Goal: Task Accomplishment & Management: Use online tool/utility

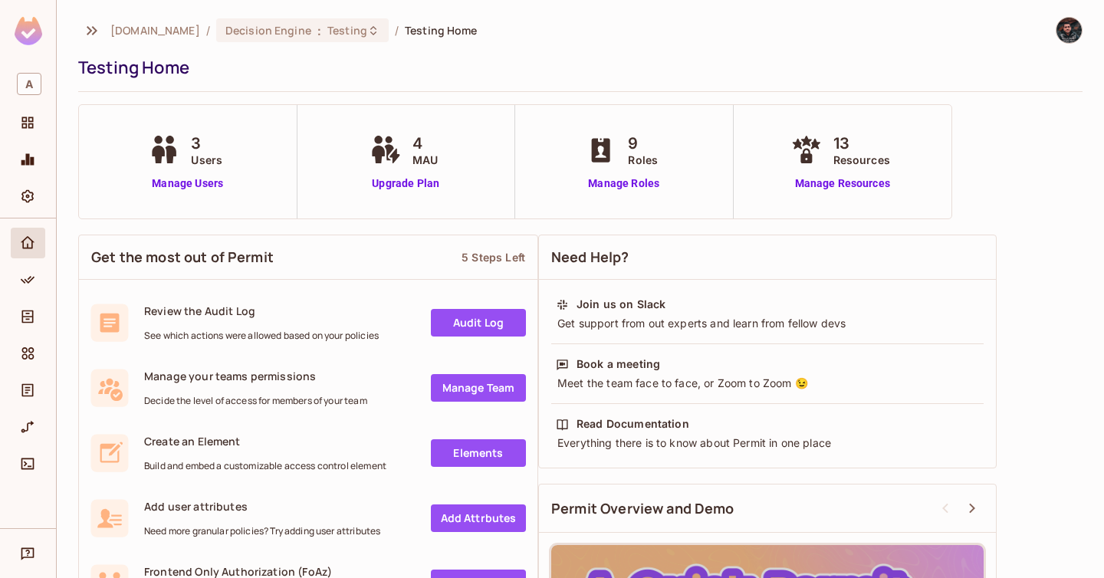
click at [11, 254] on div "Home" at bounding box center [28, 243] width 35 height 31
click at [24, 281] on icon "Policy" at bounding box center [28, 280] width 14 height 8
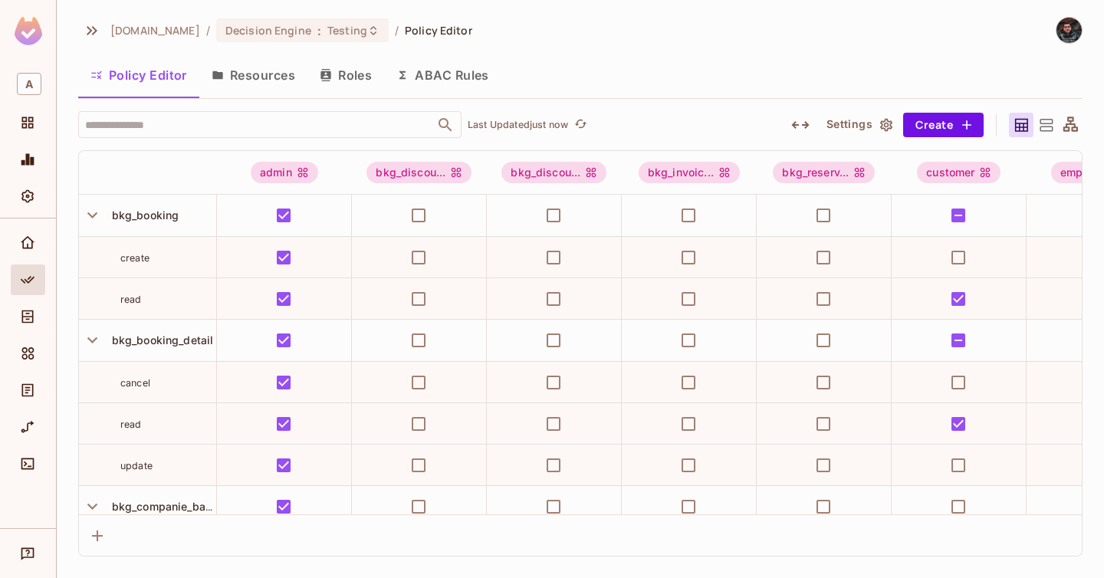
click at [252, 85] on button "Resources" at bounding box center [253, 75] width 108 height 38
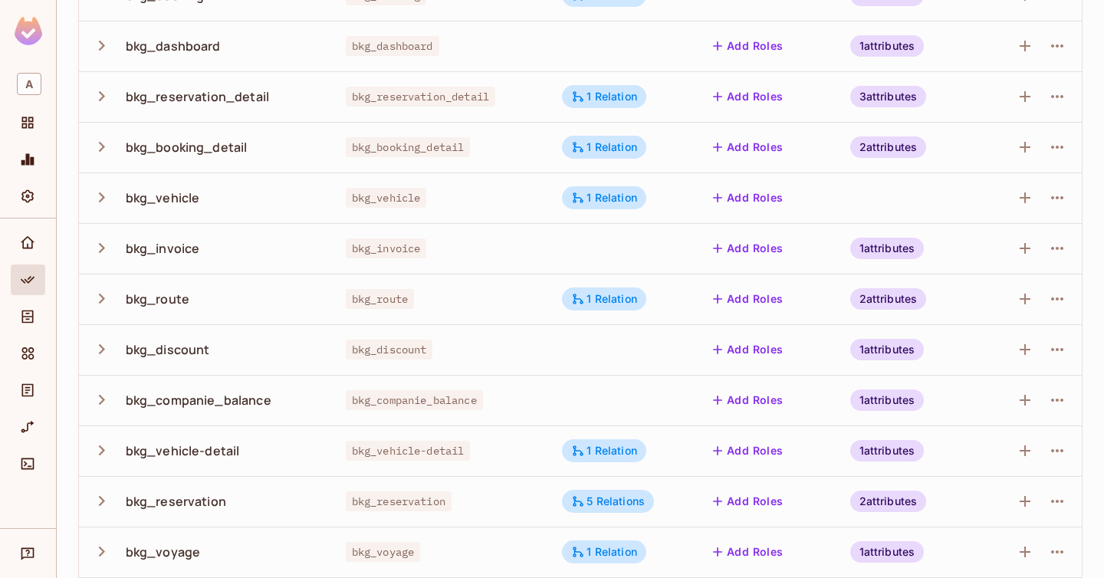
scroll to position [218, 0]
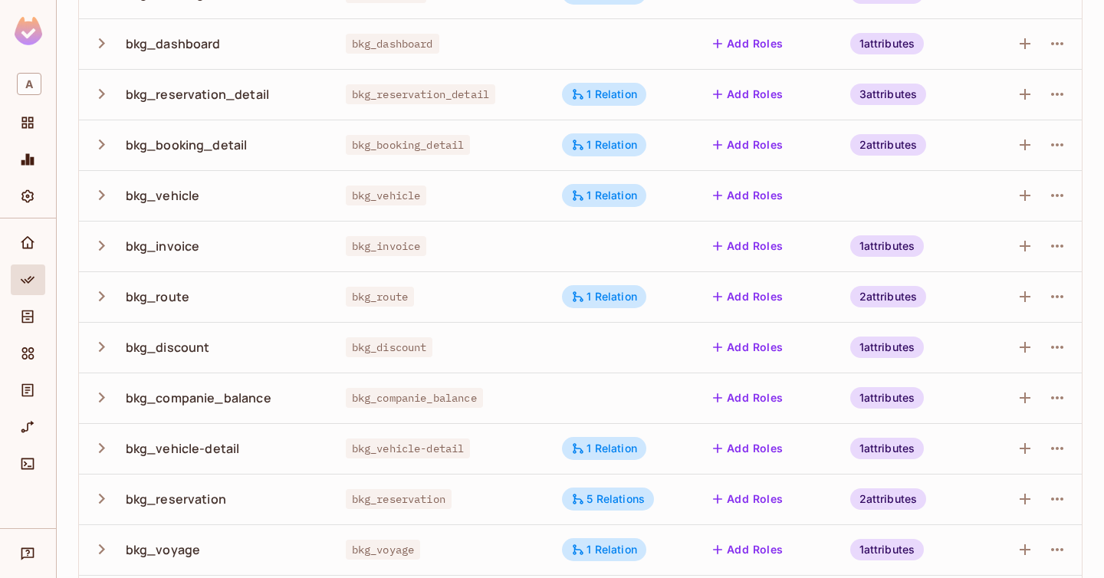
click at [100, 191] on icon "button" at bounding box center [101, 195] width 21 height 21
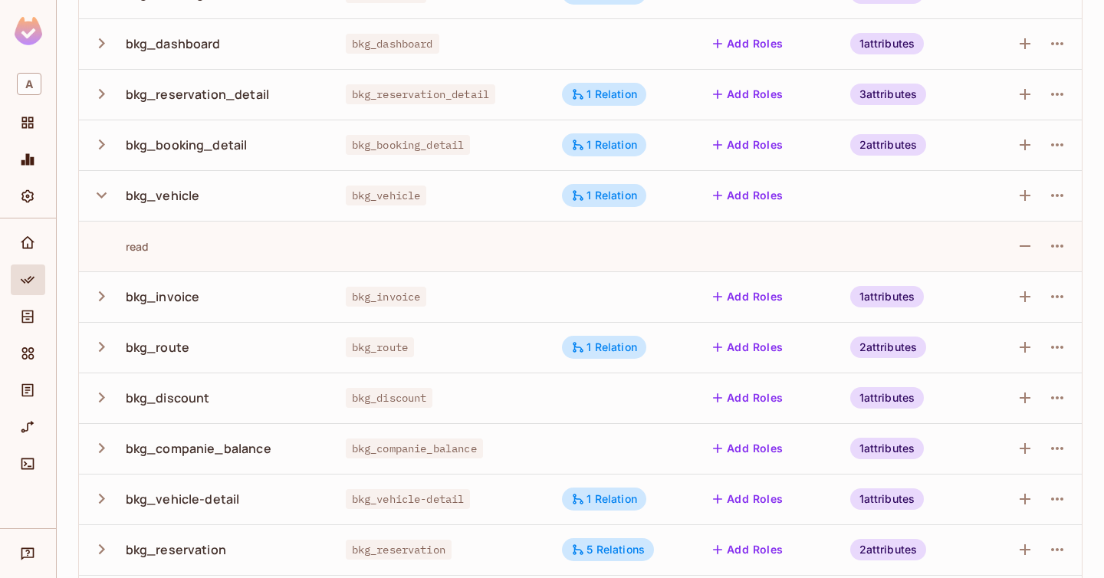
click at [138, 244] on div "read" at bounding box center [120, 246] width 58 height 15
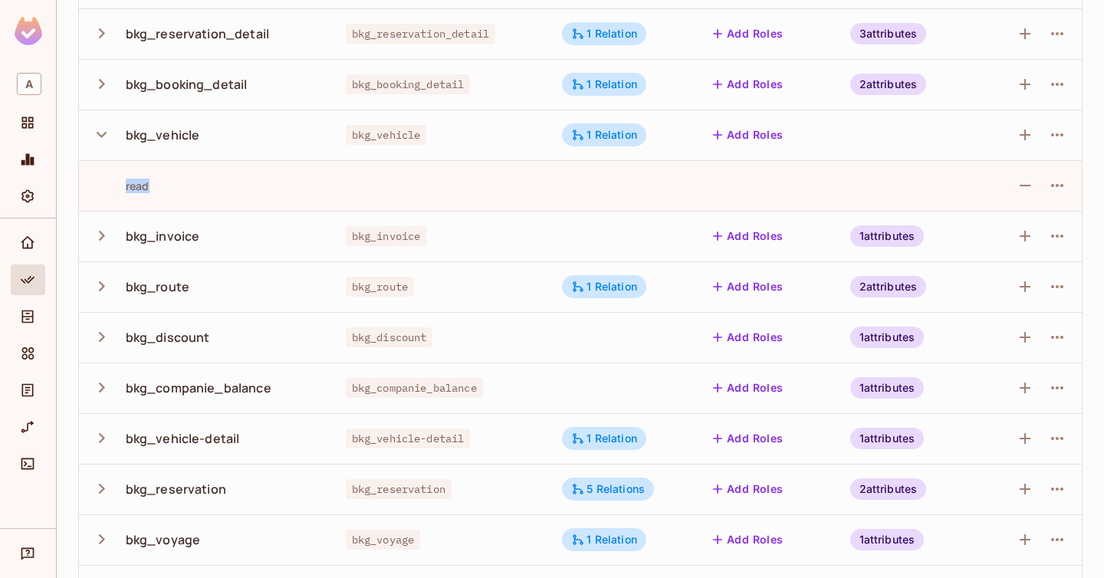
scroll to position [291, 0]
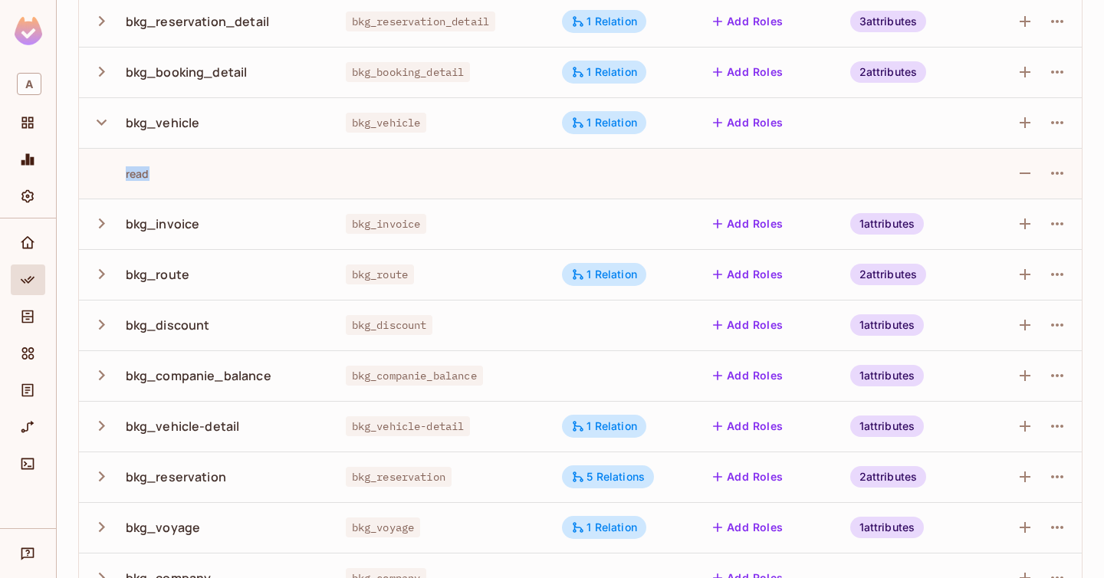
click at [100, 423] on icon "button" at bounding box center [101, 426] width 21 height 21
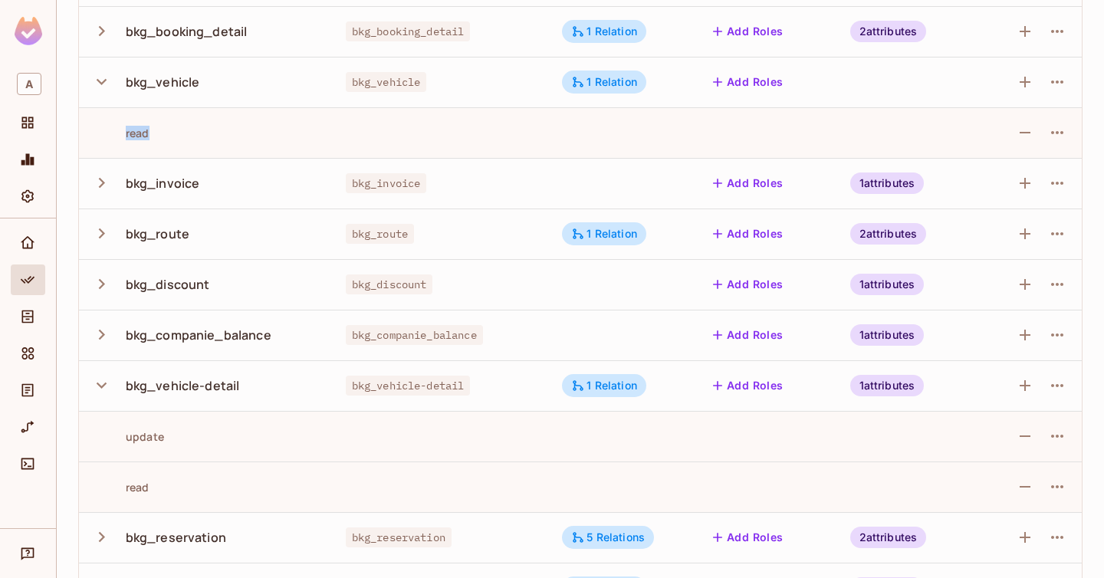
scroll to position [0, 0]
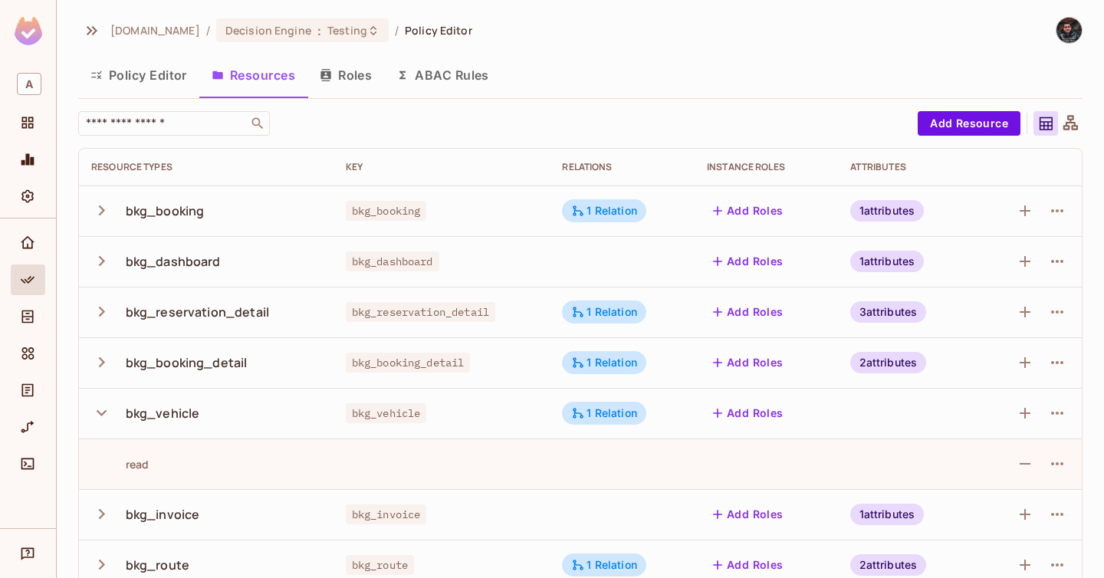
click at [166, 94] on div "Policy Editor Resources Roles ABAC Rules" at bounding box center [580, 77] width 1005 height 42
click at [166, 85] on button "Policy Editor" at bounding box center [138, 75] width 121 height 38
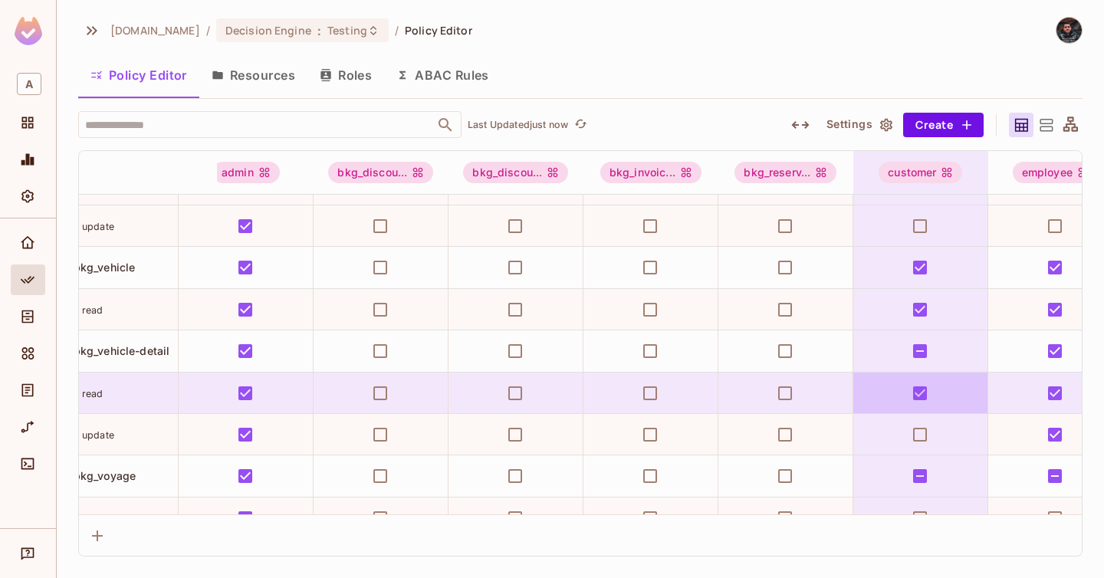
scroll to position [1322, 0]
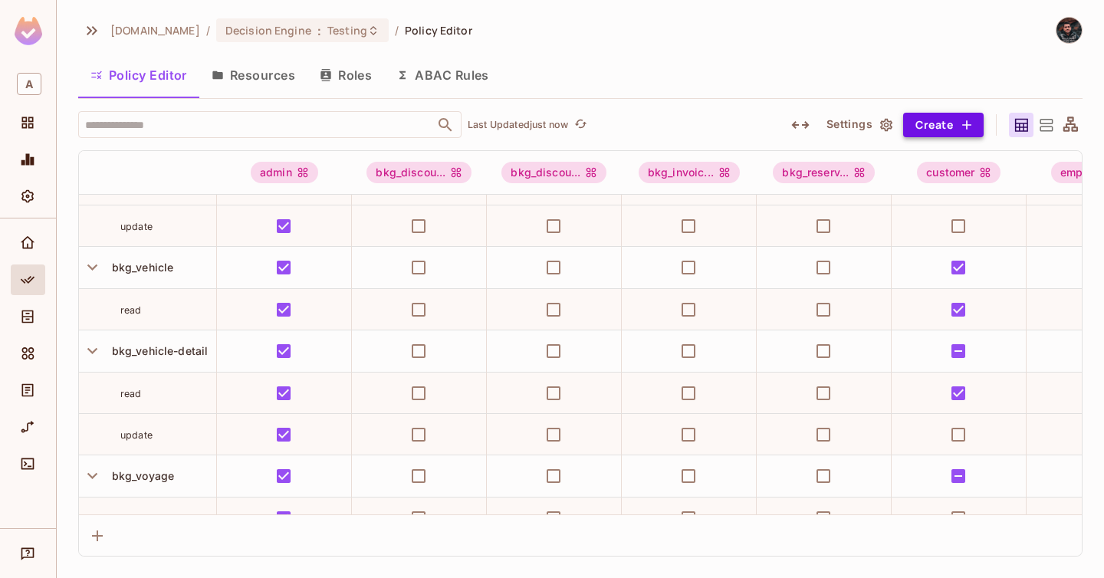
click at [934, 126] on button "Create" at bounding box center [943, 125] width 81 height 25
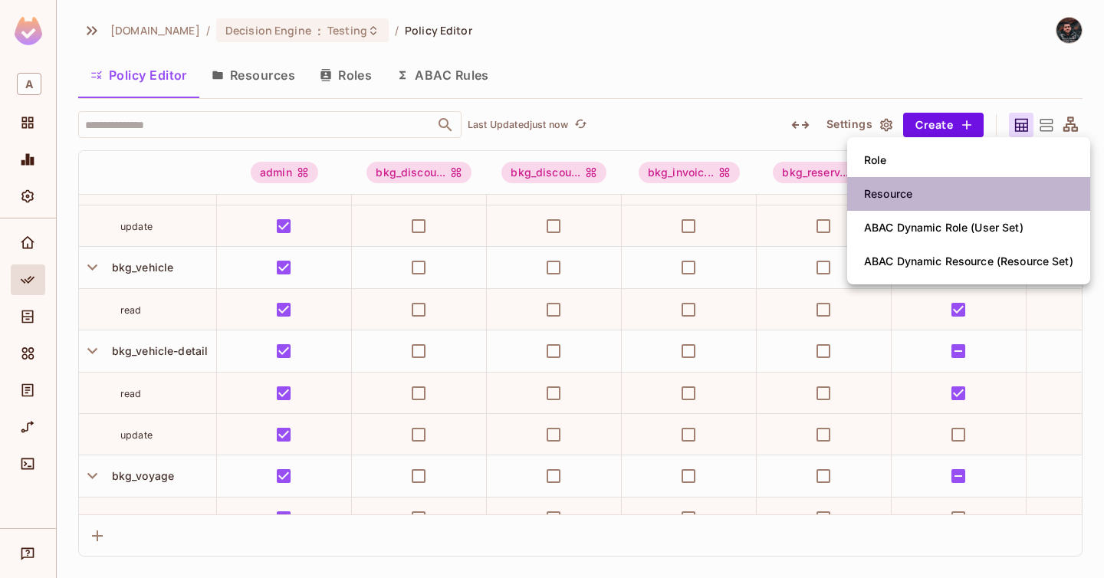
click at [924, 202] on li "Resource" at bounding box center [968, 194] width 243 height 34
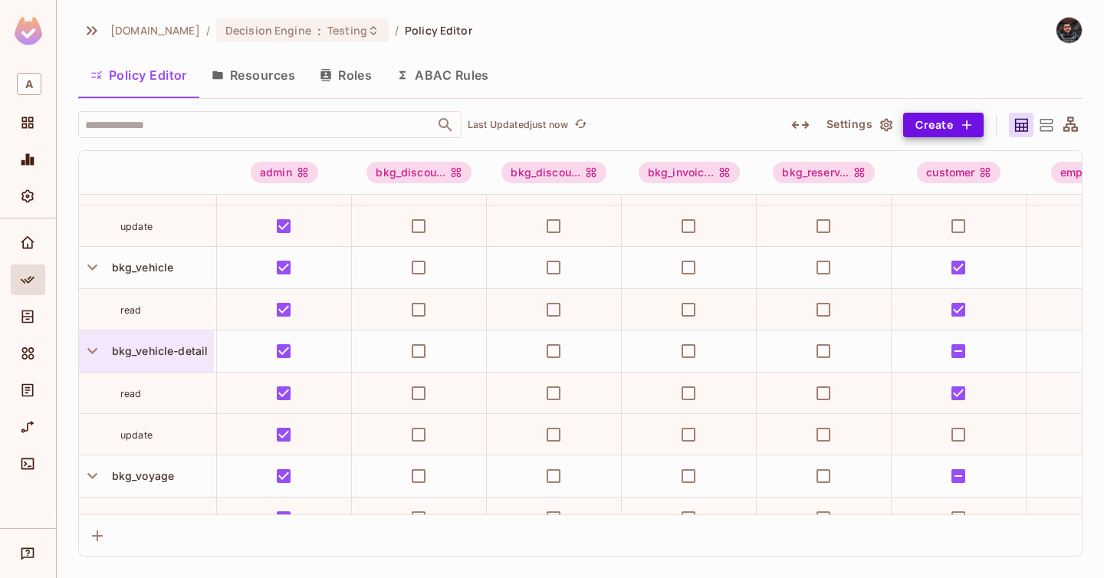
click at [192, 341] on div "bkg_vehicle-detail" at bounding box center [146, 351] width 135 height 41
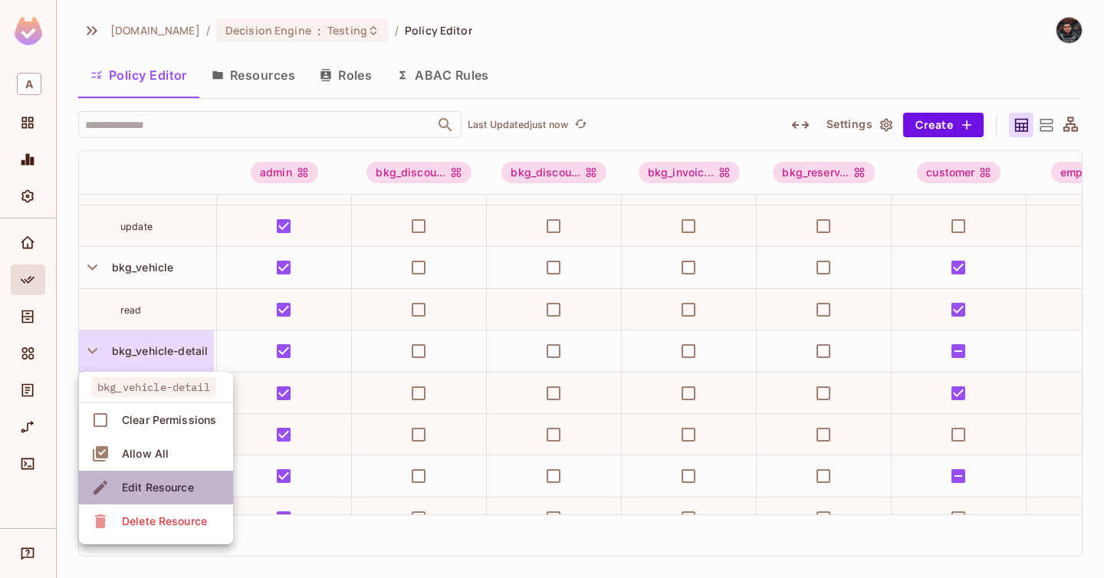
click at [169, 484] on div "Edit Resource" at bounding box center [158, 487] width 72 height 15
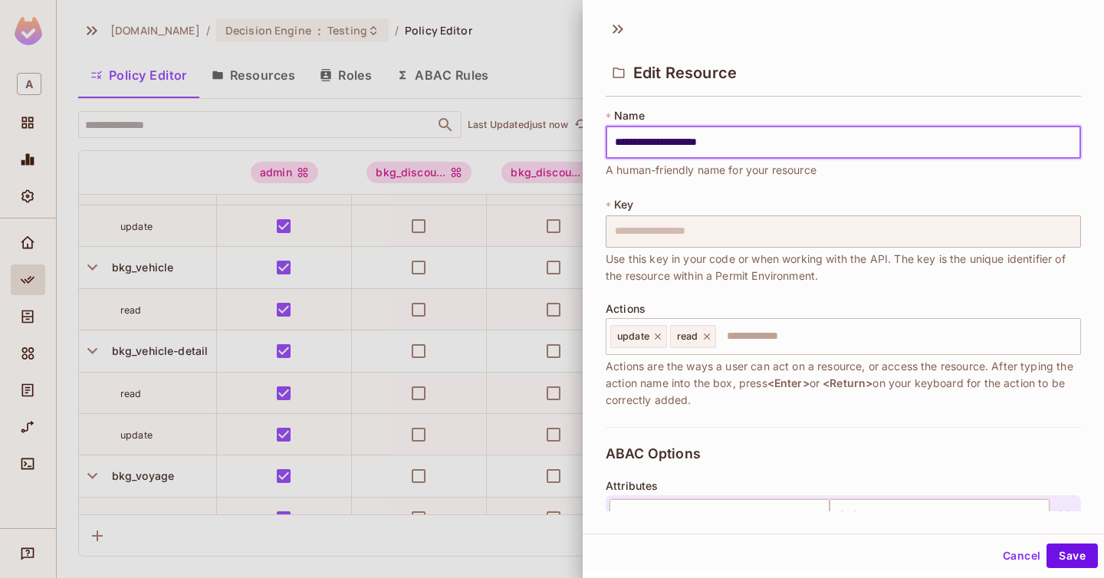
click at [792, 137] on input "**********" at bounding box center [844, 143] width 476 height 32
type input "**********"
click at [1058, 558] on button "Save" at bounding box center [1072, 556] width 51 height 25
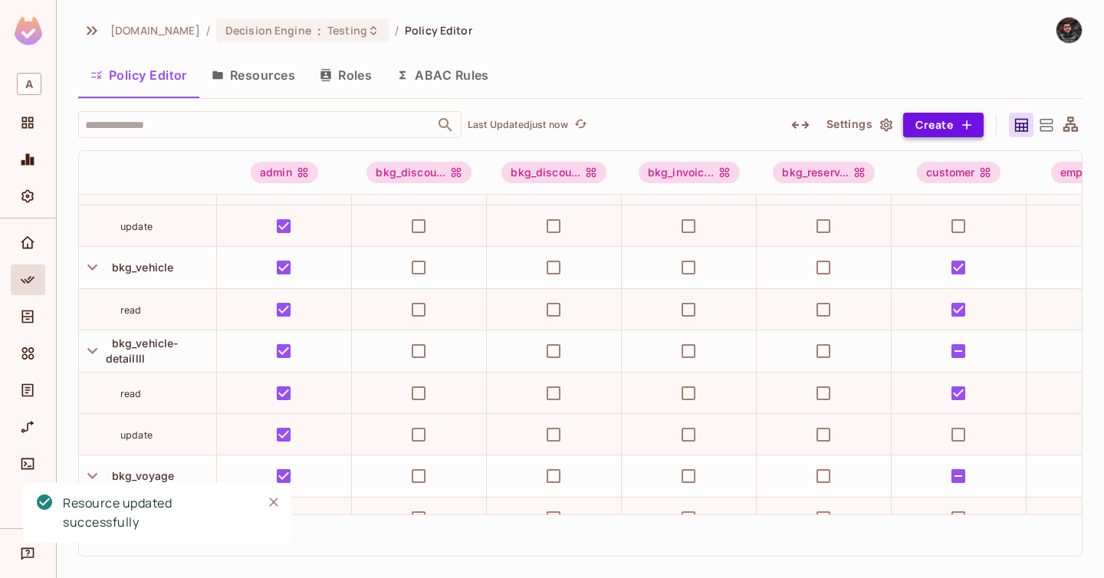
click at [936, 121] on button "Create" at bounding box center [943, 125] width 81 height 25
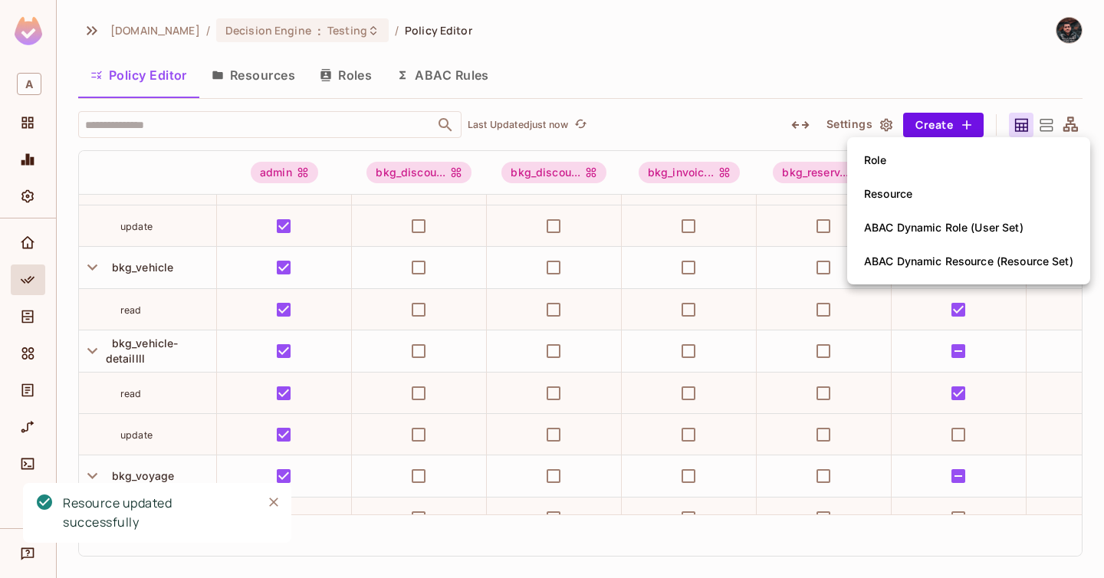
click at [908, 200] on div "Resource" at bounding box center [888, 193] width 48 height 15
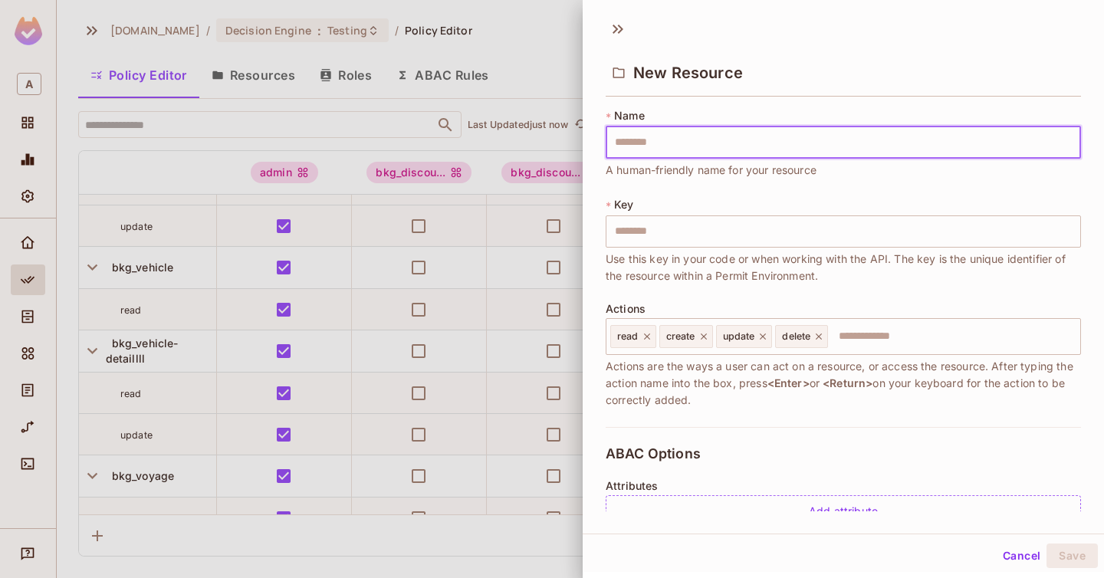
click at [769, 132] on input "text" at bounding box center [844, 143] width 476 height 32
type input "**********"
click at [682, 145] on input "**********" at bounding box center [844, 143] width 476 height 32
type input "**********"
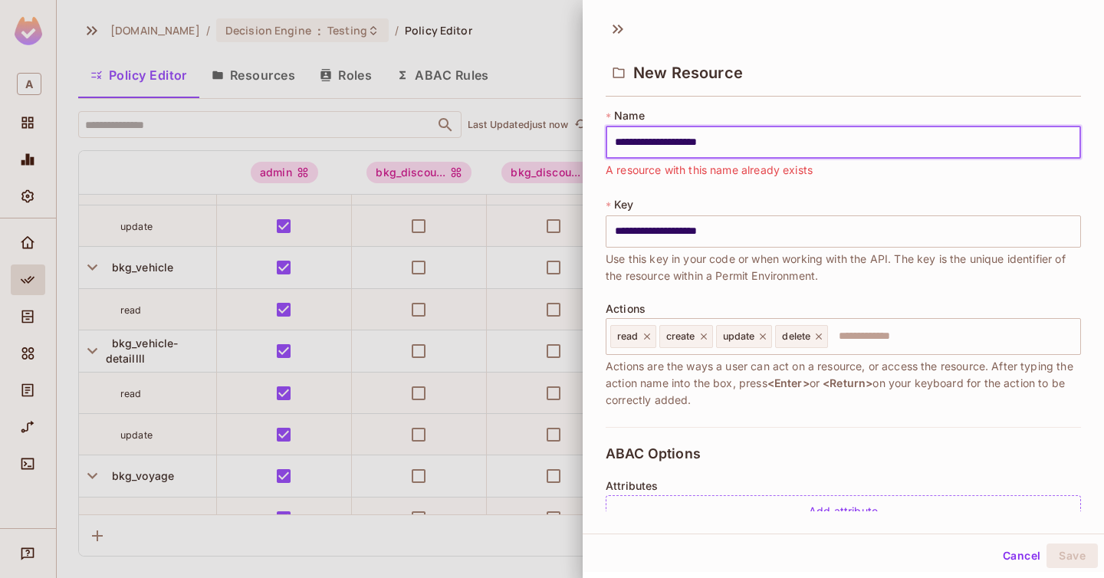
type input "**********"
click at [818, 146] on input "**********" at bounding box center [844, 143] width 476 height 32
type input "**********"
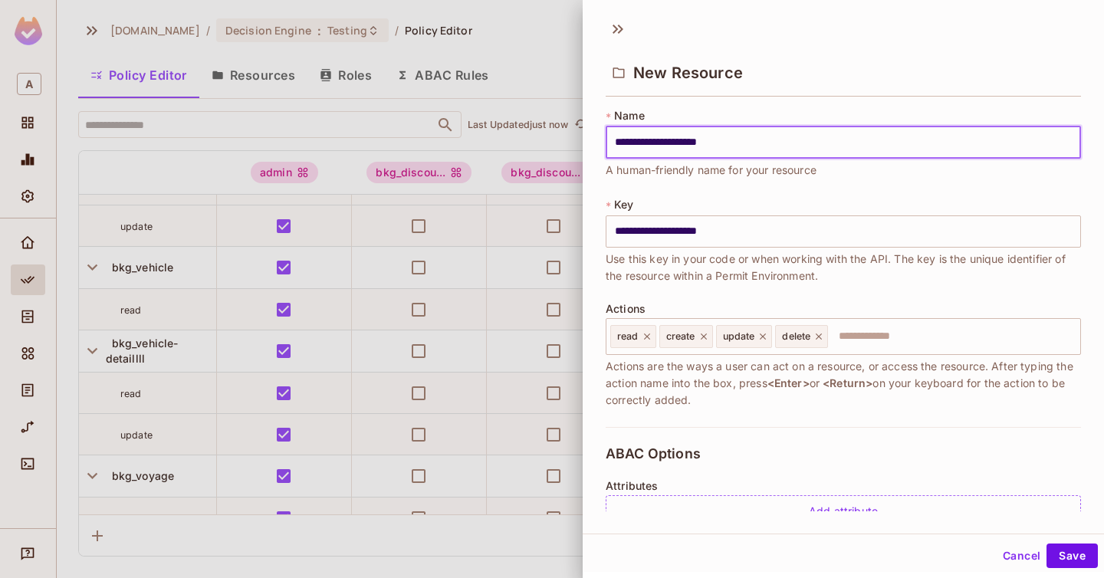
type input "**********"
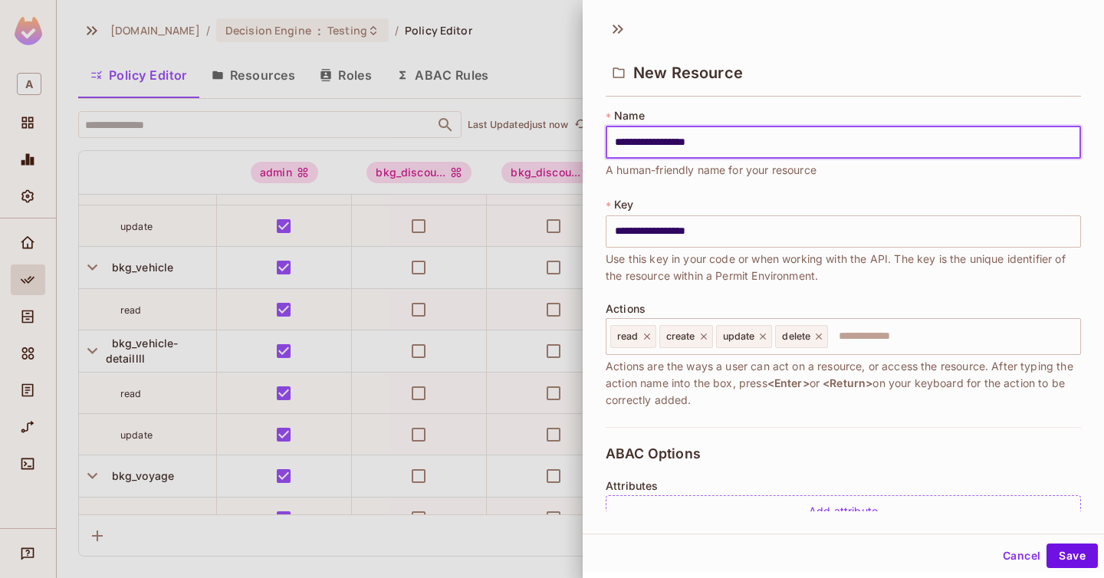
type input "**********"
click at [882, 174] on div "**********" at bounding box center [844, 143] width 476 height 71
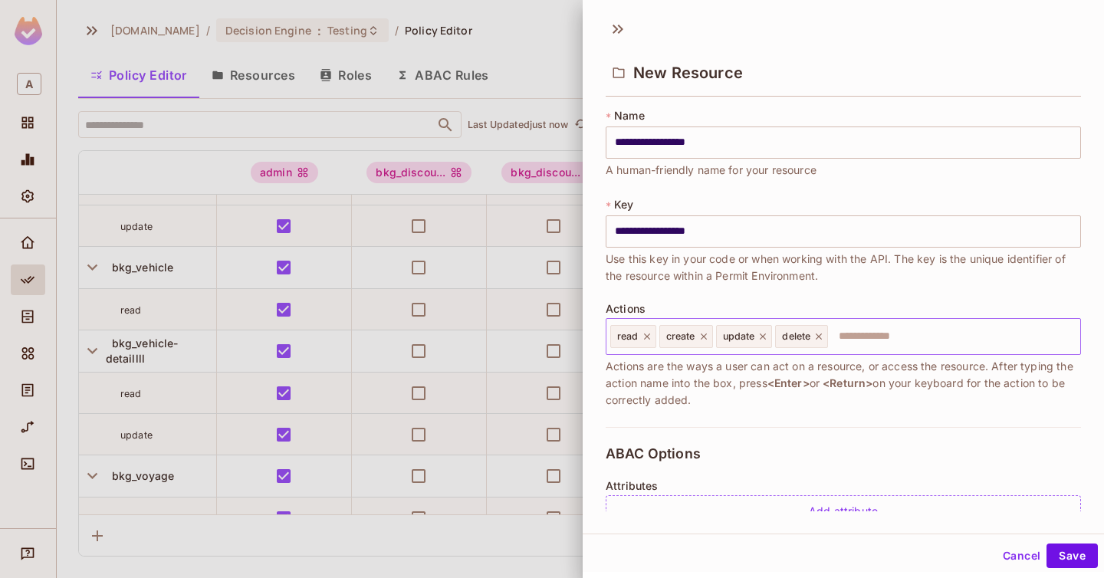
click at [706, 338] on icon at bounding box center [703, 337] width 6 height 6
click at [763, 338] on icon at bounding box center [762, 336] width 11 height 11
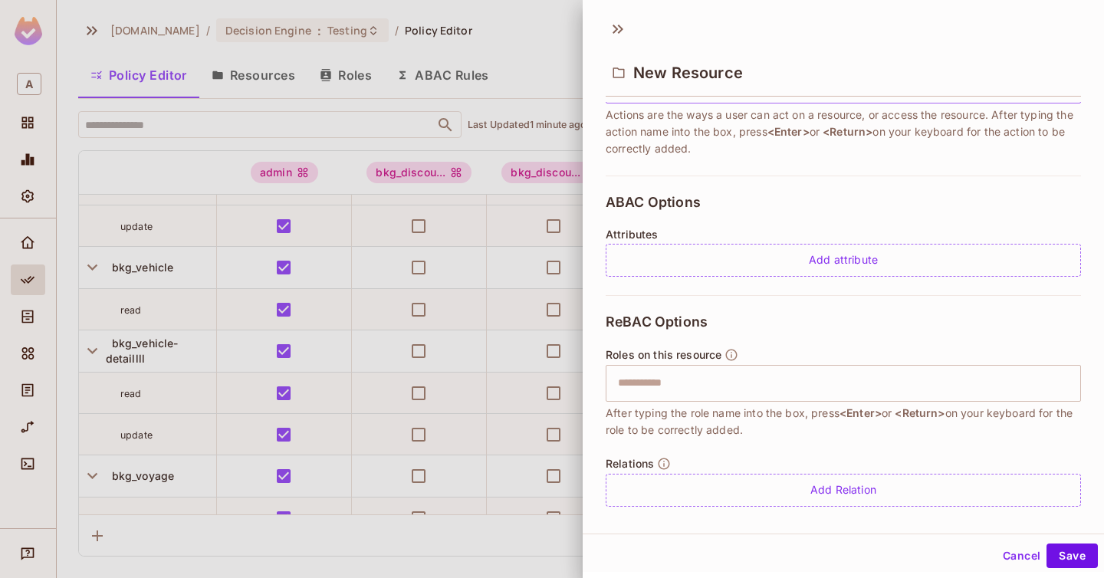
scroll to position [265, 0]
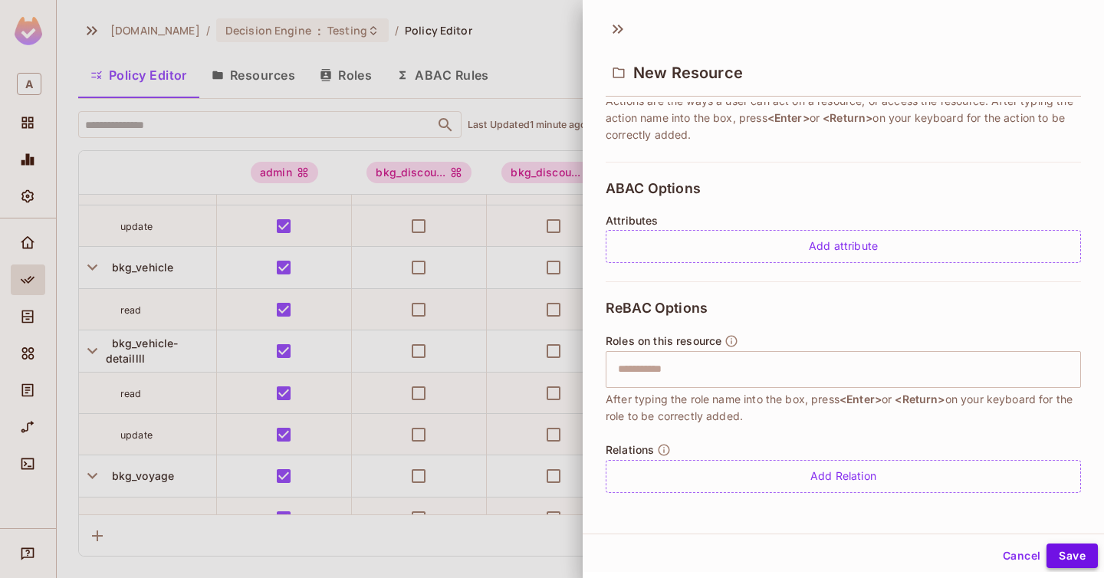
click at [1084, 566] on button "Save" at bounding box center [1072, 556] width 51 height 25
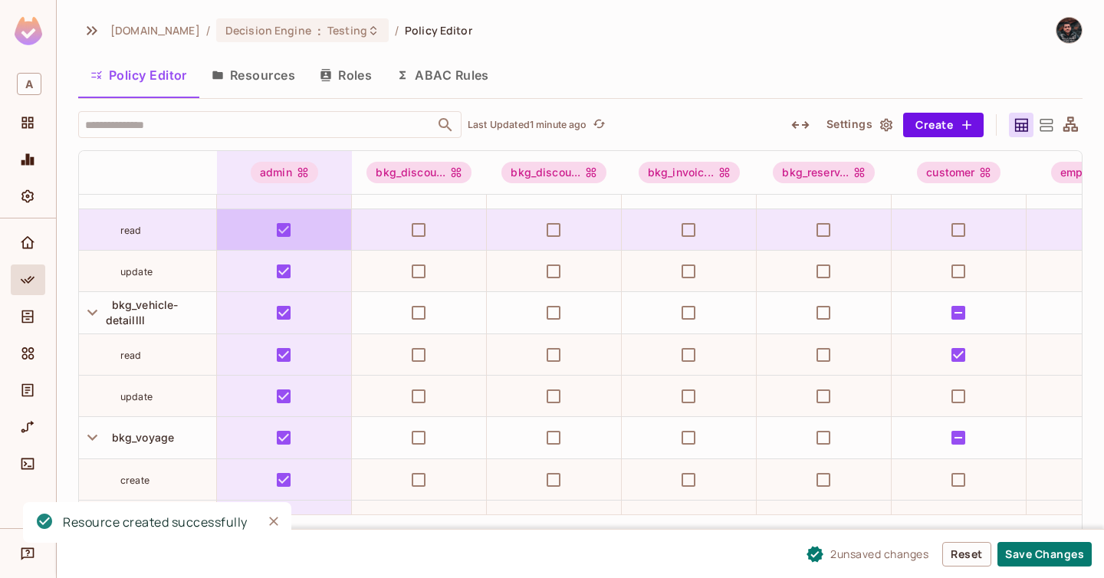
scroll to position [1458, 0]
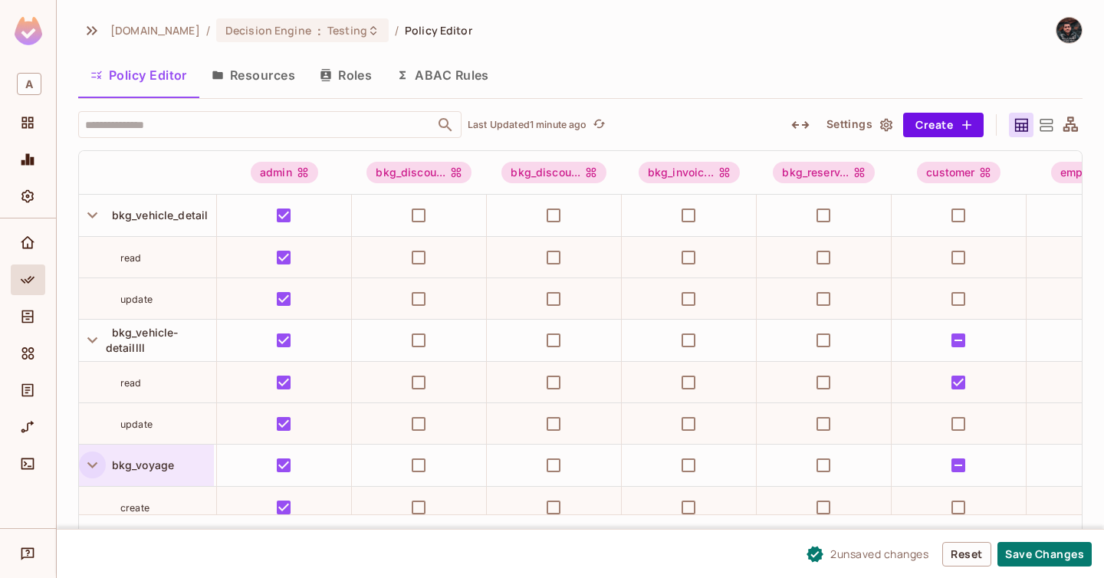
click at [86, 468] on icon "button" at bounding box center [92, 465] width 21 height 21
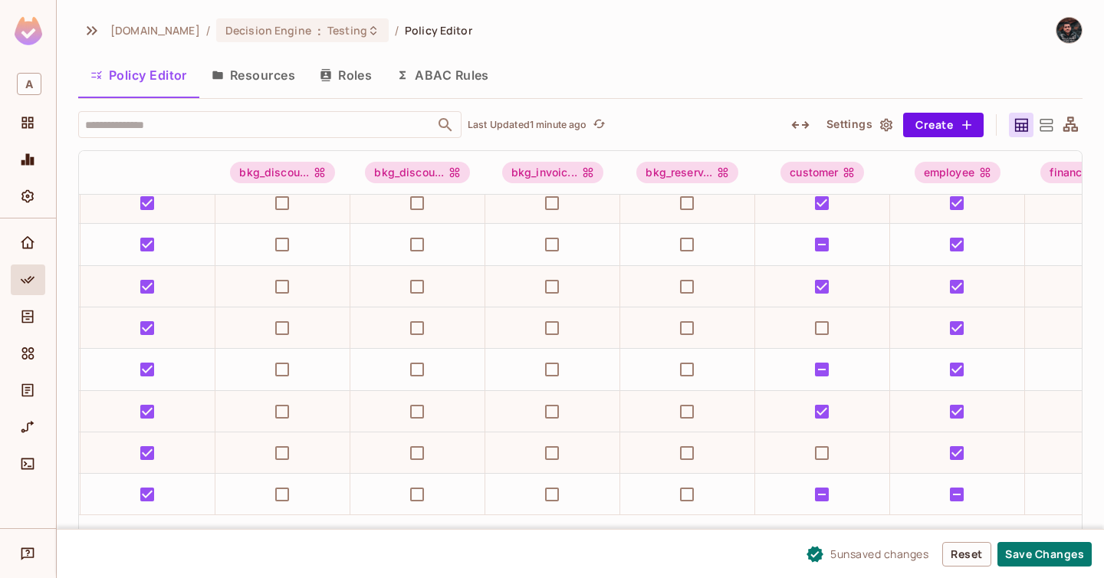
scroll to position [1429, 0]
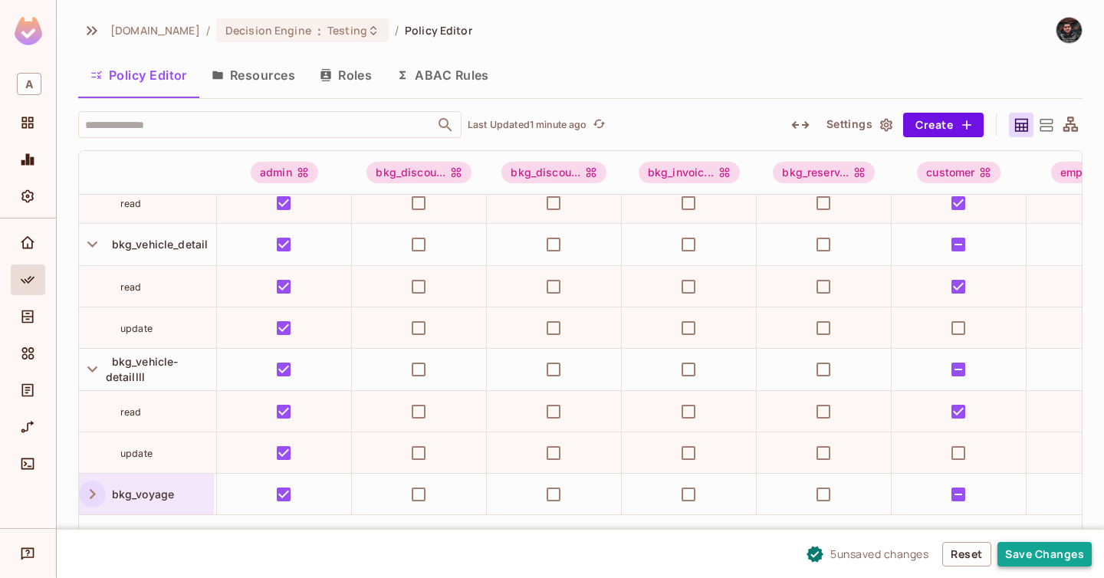
click at [1043, 554] on button "Save Changes" at bounding box center [1045, 554] width 94 height 25
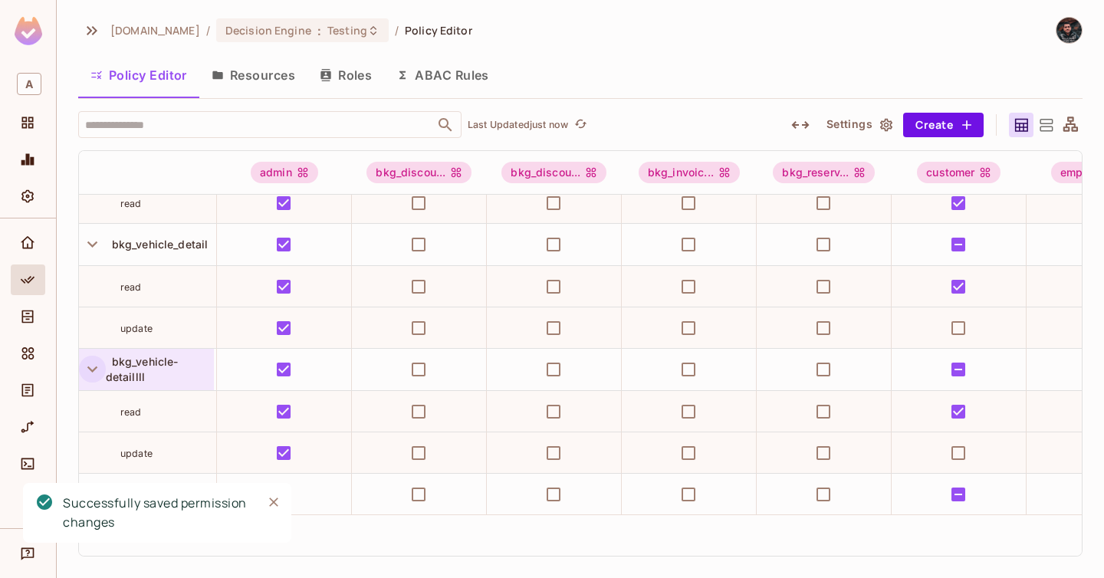
click at [89, 362] on icon "button" at bounding box center [92, 369] width 21 height 21
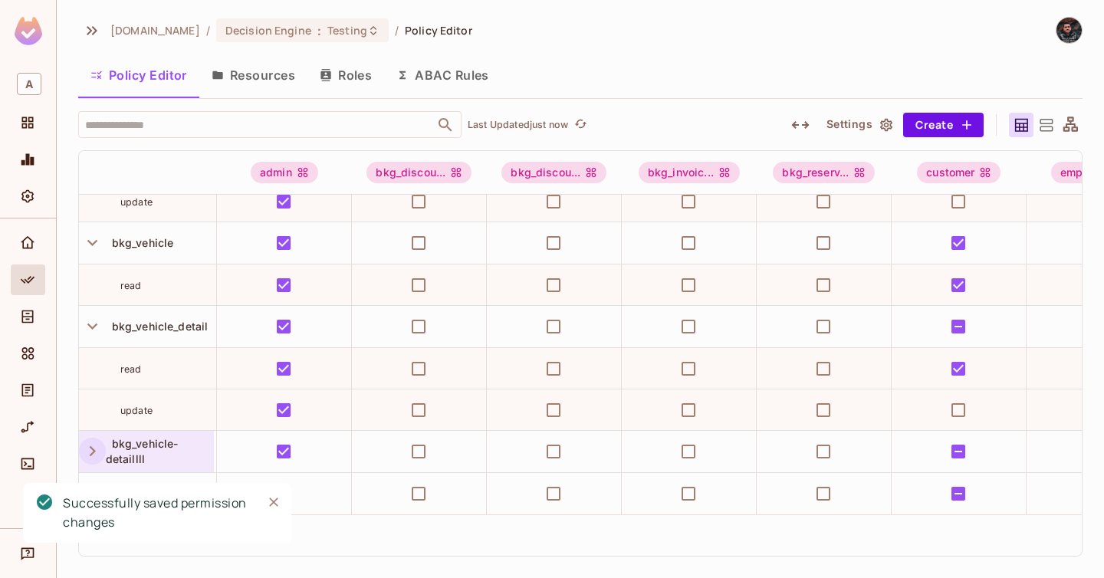
scroll to position [1347, 0]
click at [183, 443] on div "bkg_vehicle-detaillll" at bounding box center [160, 451] width 108 height 31
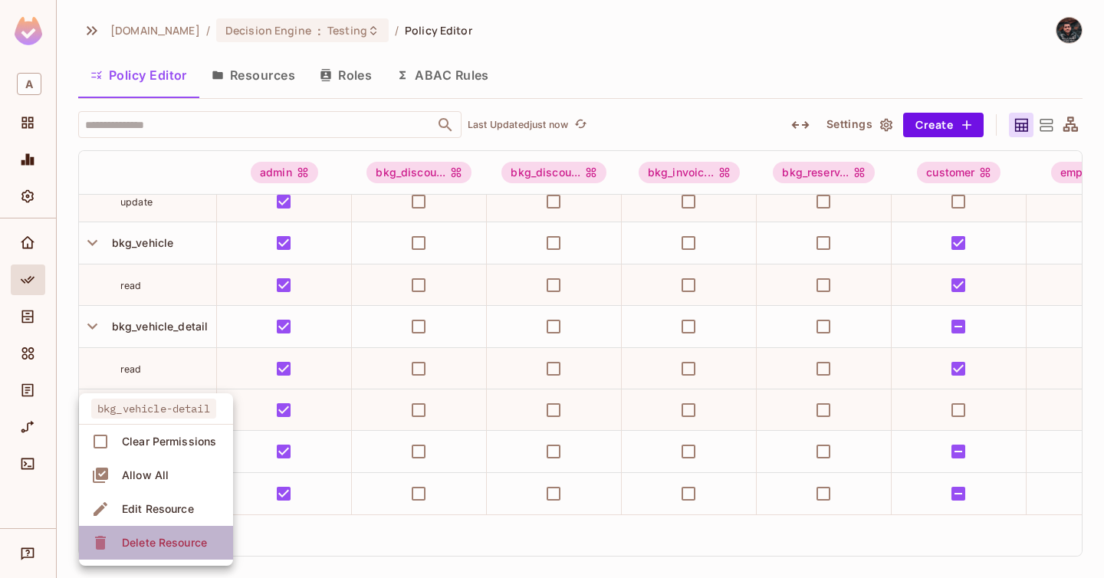
click at [179, 542] on div "Delete Resource" at bounding box center [164, 542] width 85 height 15
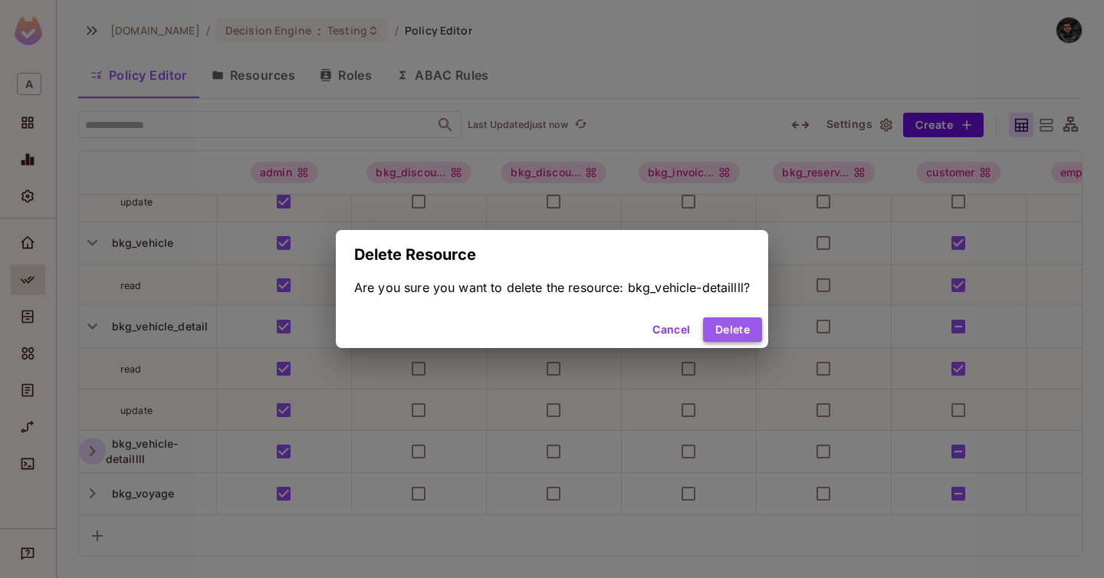
click at [761, 324] on button "Delete" at bounding box center [732, 330] width 59 height 25
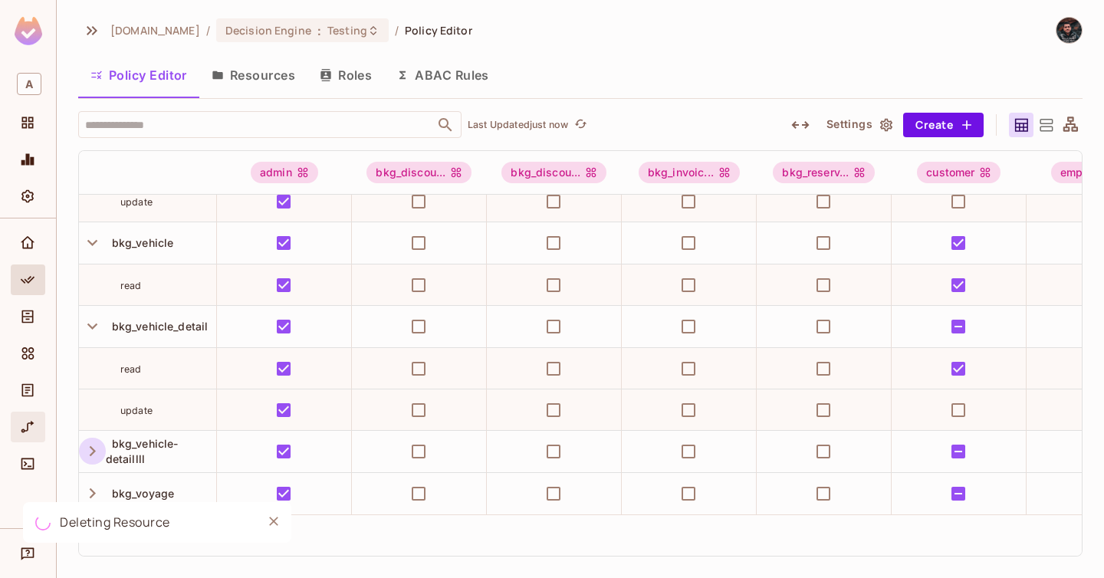
click at [38, 428] on div "URL Mapping" at bounding box center [30, 427] width 26 height 18
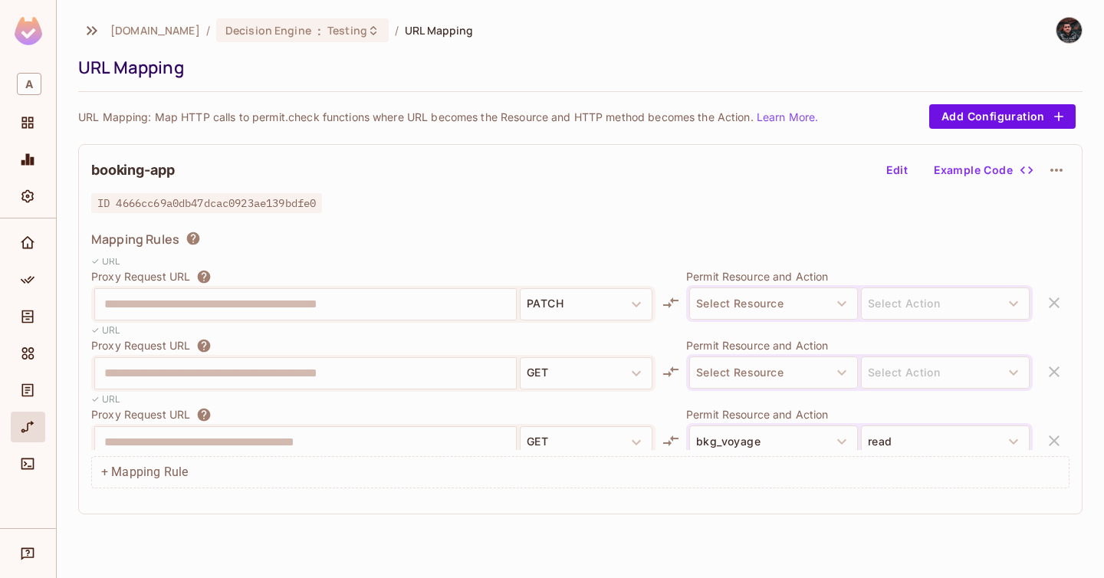
scroll to position [1096, 0]
click at [793, 372] on button "Select Resource" at bounding box center [773, 371] width 169 height 32
click at [752, 369] on button "Select Resource" at bounding box center [773, 371] width 169 height 32
drag, startPoint x: 897, startPoint y: 169, endPoint x: 864, endPoint y: 358, distance: 192.4
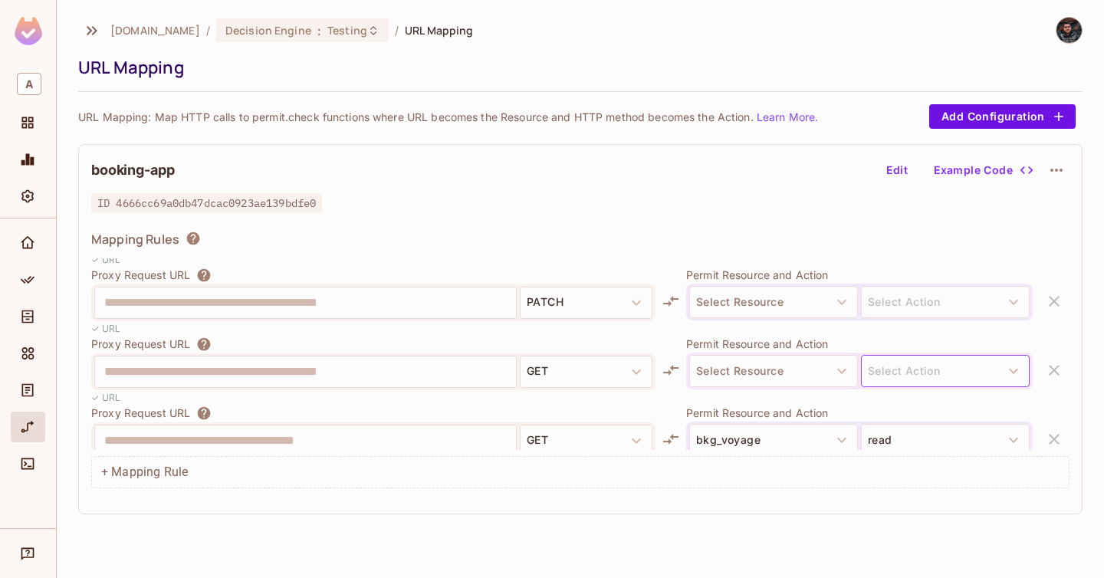
click at [897, 169] on button "Edit" at bounding box center [897, 170] width 49 height 25
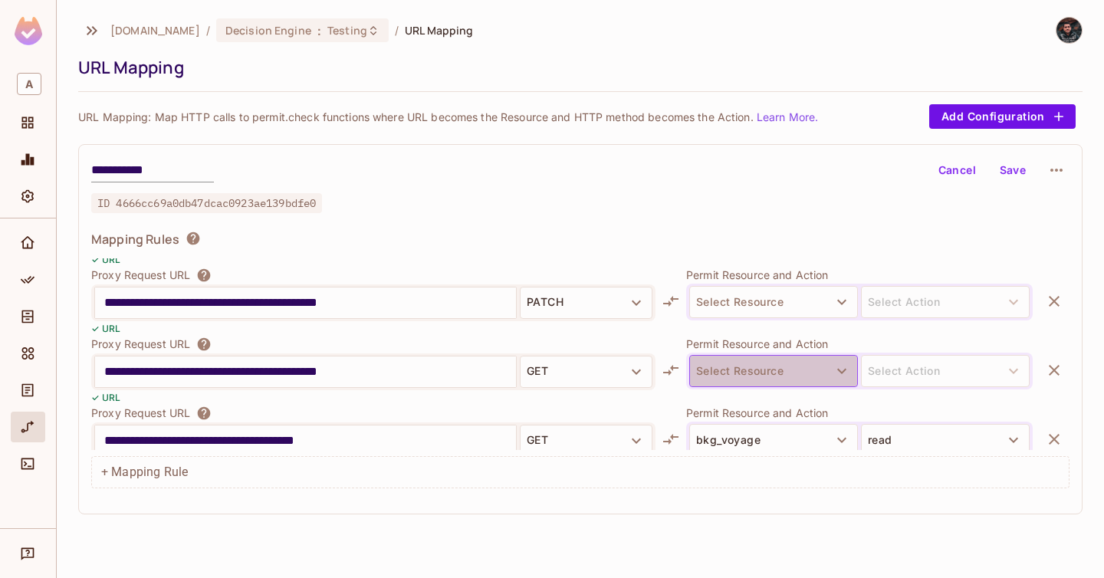
click at [808, 362] on button "Select Resource" at bounding box center [773, 371] width 169 height 32
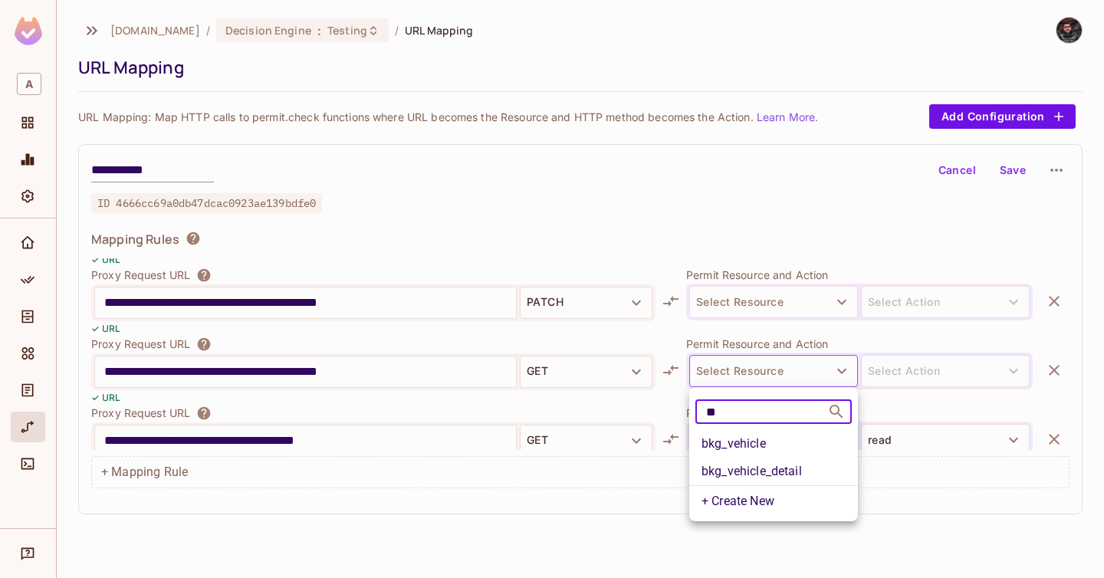
type input "**"
click at [778, 478] on li "bkg_vehicle_detail" at bounding box center [773, 472] width 169 height 28
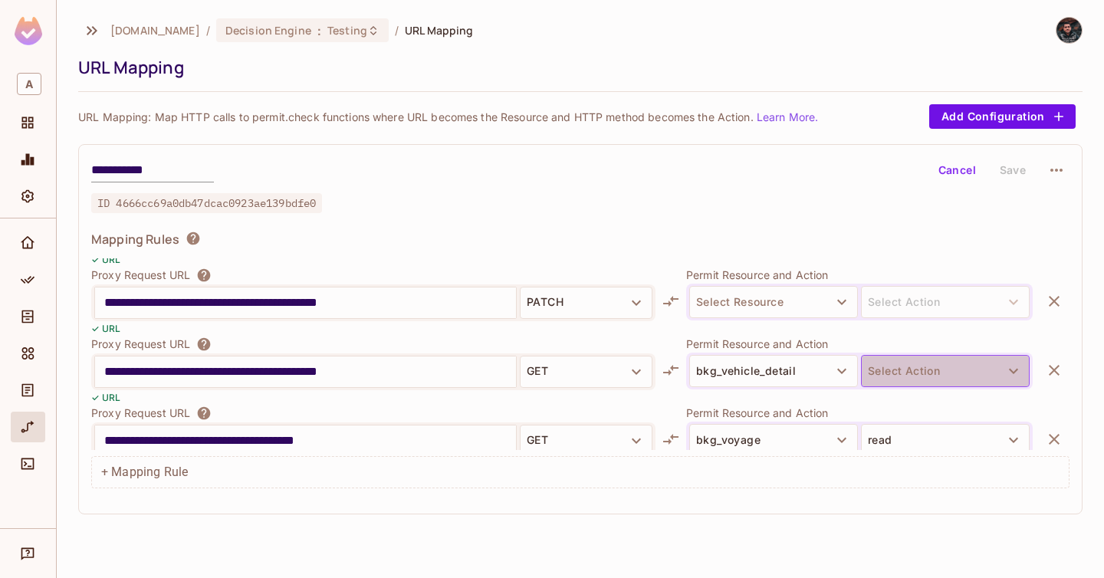
click at [898, 372] on button "Select Action" at bounding box center [945, 371] width 169 height 32
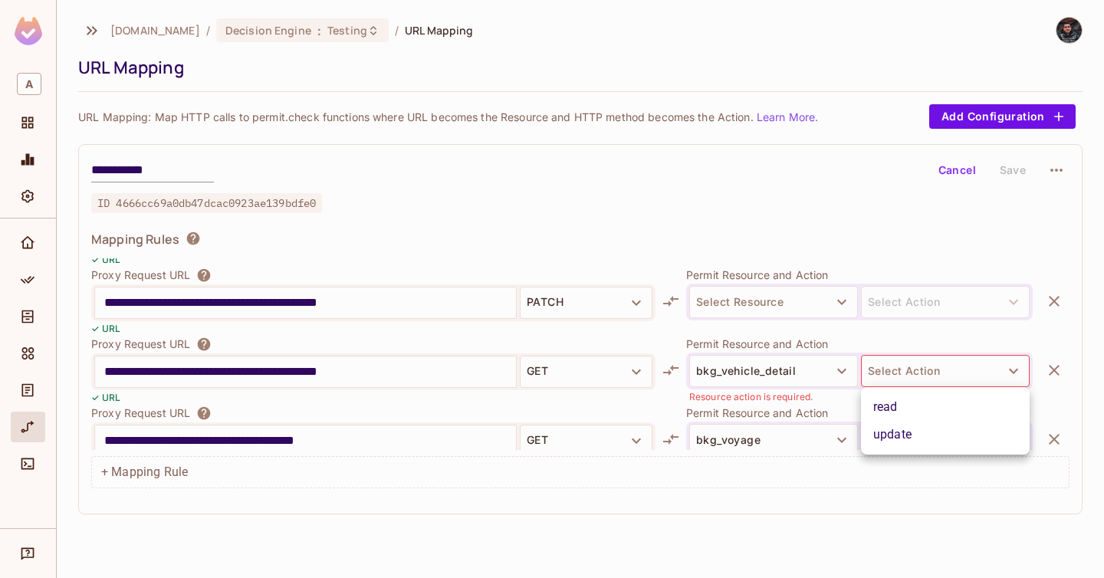
click at [919, 400] on li "read" at bounding box center [945, 407] width 169 height 28
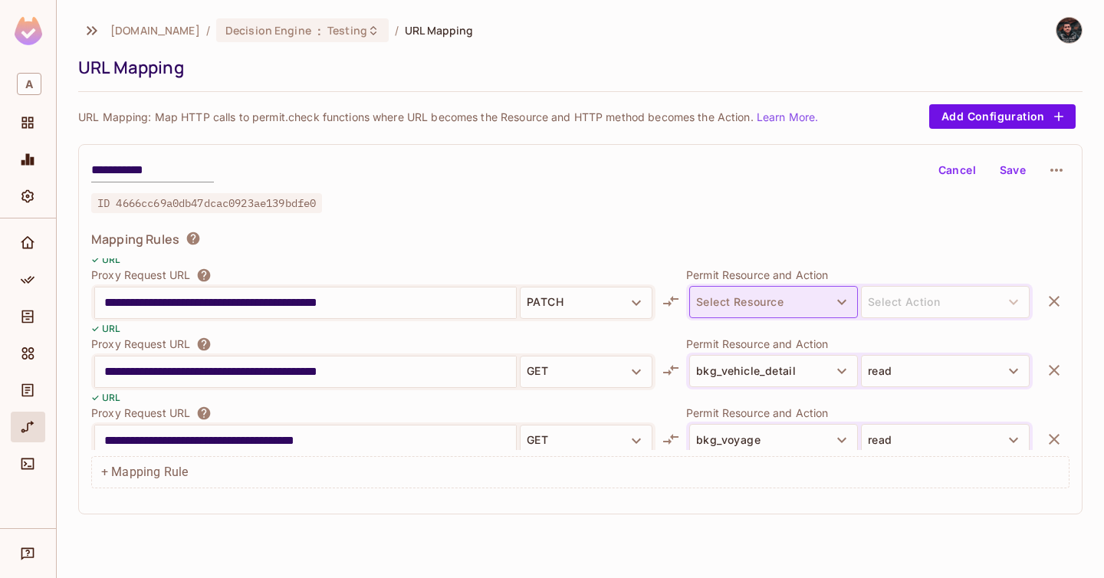
click at [815, 313] on button "Select Resource" at bounding box center [773, 302] width 169 height 32
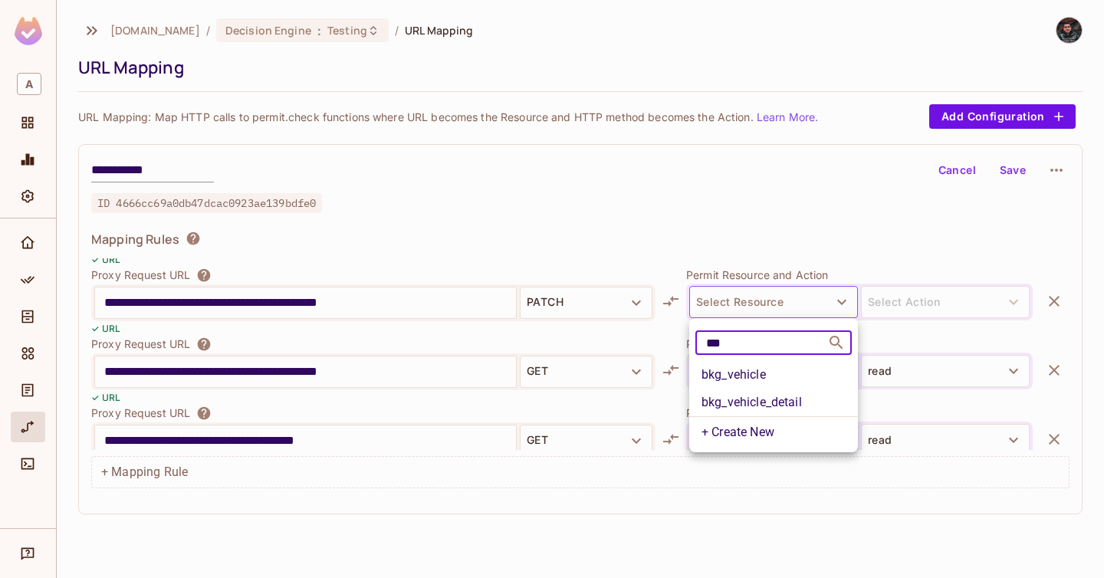
type input "***"
click at [784, 394] on li "bkg_vehicle_detail" at bounding box center [773, 403] width 169 height 28
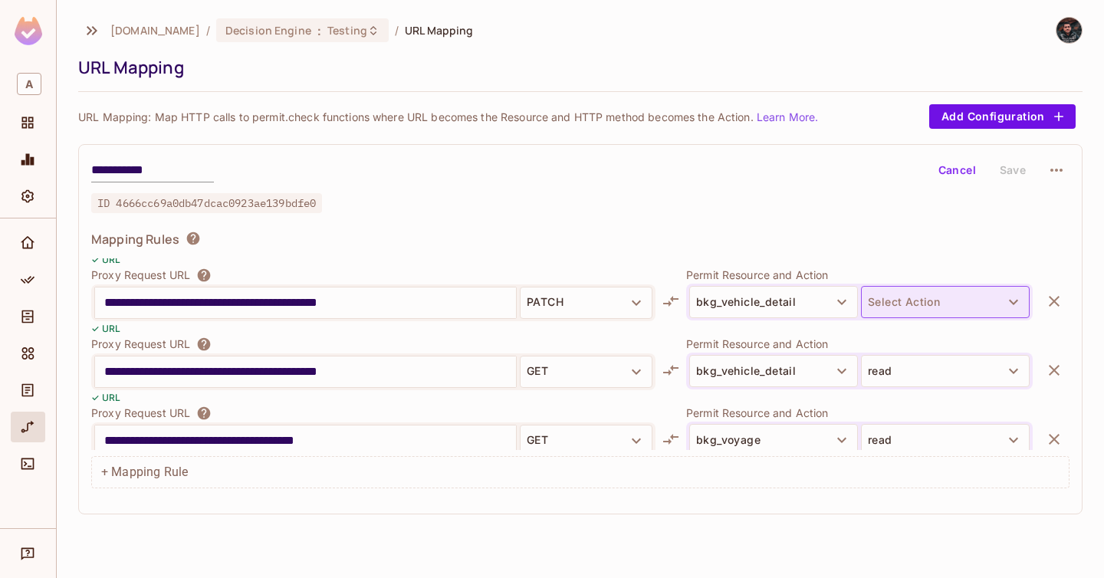
click at [900, 295] on button "Select Action" at bounding box center [945, 302] width 169 height 32
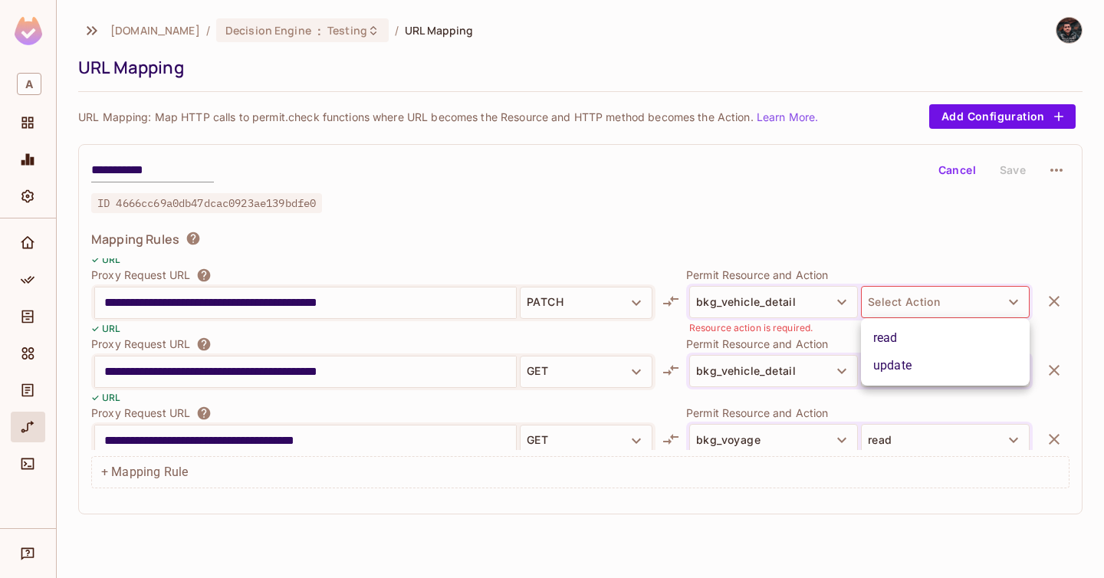
click at [911, 366] on li "update" at bounding box center [945, 366] width 169 height 28
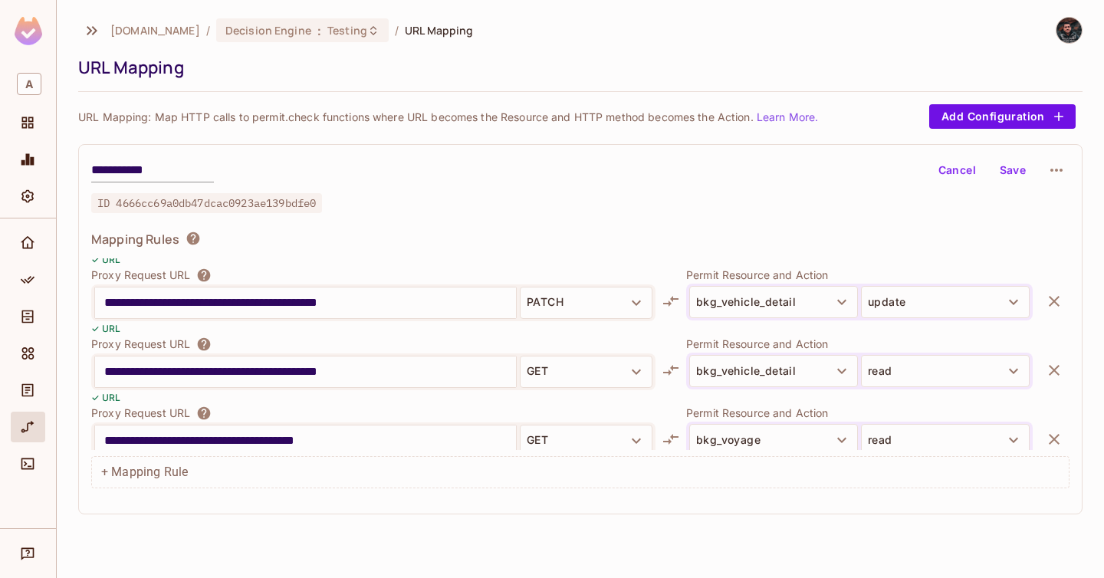
click at [1014, 167] on button "Save" at bounding box center [1013, 170] width 49 height 25
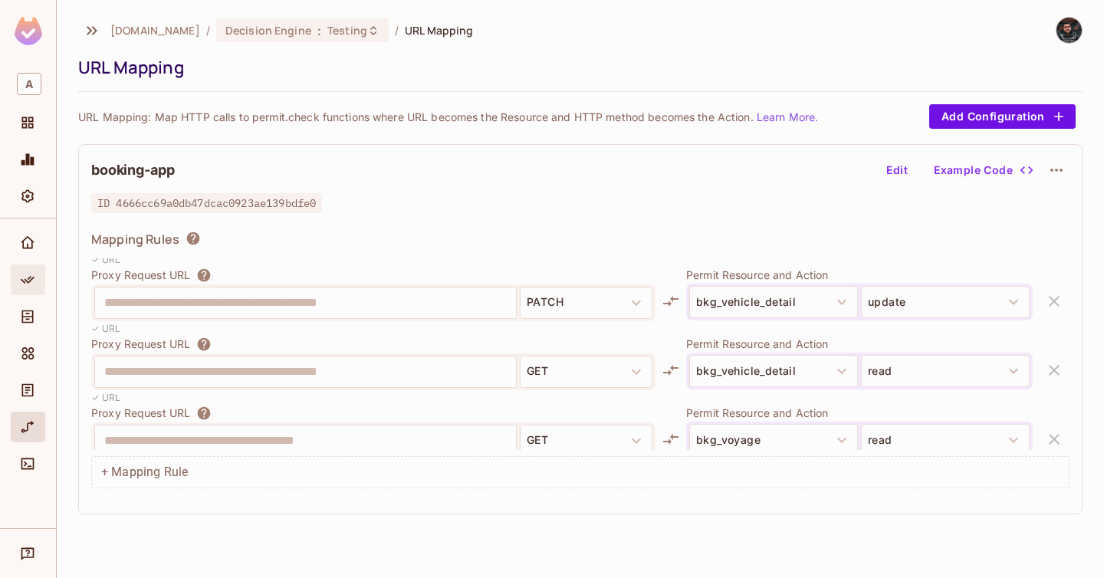
click at [25, 275] on icon "Policy" at bounding box center [27, 279] width 15 height 15
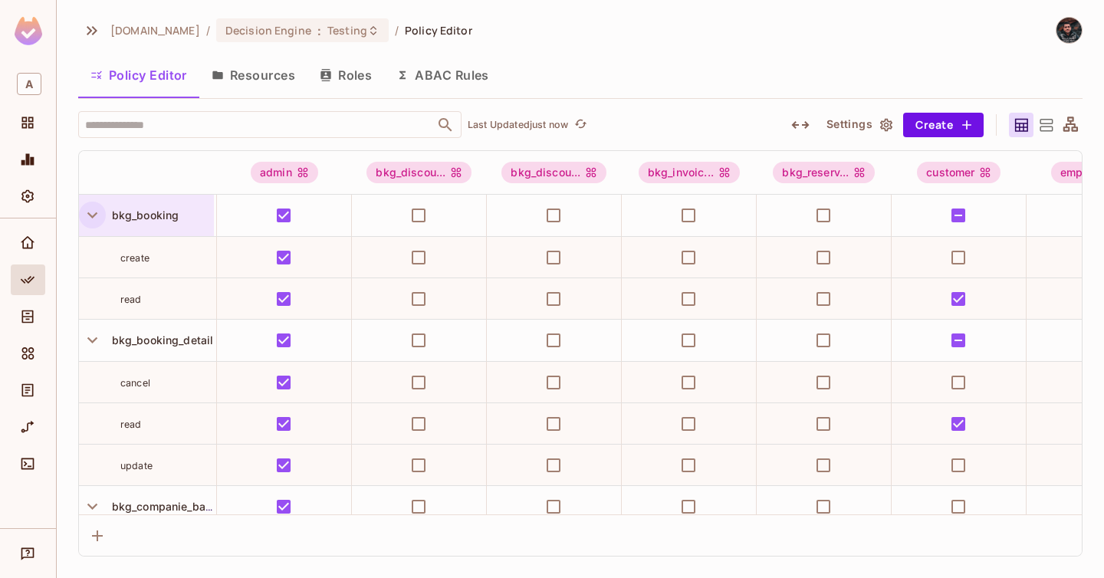
click at [87, 219] on icon "button" at bounding box center [92, 215] width 21 height 21
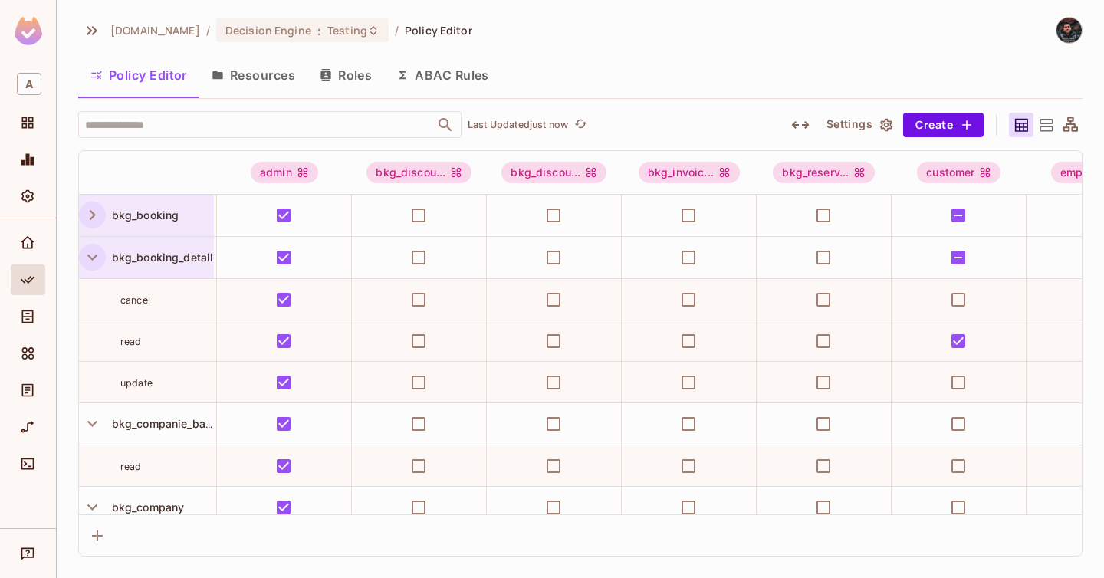
click at [89, 261] on icon "button" at bounding box center [92, 257] width 21 height 21
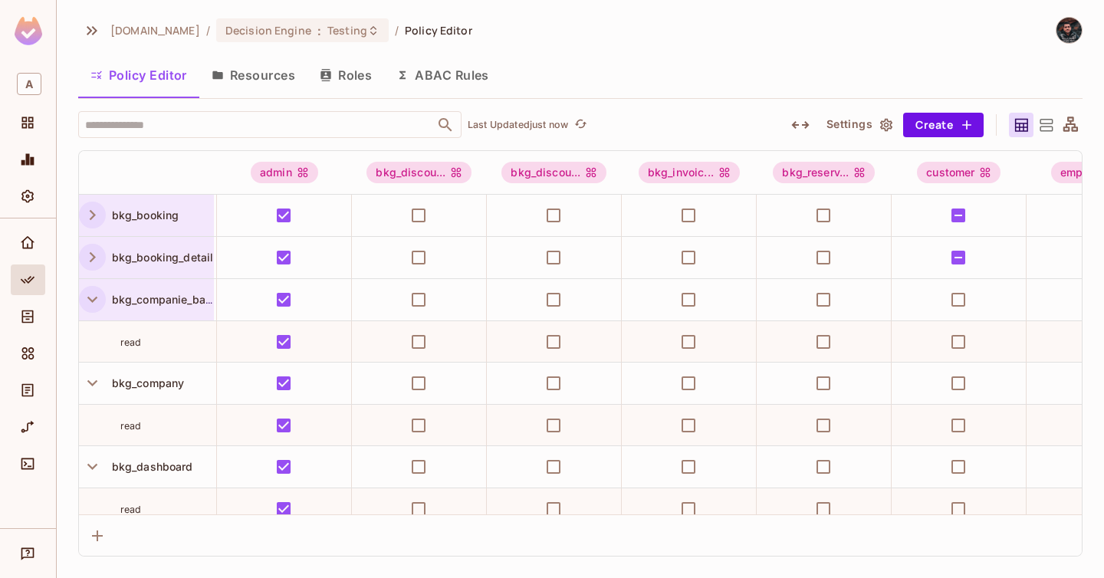
click at [87, 306] on icon "button" at bounding box center [92, 299] width 21 height 21
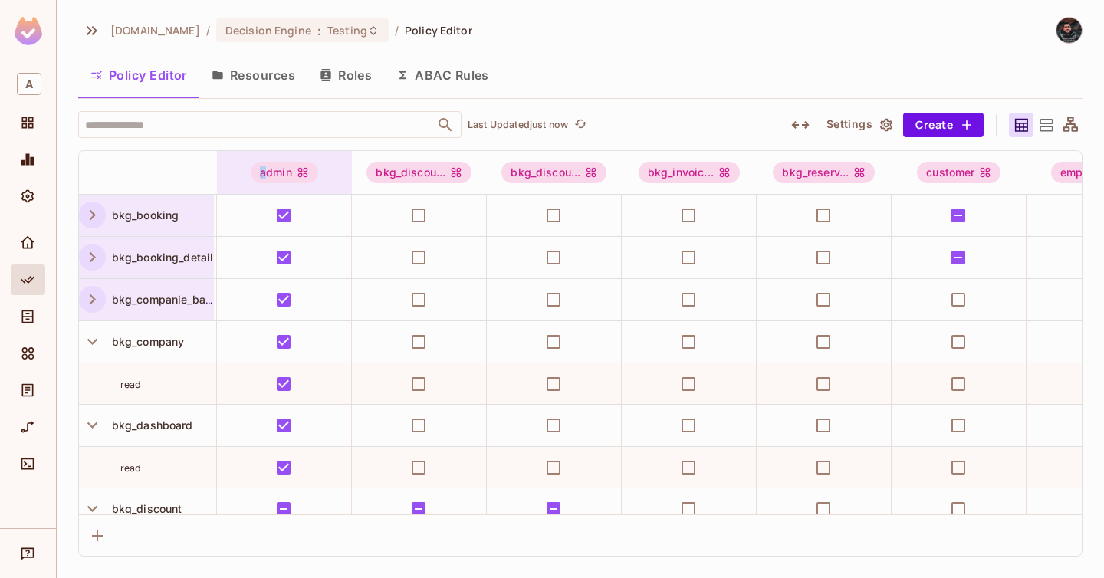
drag, startPoint x: 216, startPoint y: 168, endPoint x: 267, endPoint y: 168, distance: 50.6
click at [267, 168] on tr "admin bkg_discou... bkg_discou... bkg_invoic... bkg_reserv... customer employee…" at bounding box center [841, 173] width 1525 height 44
click at [198, 175] on th at bounding box center [148, 173] width 138 height 44
click at [792, 123] on icon "button" at bounding box center [800, 125] width 18 height 18
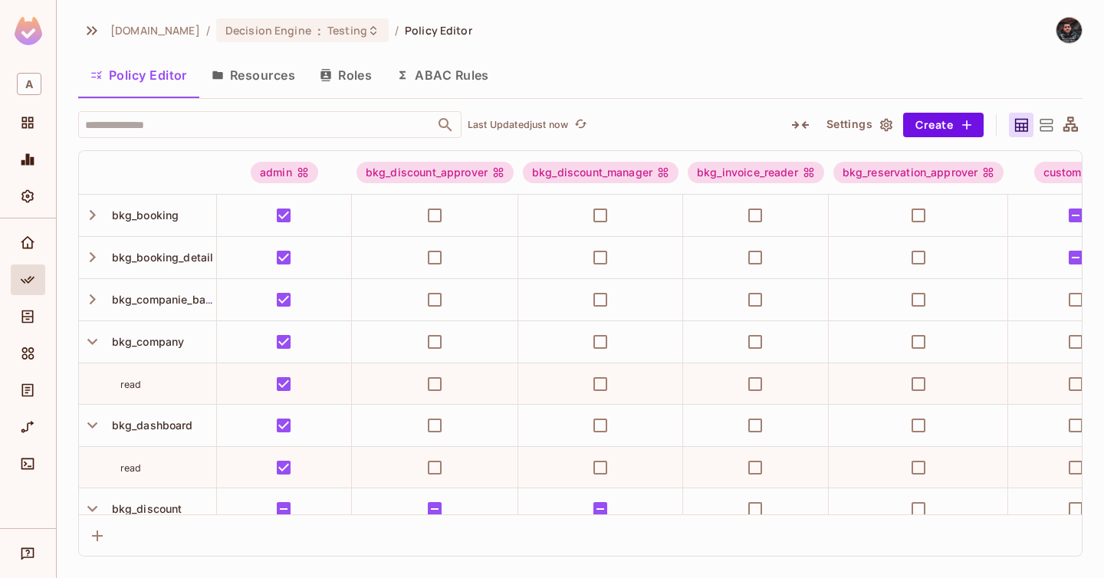
click at [792, 123] on icon "button" at bounding box center [800, 125] width 17 height 8
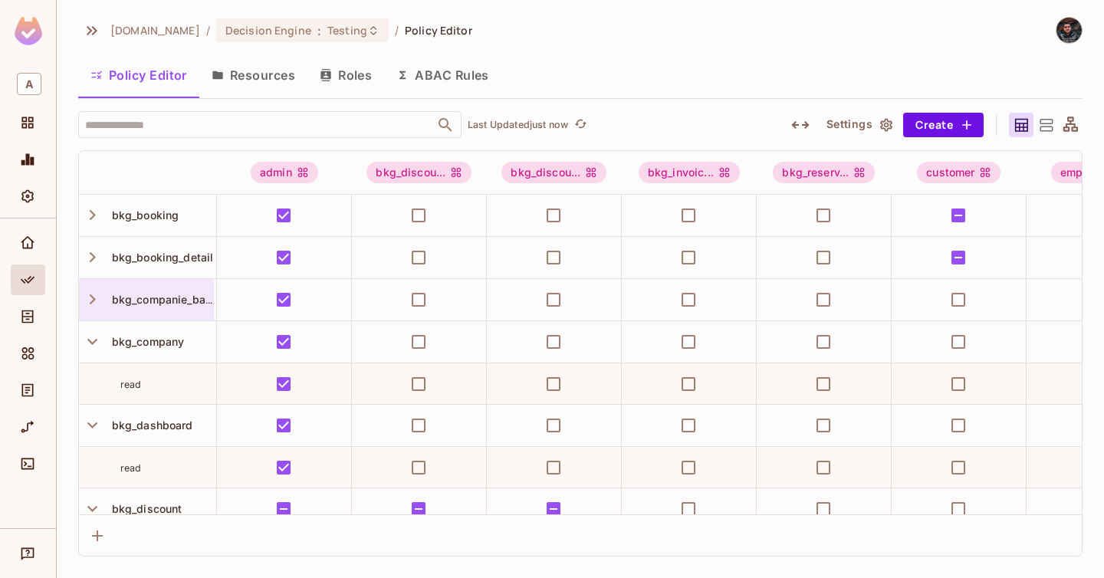
click at [169, 308] on div "bkg_companie_balance" at bounding box center [146, 299] width 135 height 41
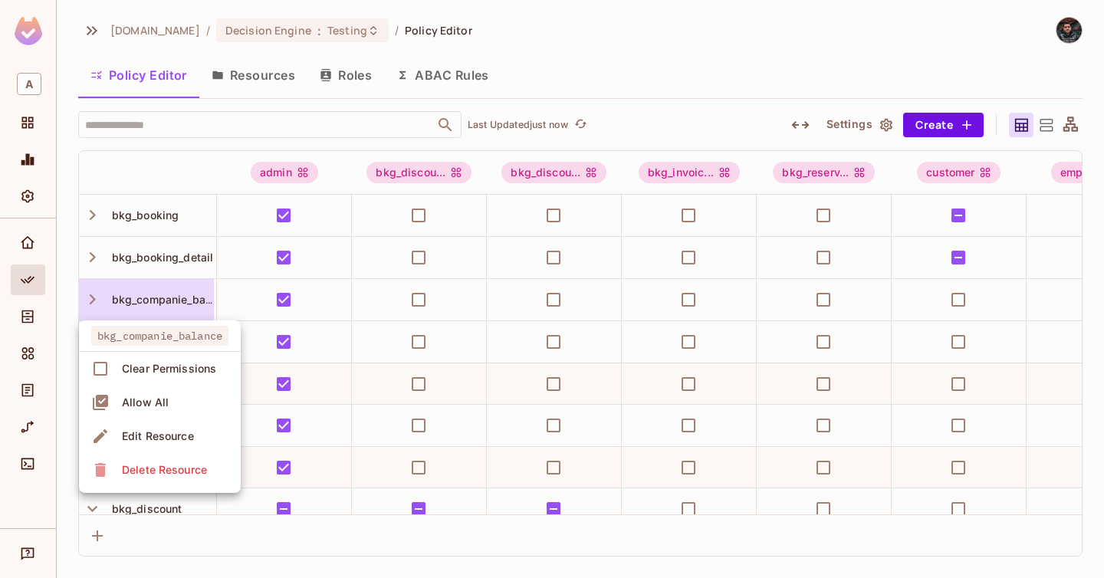
click at [176, 439] on div "Edit Resource" at bounding box center [158, 436] width 72 height 15
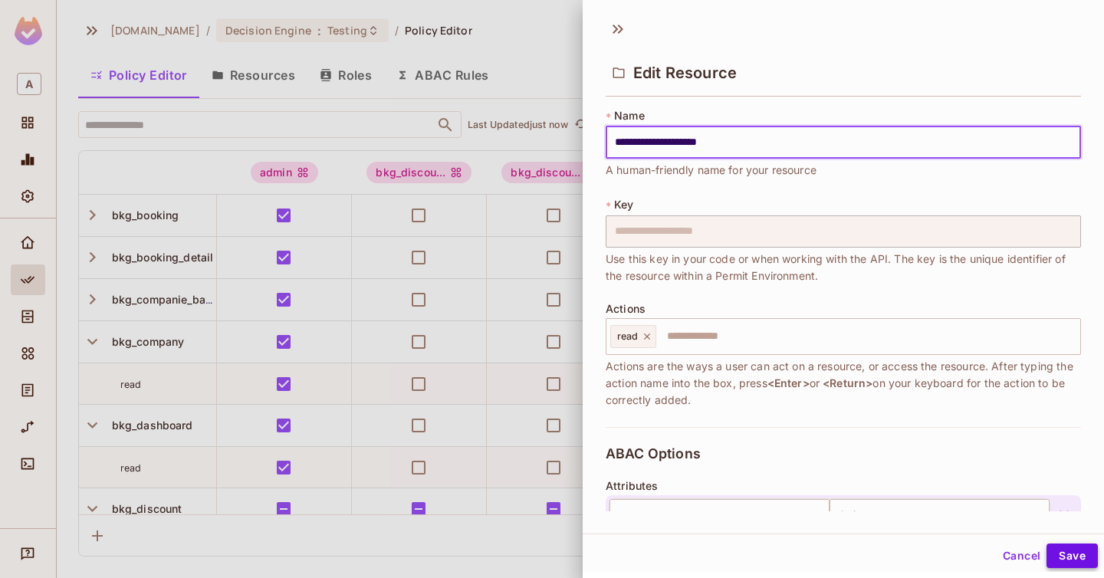
type input "**********"
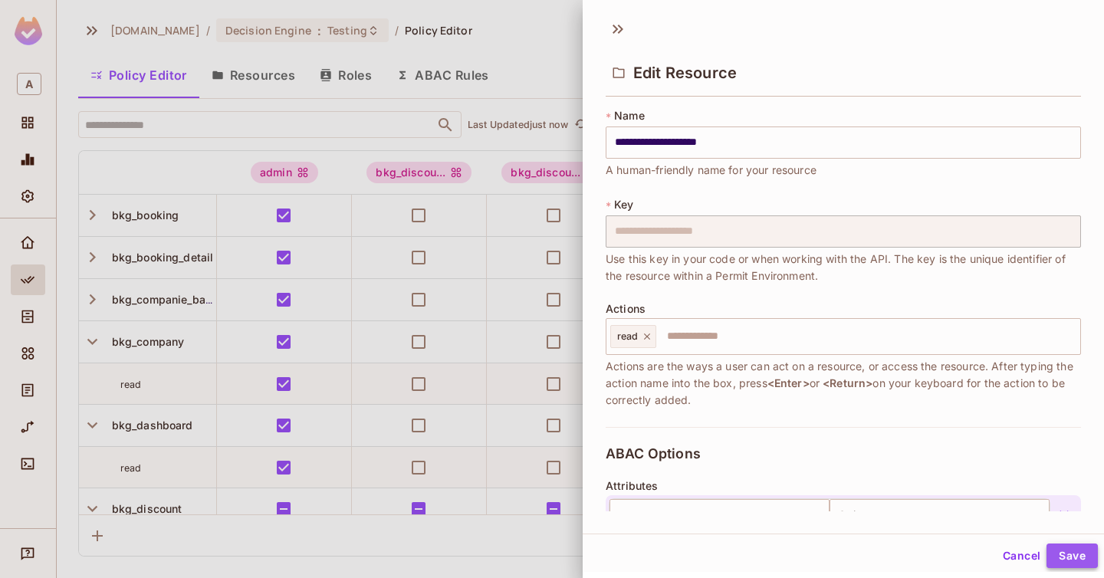
click at [1061, 553] on button "Save" at bounding box center [1072, 556] width 51 height 25
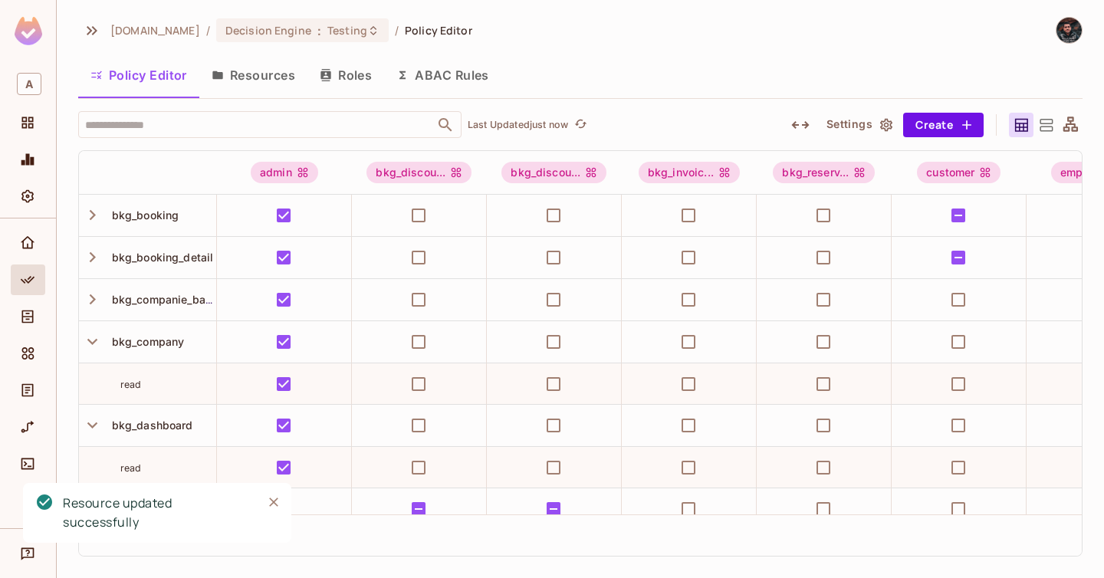
click at [327, 77] on icon "button" at bounding box center [326, 75] width 12 height 12
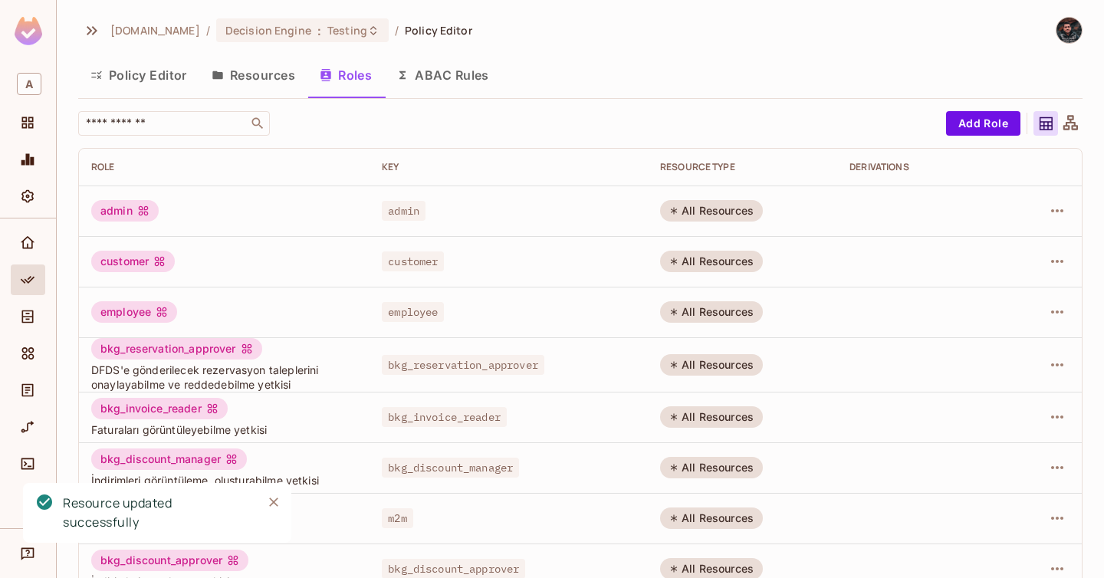
click at [276, 68] on button "Resources" at bounding box center [253, 75] width 108 height 38
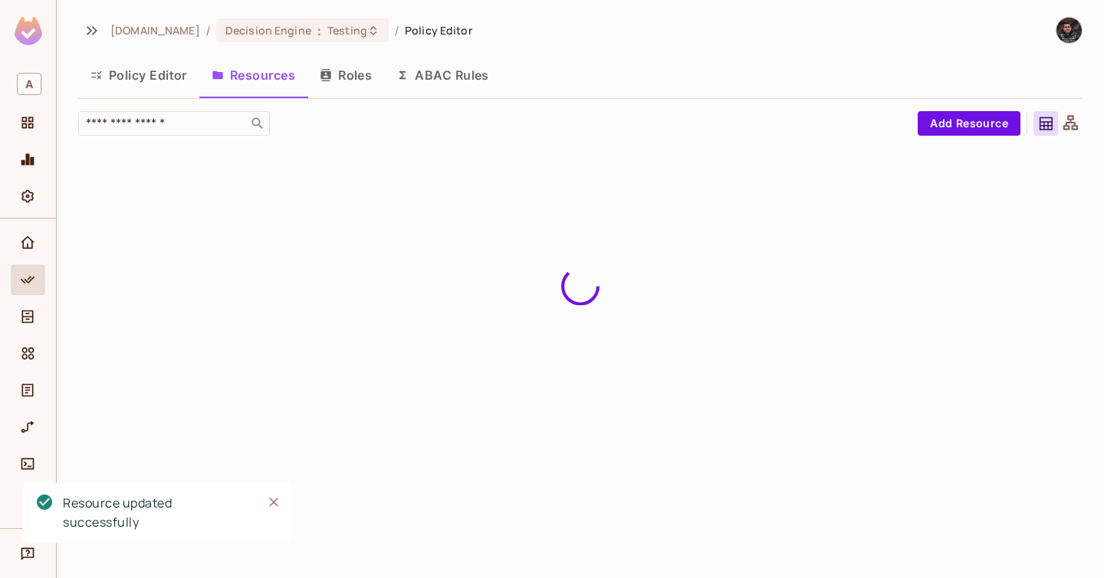
click at [123, 85] on button "Policy Editor" at bounding box center [138, 75] width 121 height 38
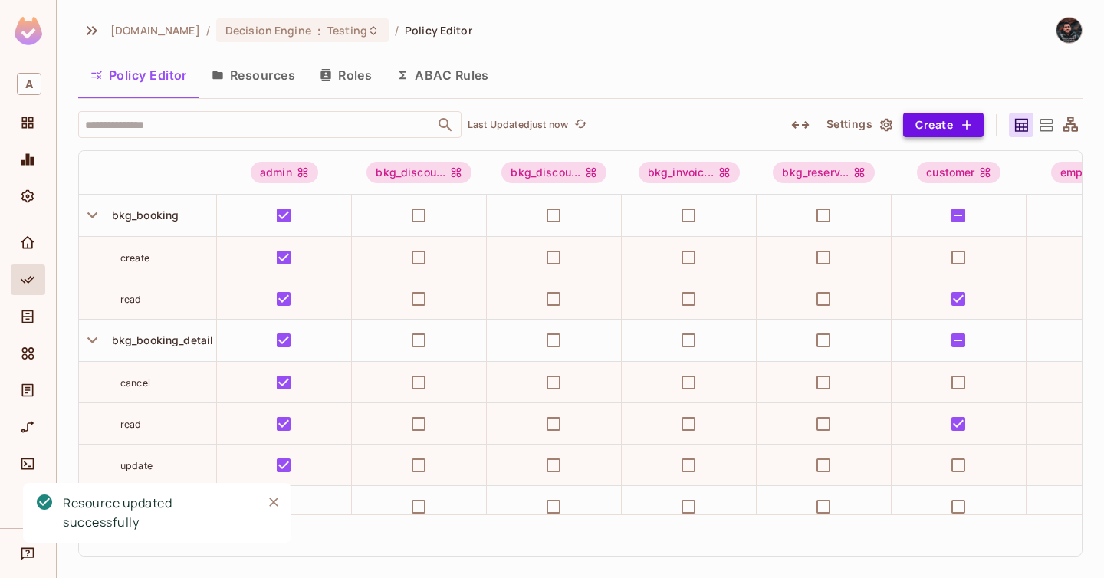
click at [965, 124] on icon "button" at bounding box center [967, 124] width 9 height 9
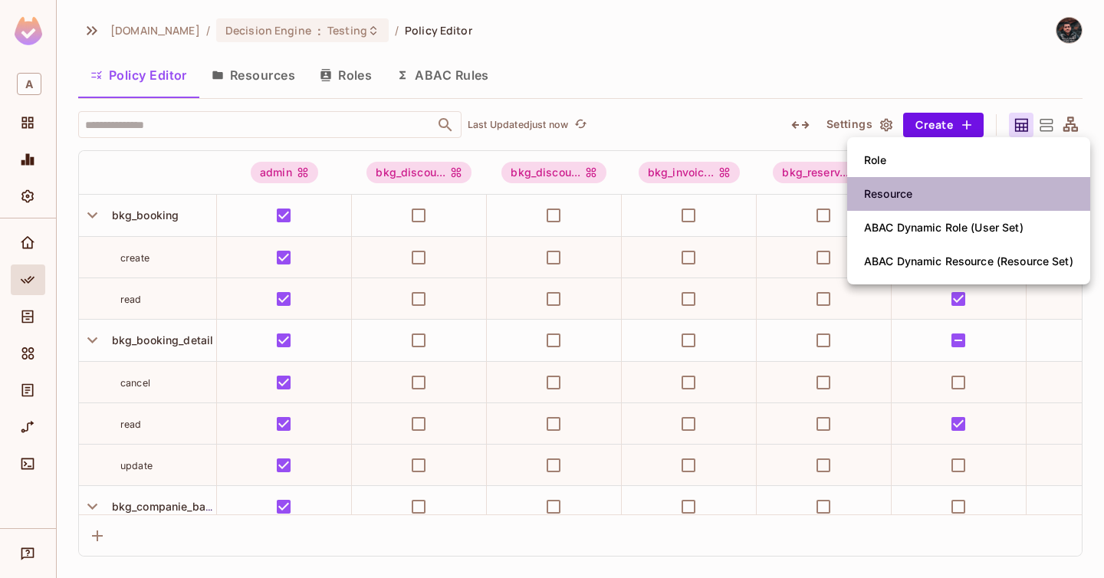
click at [954, 189] on li "Resource" at bounding box center [968, 194] width 243 height 34
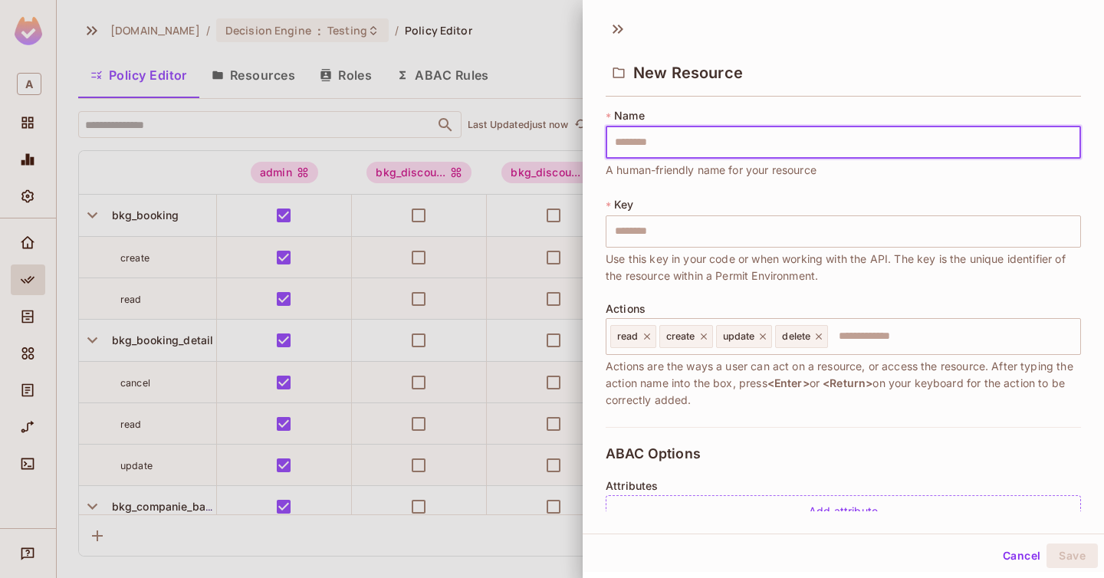
type input "**********"
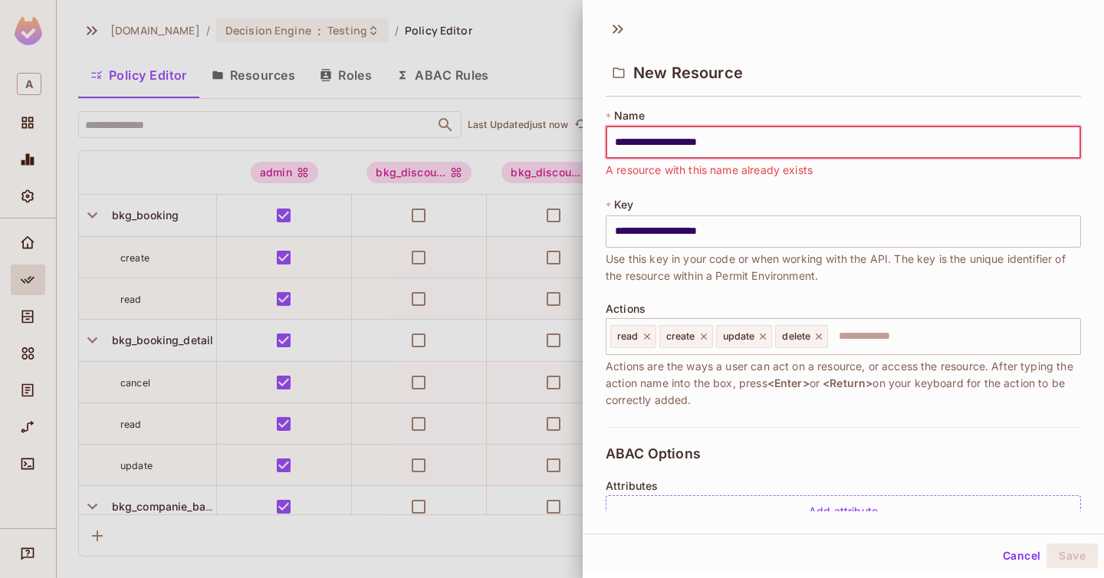
type input "**********"
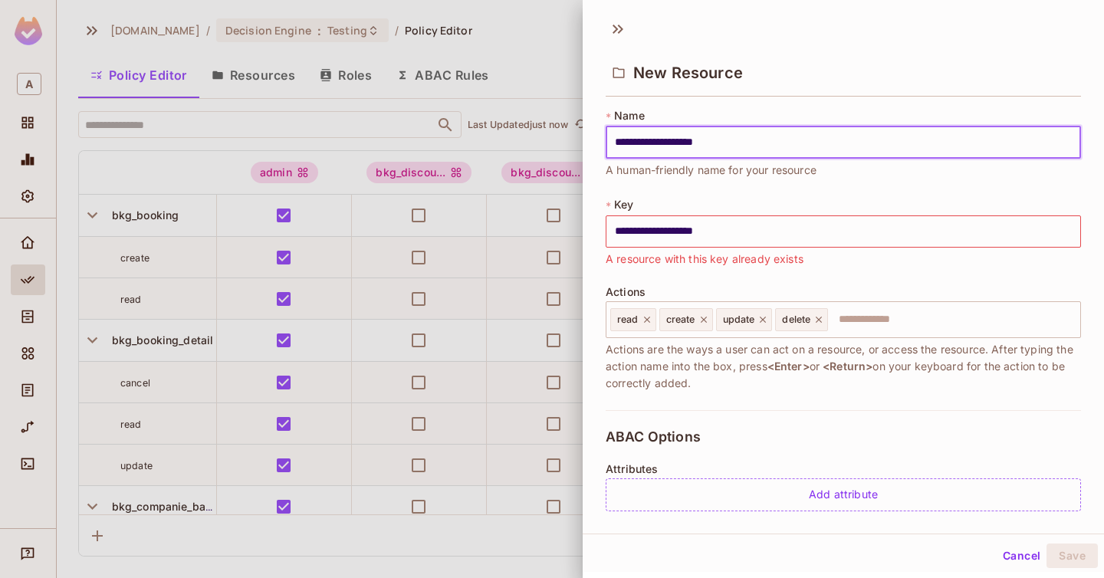
click at [687, 144] on input "**********" at bounding box center [844, 143] width 476 height 32
type input "**********"
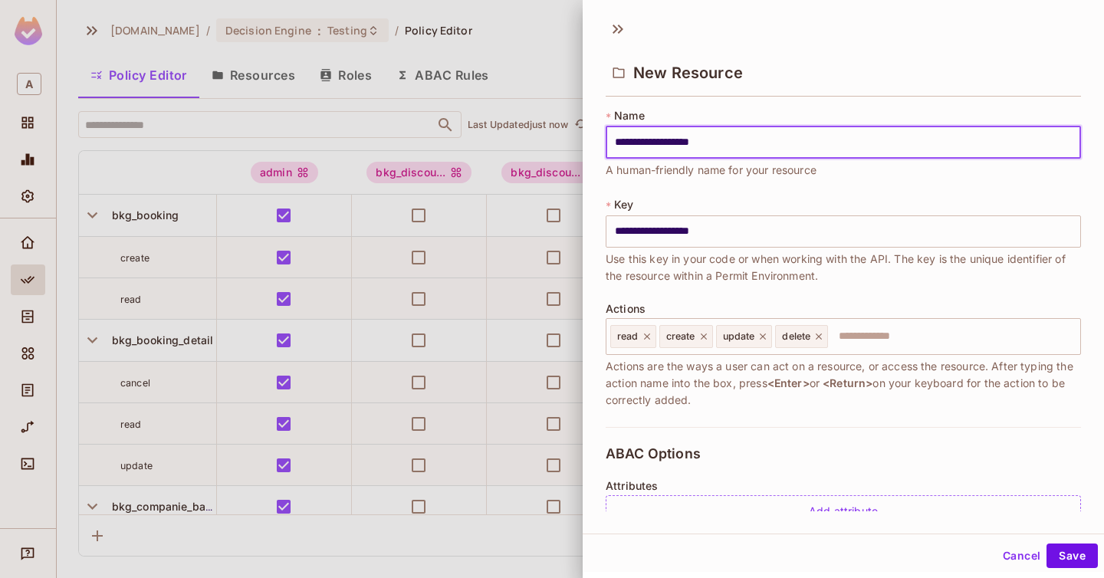
type input "**********"
click at [809, 140] on input "**********" at bounding box center [844, 143] width 476 height 32
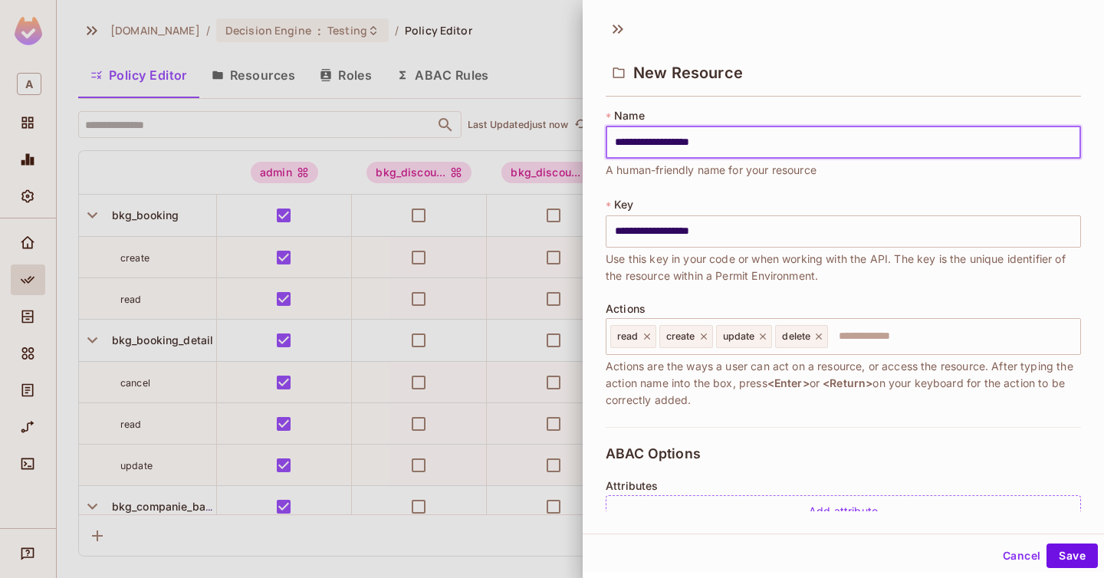
click at [809, 140] on input "**********" at bounding box center [844, 143] width 476 height 32
type input "**********"
click at [1021, 557] on button "Cancel" at bounding box center [1022, 556] width 50 height 25
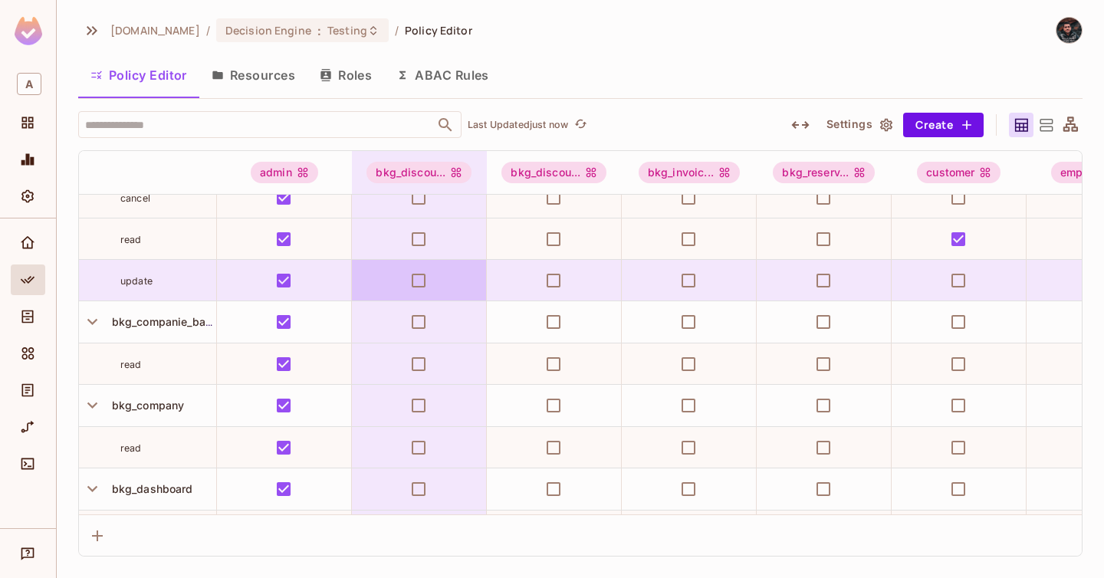
scroll to position [192, 0]
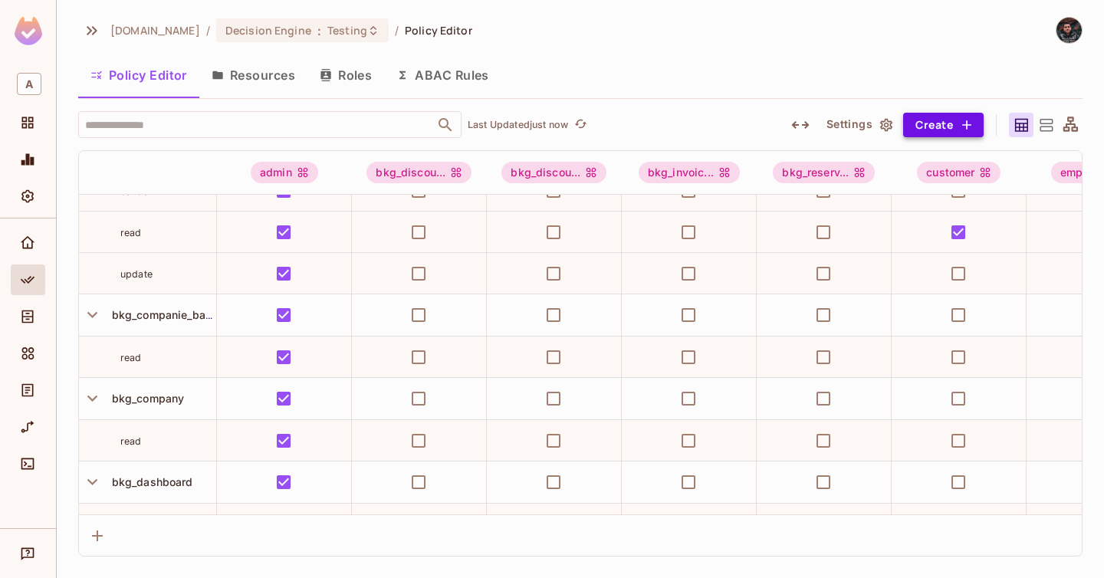
click at [982, 127] on button "Create" at bounding box center [943, 125] width 81 height 25
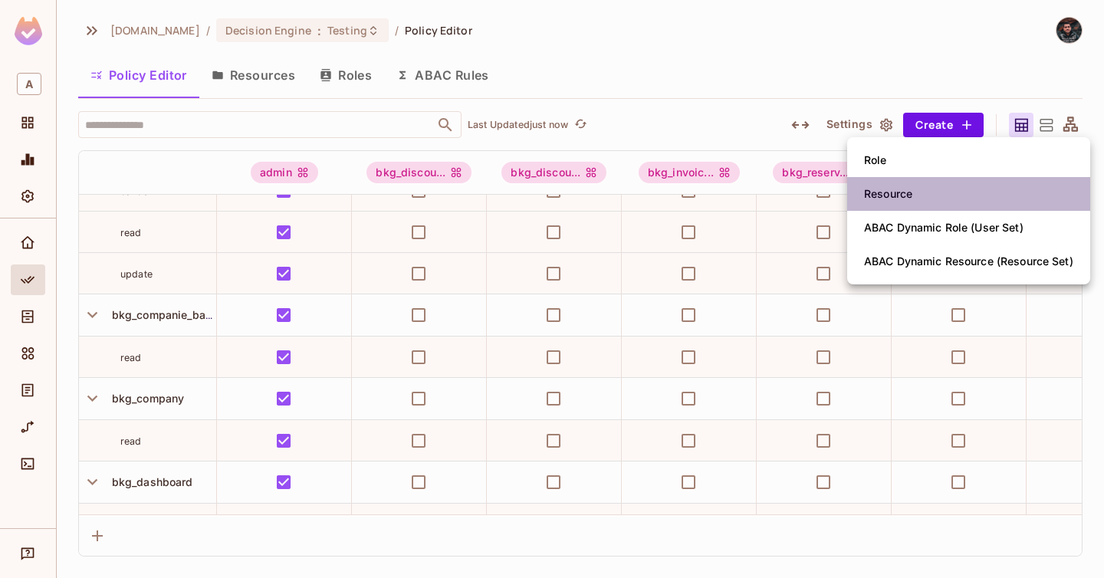
click at [942, 181] on li "Resource" at bounding box center [968, 194] width 243 height 34
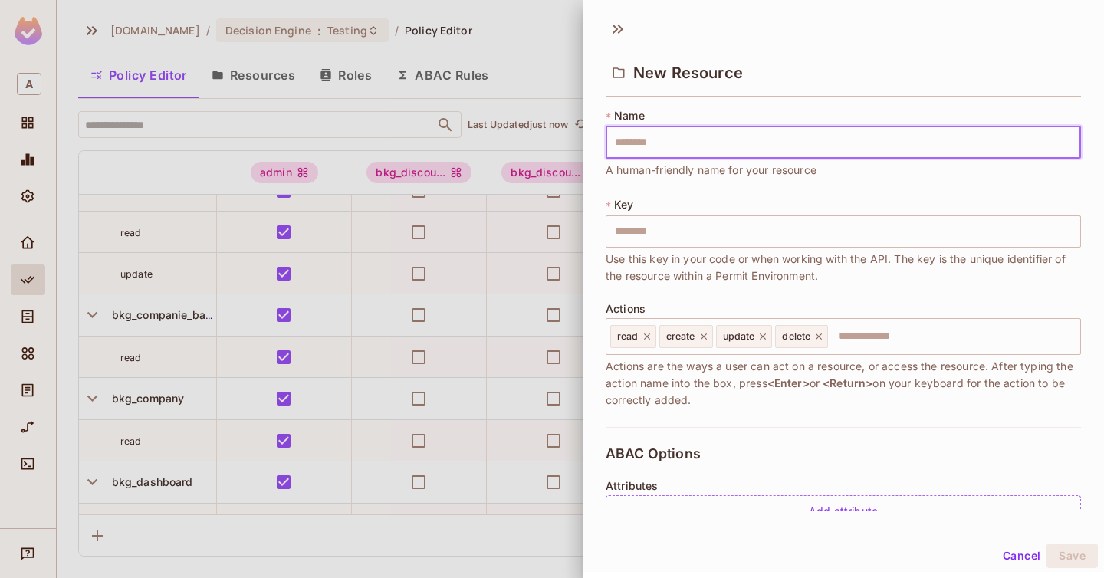
type input "**********"
click at [701, 340] on icon at bounding box center [704, 336] width 11 height 11
click at [702, 340] on icon at bounding box center [707, 336] width 11 height 11
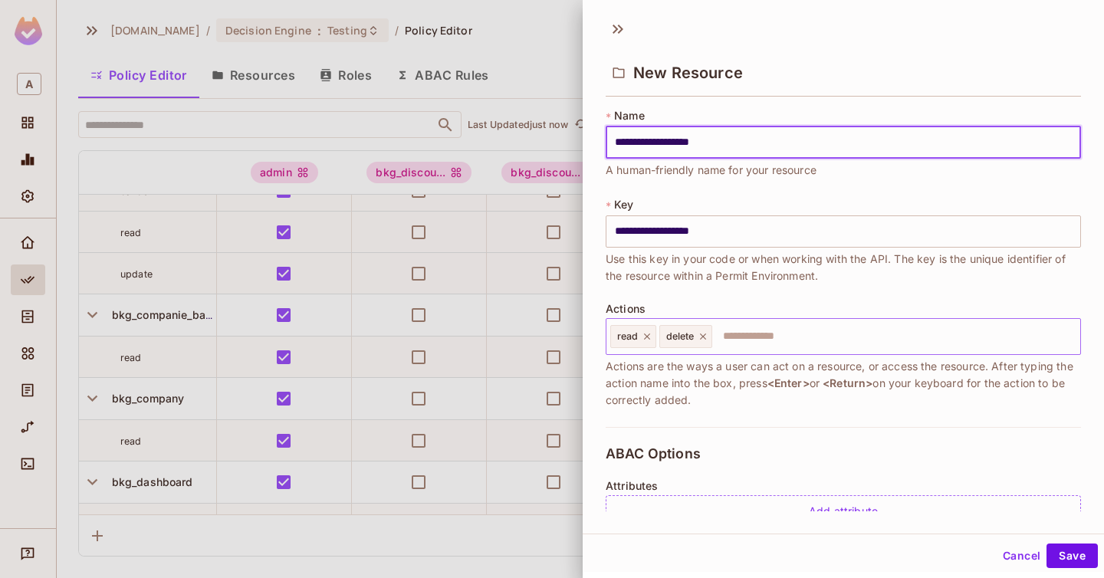
click at [702, 340] on icon at bounding box center [703, 336] width 11 height 11
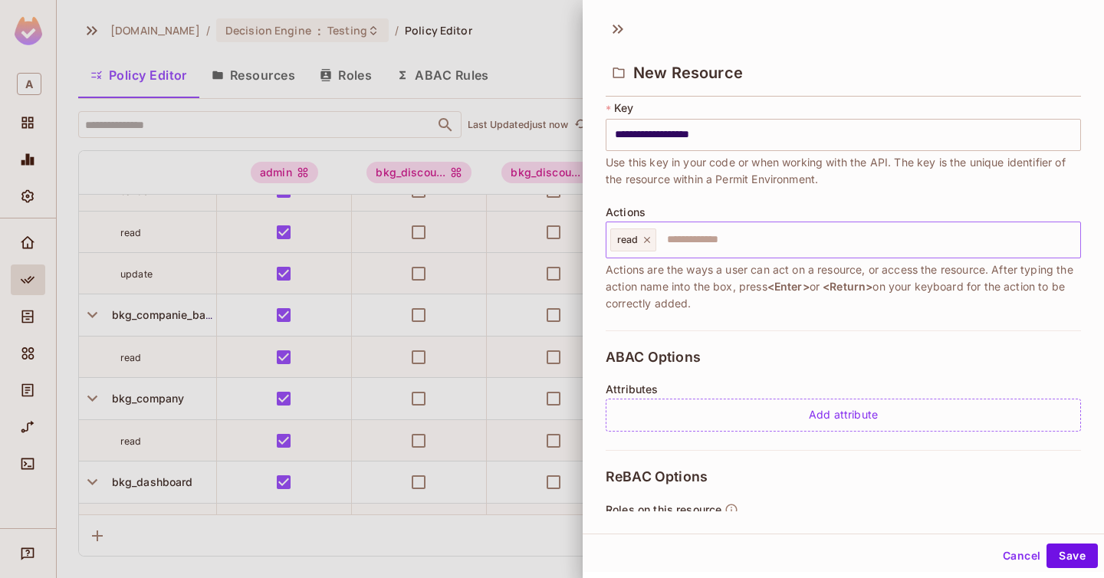
scroll to position [265, 0]
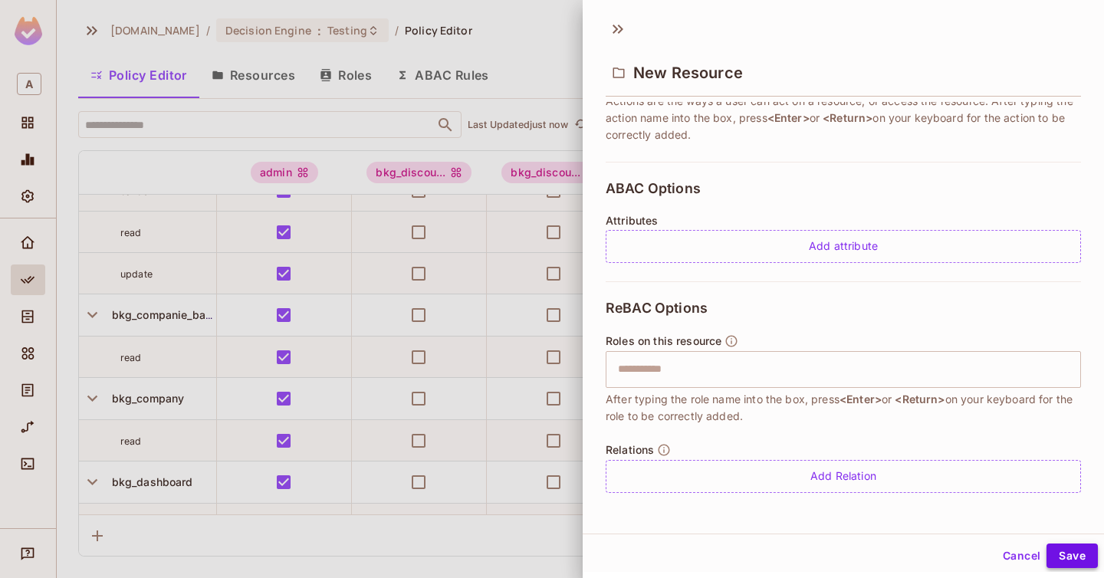
type input "**********"
click at [1057, 556] on button "Save" at bounding box center [1072, 556] width 51 height 25
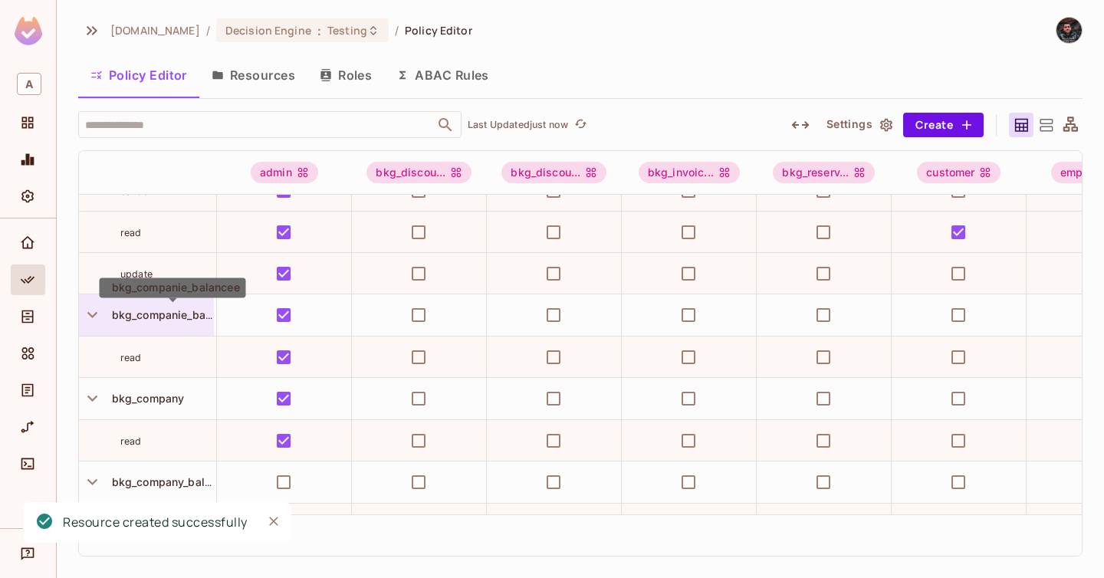
click at [202, 318] on span "bkg_companie_balancee" at bounding box center [173, 314] width 134 height 13
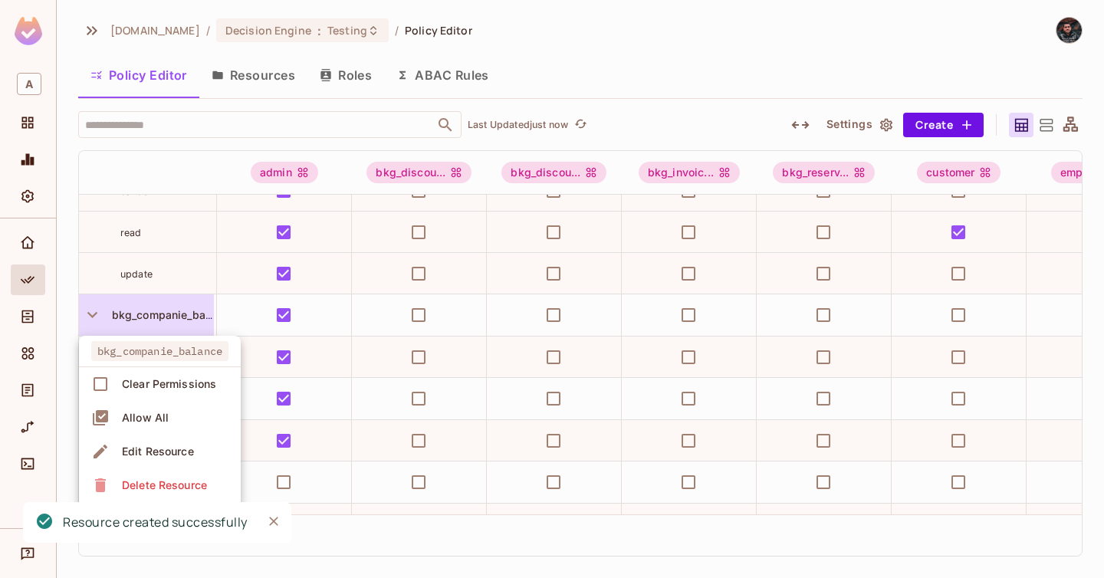
click at [202, 318] on div at bounding box center [552, 289] width 1104 height 578
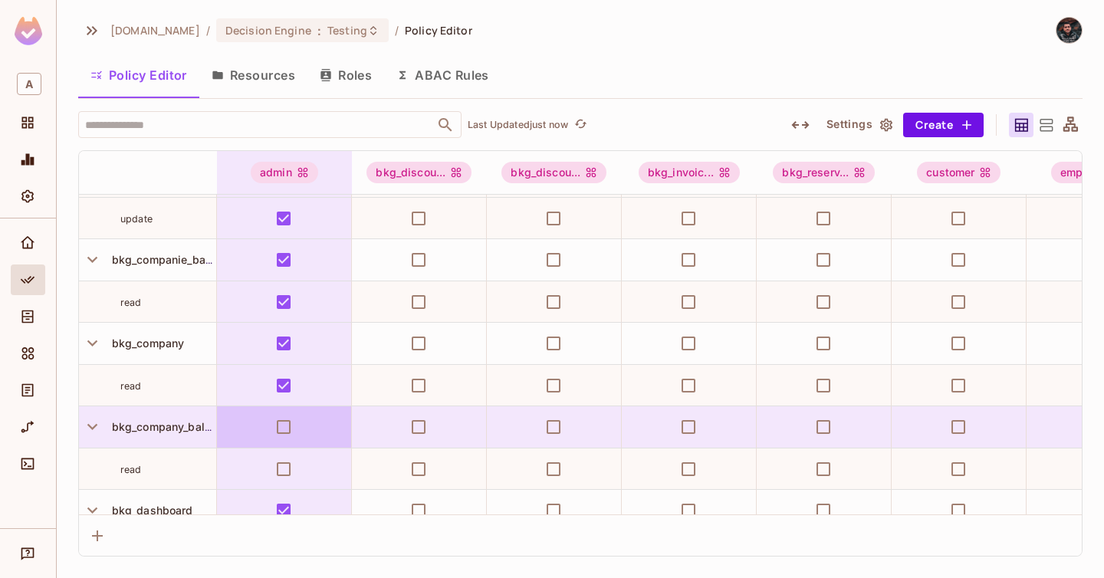
scroll to position [246, 0]
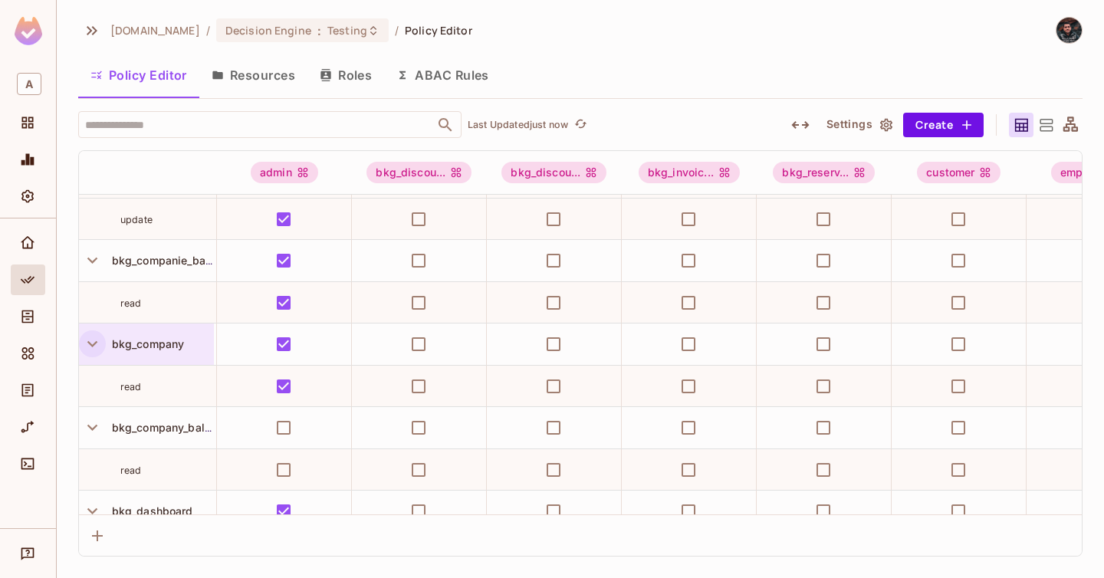
click at [99, 351] on icon "button" at bounding box center [92, 344] width 21 height 21
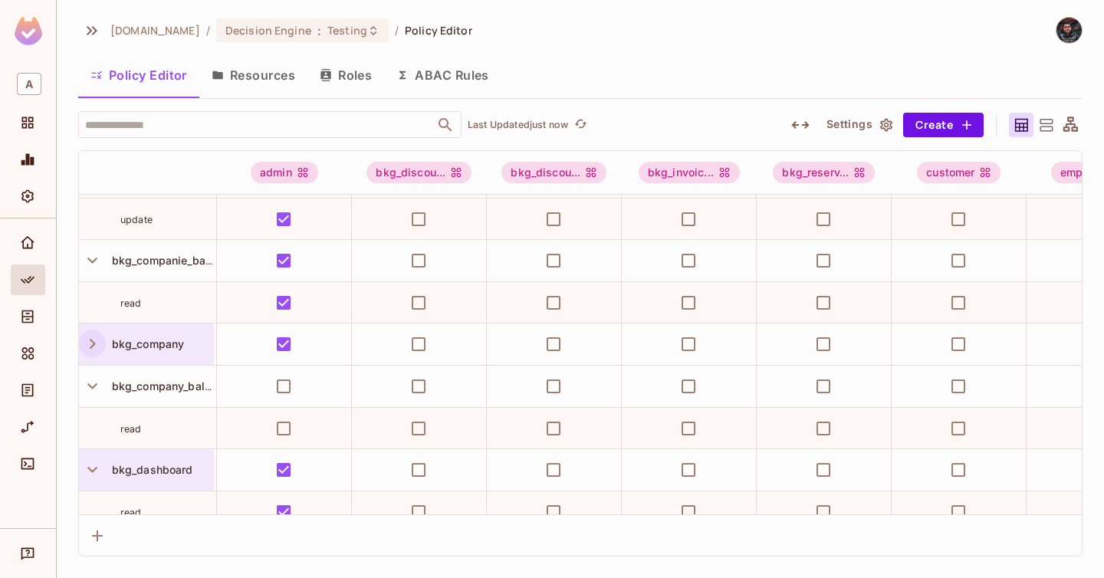
click at [90, 470] on icon "button" at bounding box center [92, 470] width 10 height 6
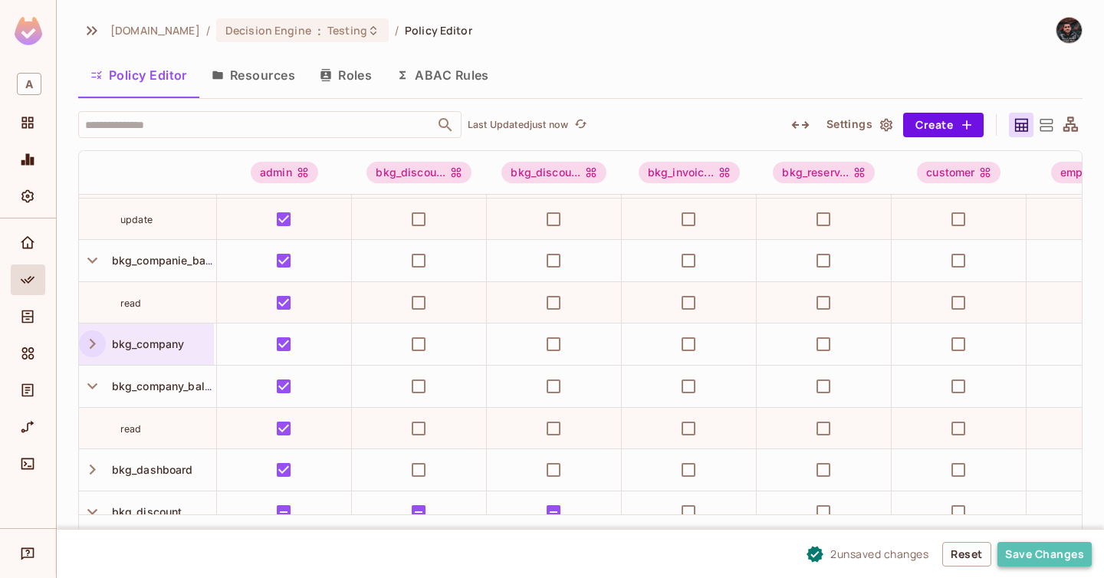
click at [1042, 552] on button "Save Changes" at bounding box center [1045, 554] width 94 height 25
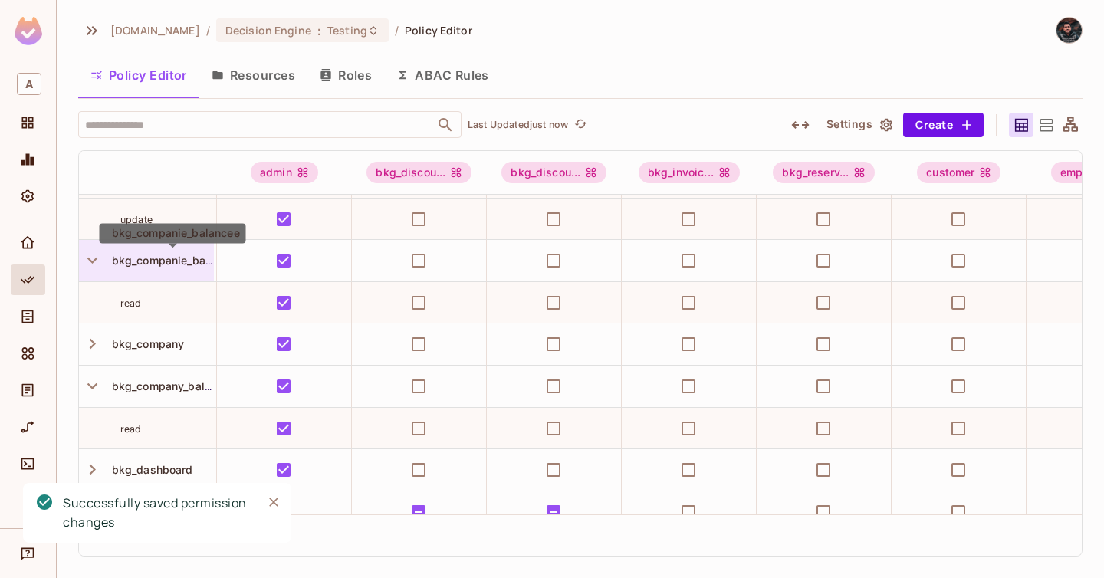
click at [186, 258] on span "bkg_companie_balancee" at bounding box center [173, 260] width 134 height 13
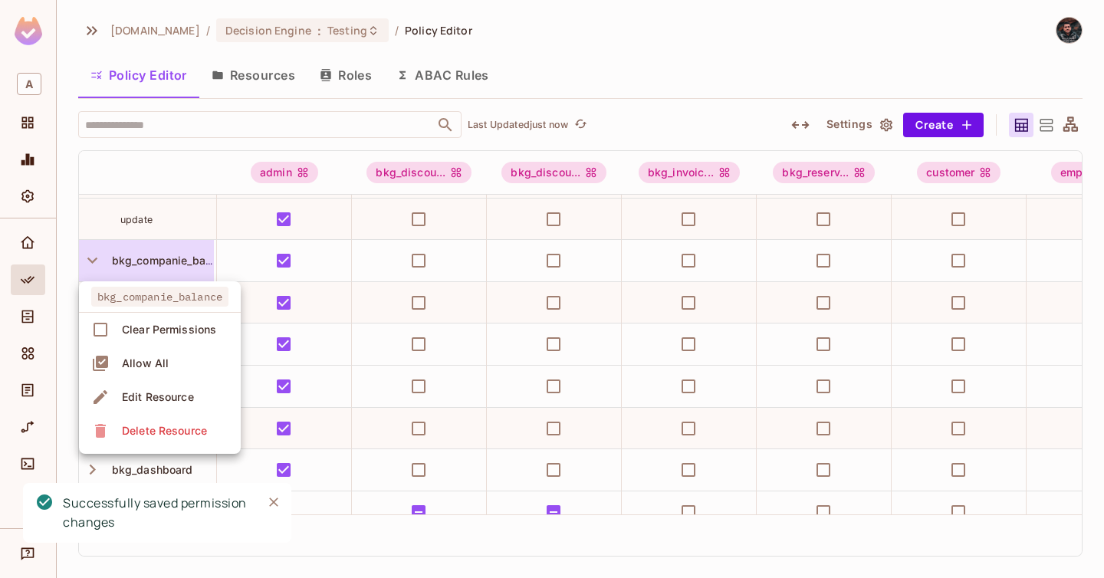
click at [188, 423] on div "Delete Resource" at bounding box center [164, 430] width 85 height 15
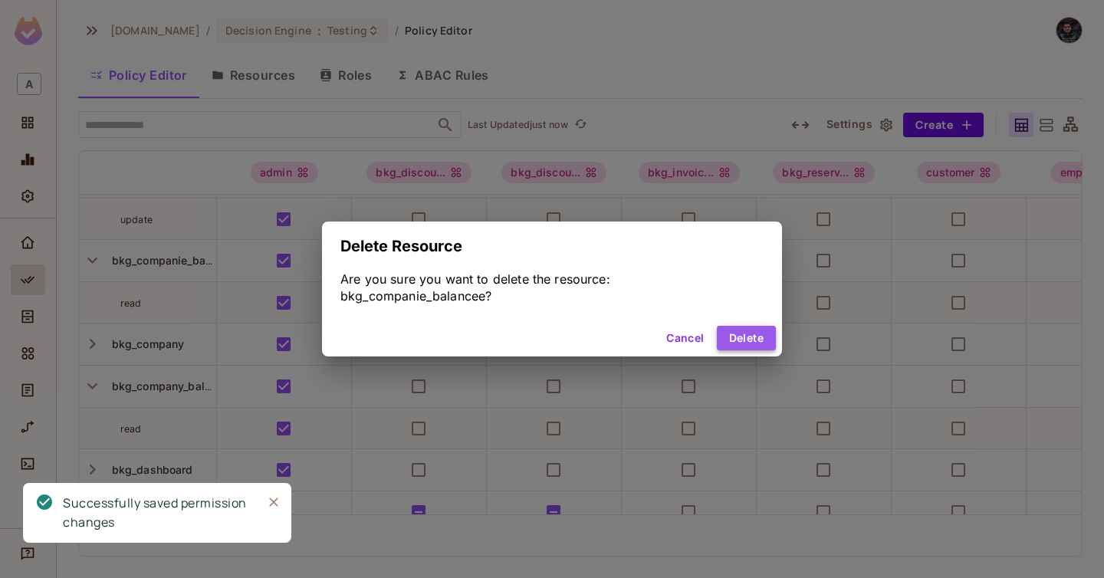
click at [748, 335] on button "Delete" at bounding box center [746, 338] width 59 height 25
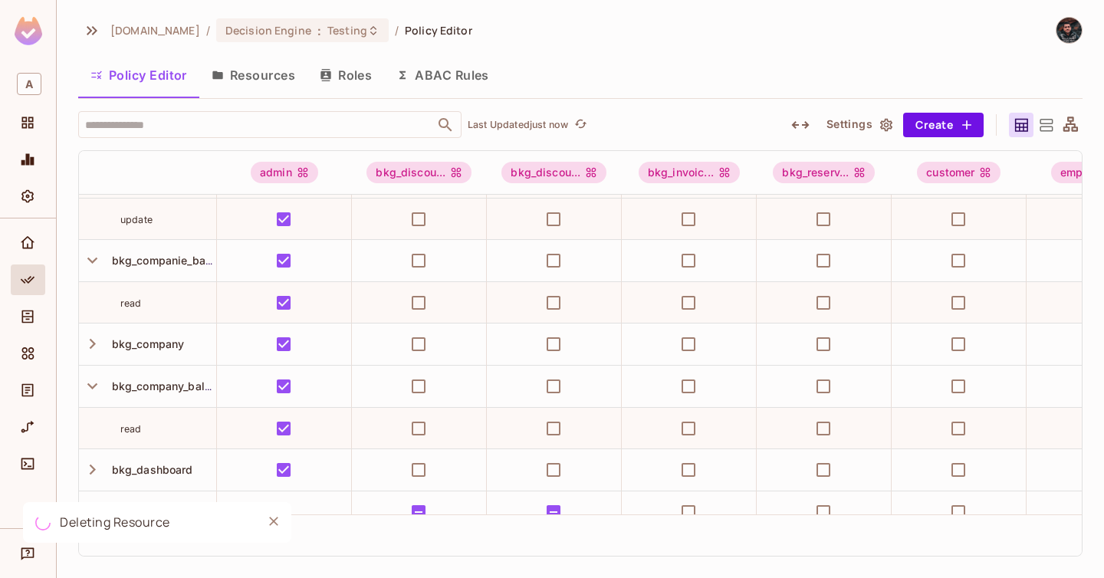
click at [25, 429] on div "Successfully saved permission changes Deleting Resource" at bounding box center [134, 482] width 245 height 168
click at [31, 429] on icon "URL Mapping" at bounding box center [27, 427] width 15 height 15
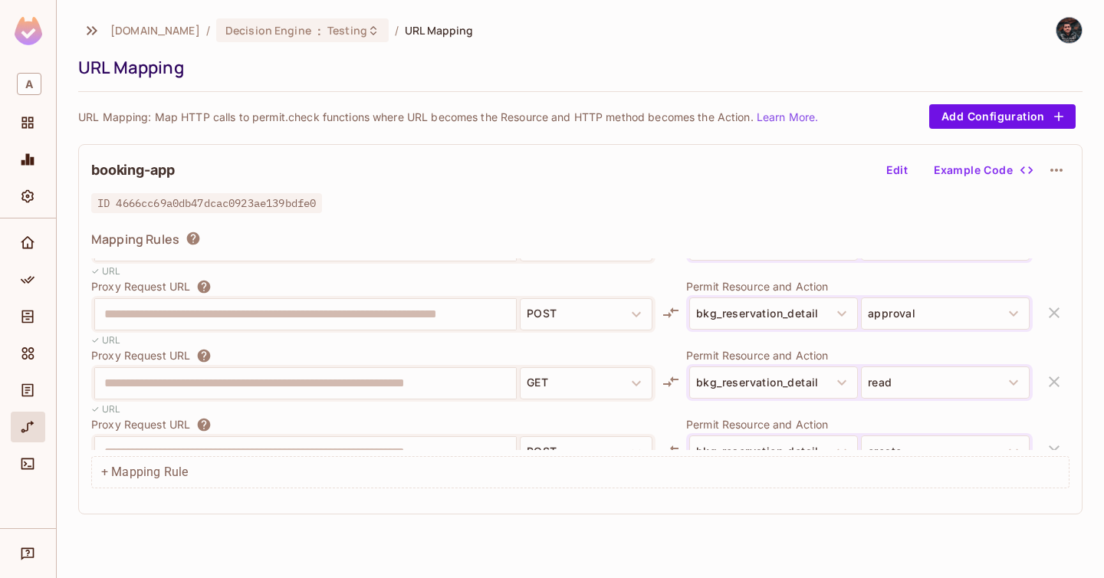
scroll to position [534, 0]
click at [899, 165] on button "Edit" at bounding box center [897, 170] width 49 height 25
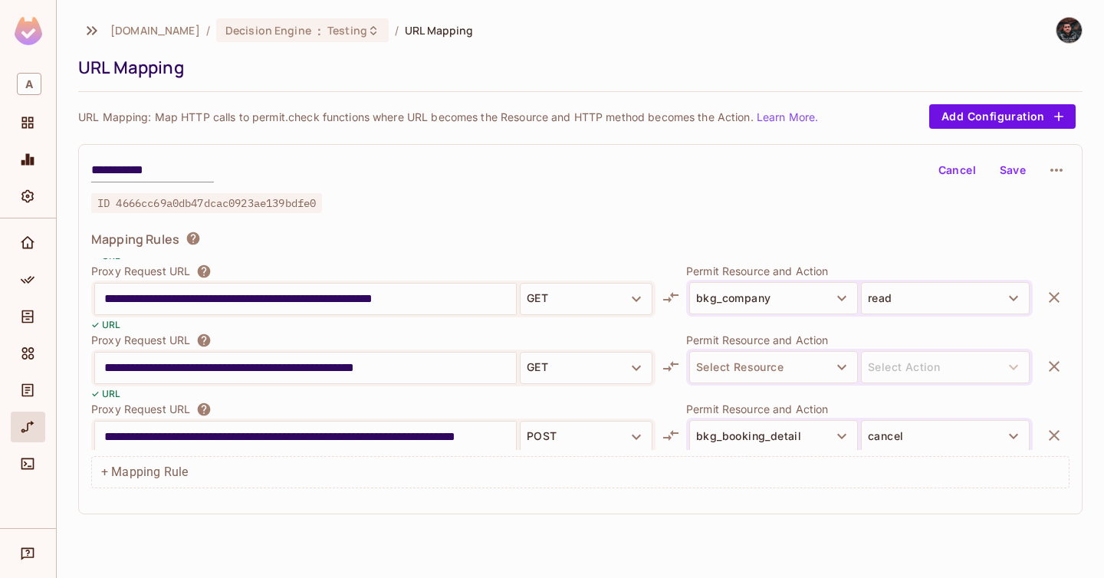
scroll to position [1610, 0]
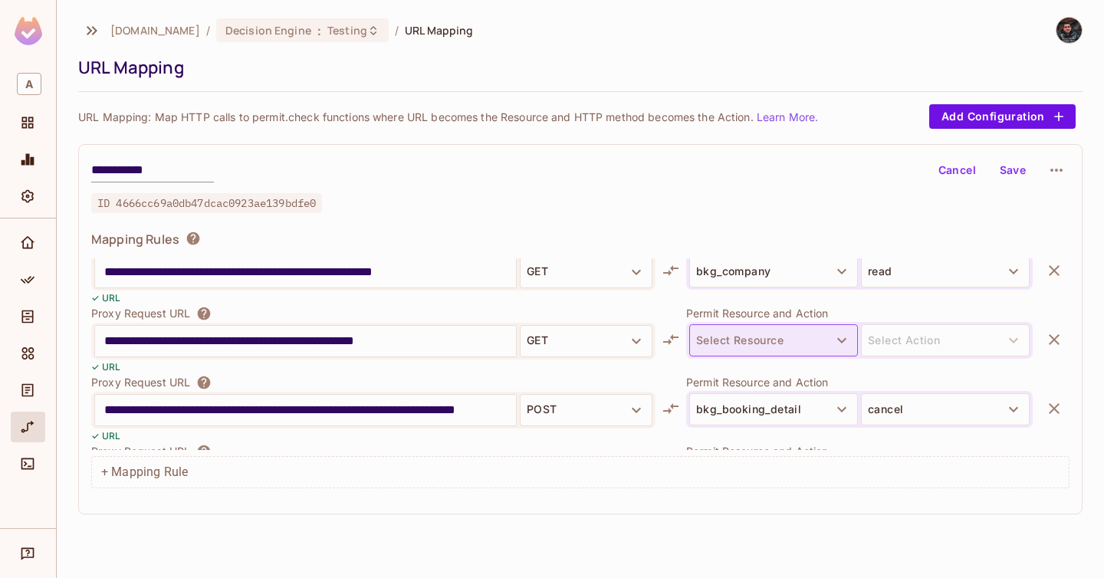
click at [827, 340] on button "Select Resource" at bounding box center [773, 340] width 169 height 32
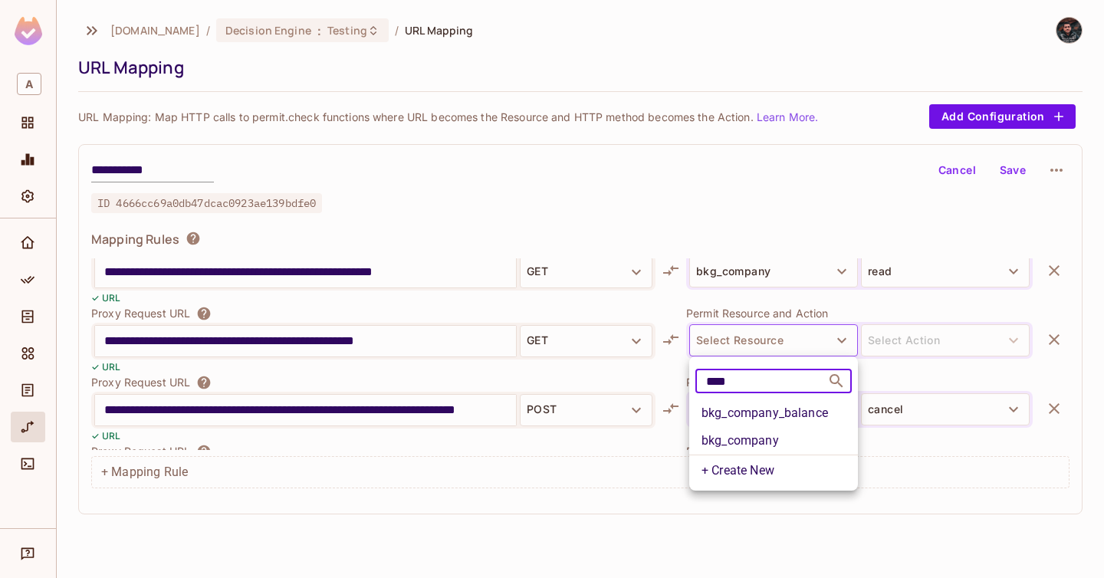
type input "****"
click at [815, 410] on li "bkg_company_balance" at bounding box center [773, 414] width 169 height 28
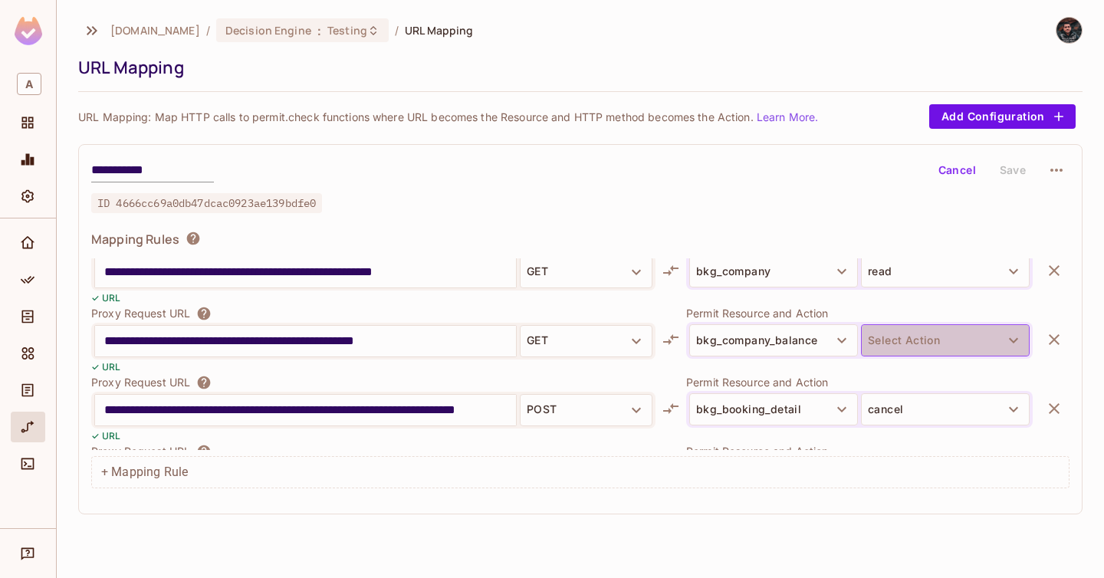
click at [921, 344] on button "Select Action" at bounding box center [945, 340] width 169 height 32
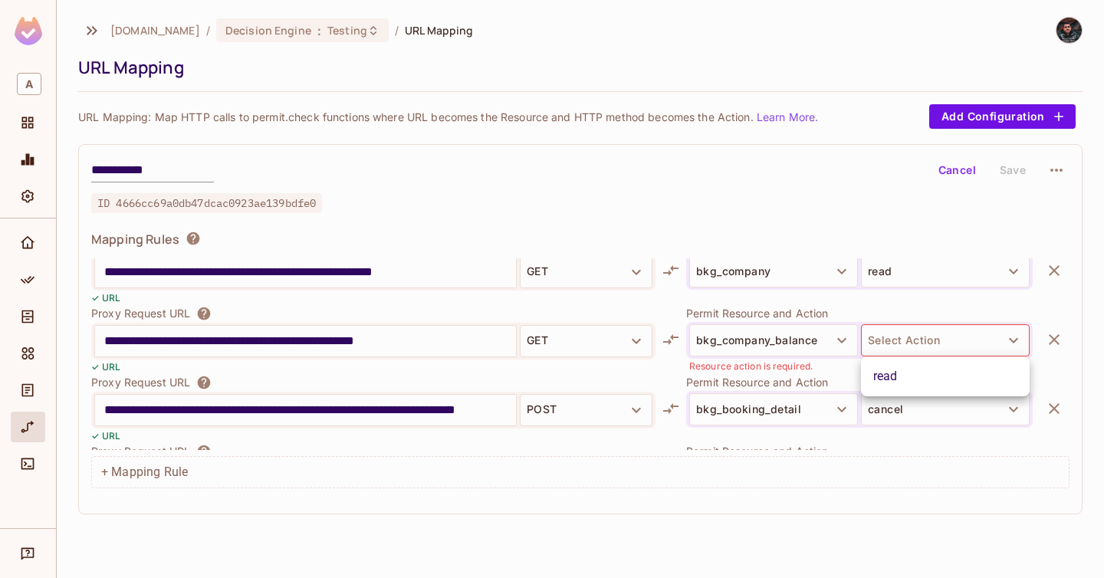
click at [924, 380] on li "read" at bounding box center [945, 377] width 169 height 28
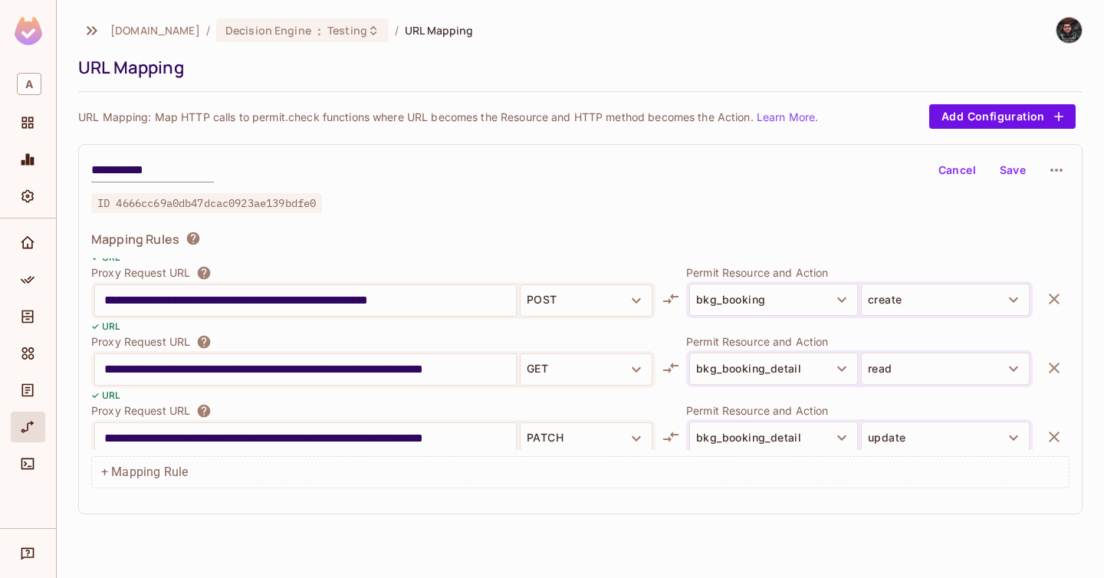
scroll to position [0, 0]
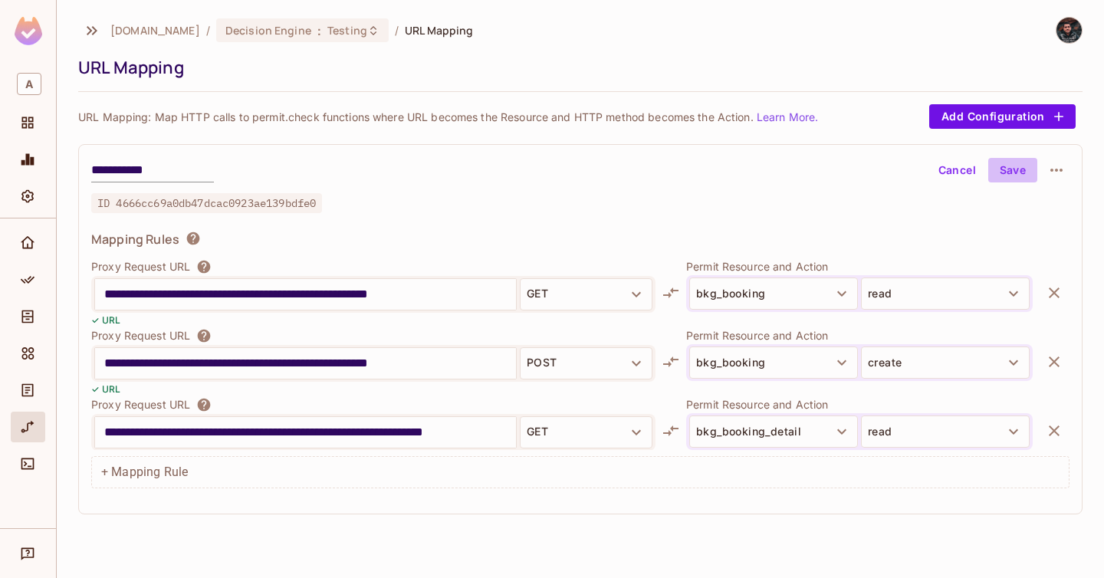
click at [1011, 174] on button "Save" at bounding box center [1013, 170] width 49 height 25
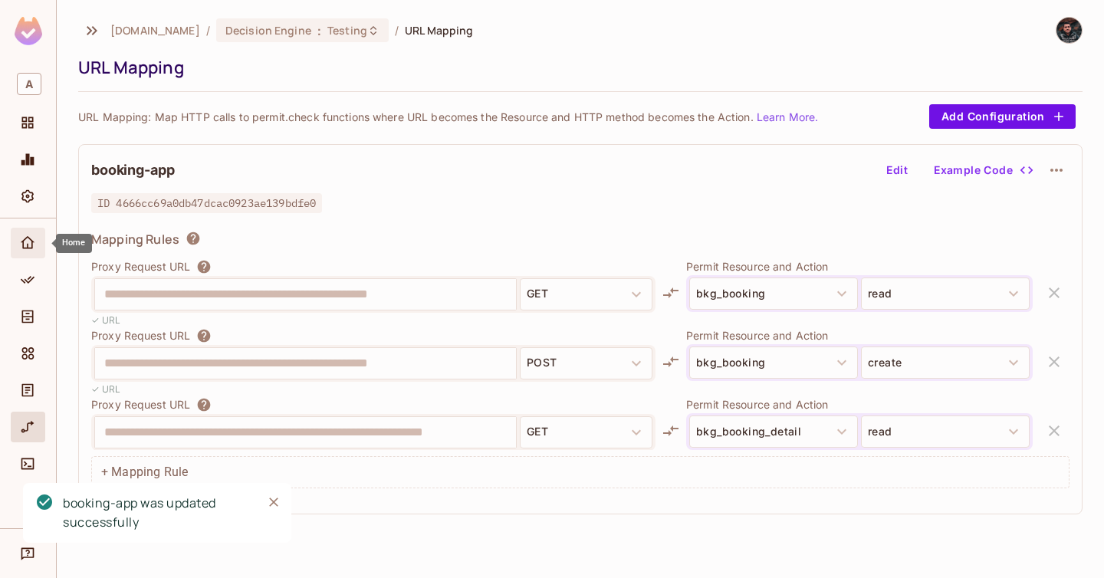
click at [33, 245] on icon "Home" at bounding box center [27, 242] width 15 height 15
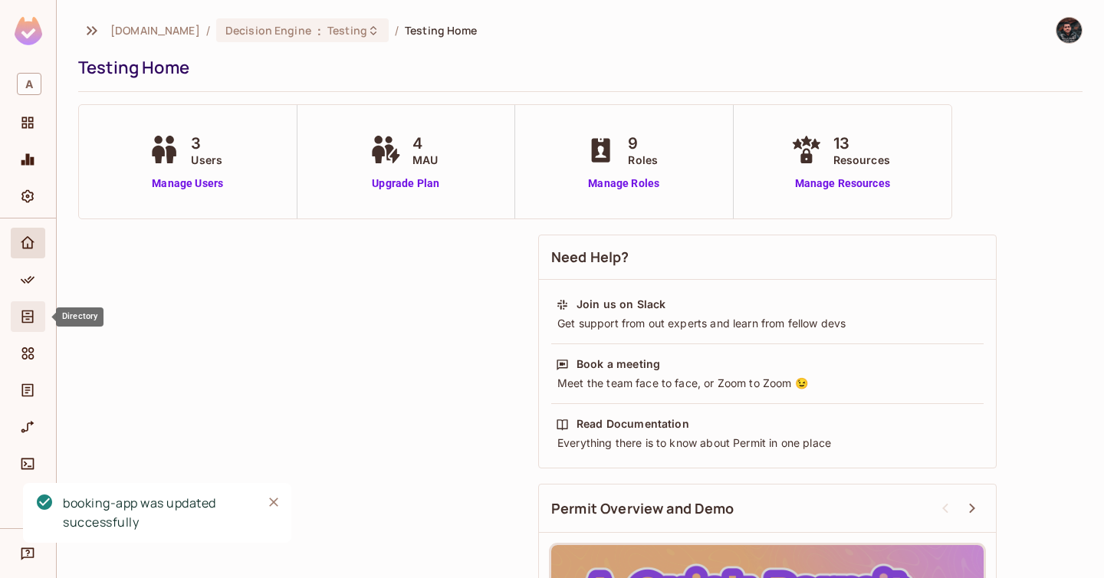
click at [28, 308] on span "Directory" at bounding box center [27, 317] width 18 height 18
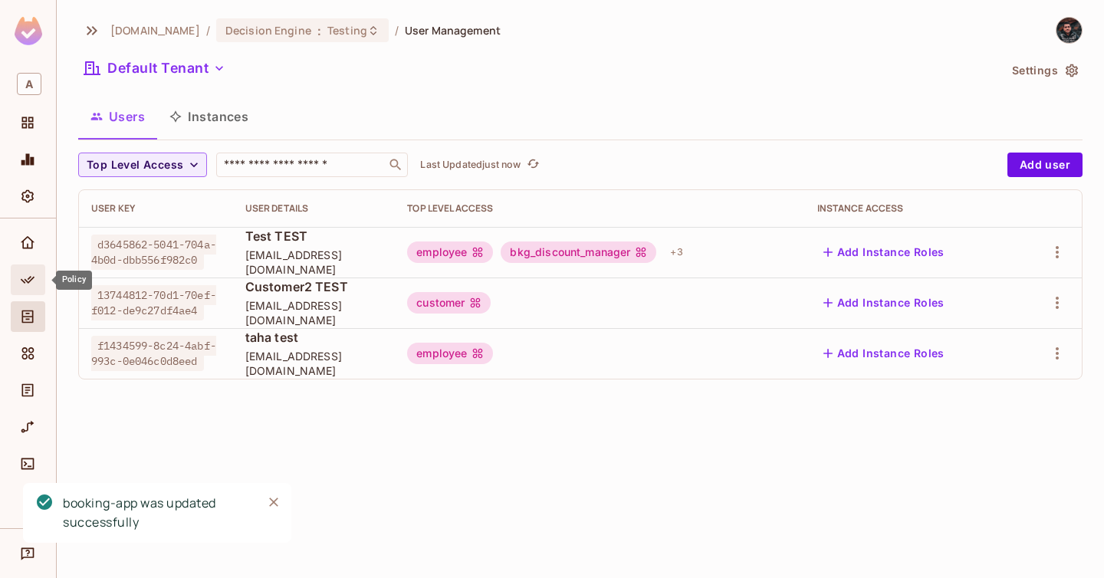
click at [21, 278] on icon "Policy" at bounding box center [27, 279] width 15 height 15
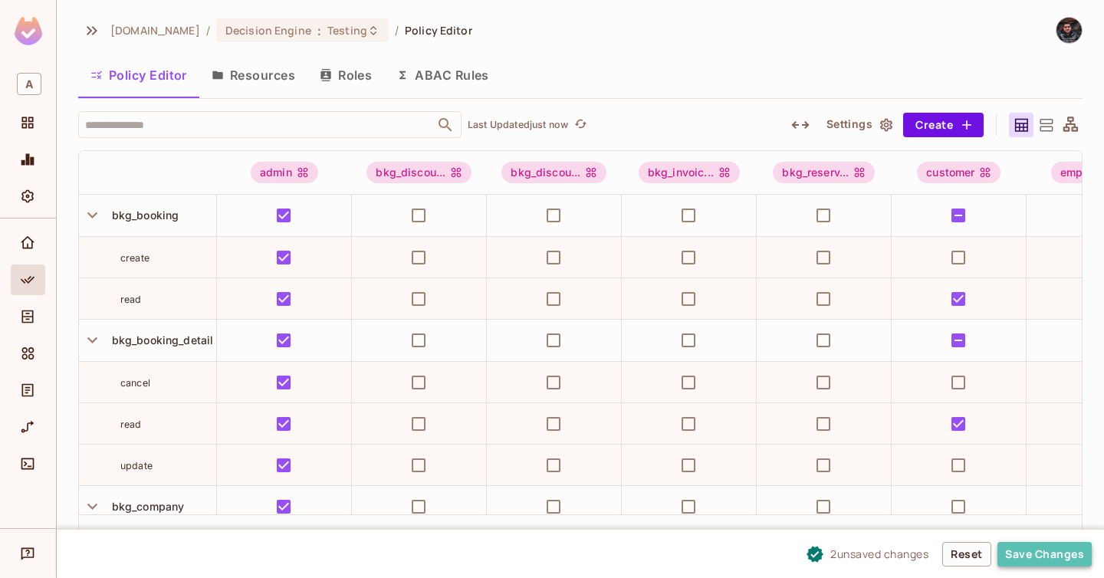
click at [1044, 548] on button "Save Changes" at bounding box center [1045, 554] width 94 height 25
click at [275, 76] on button "Resources" at bounding box center [253, 75] width 108 height 38
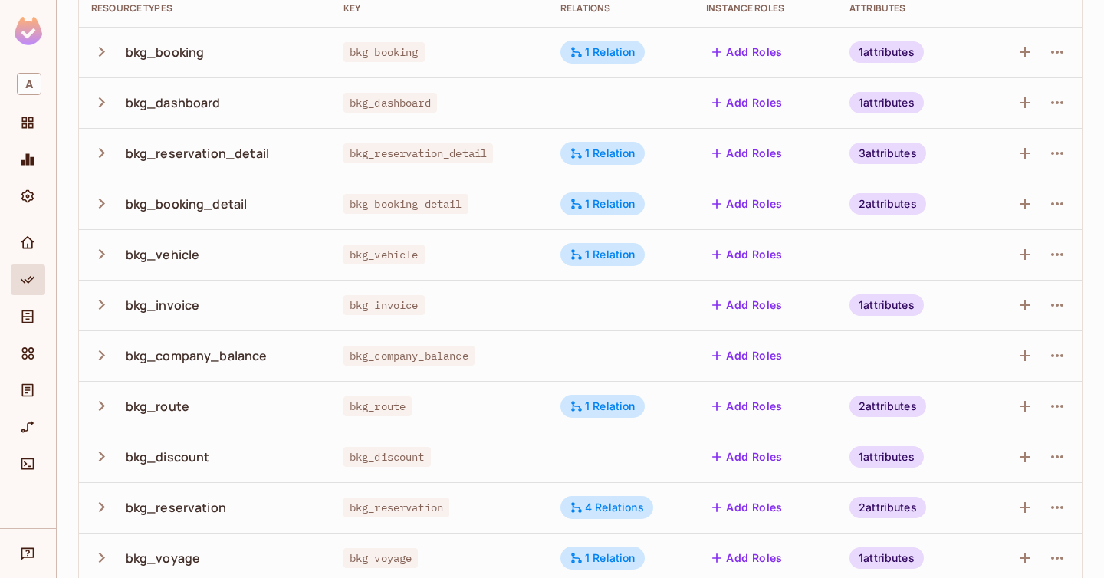
scroll to position [156, 0]
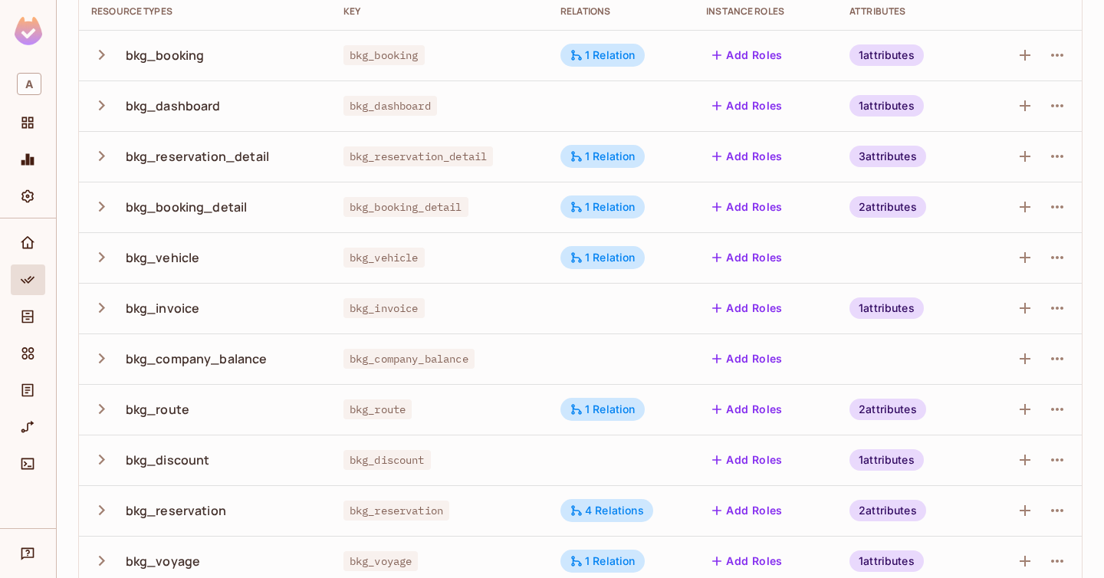
click at [100, 152] on icon "button" at bounding box center [102, 156] width 6 height 10
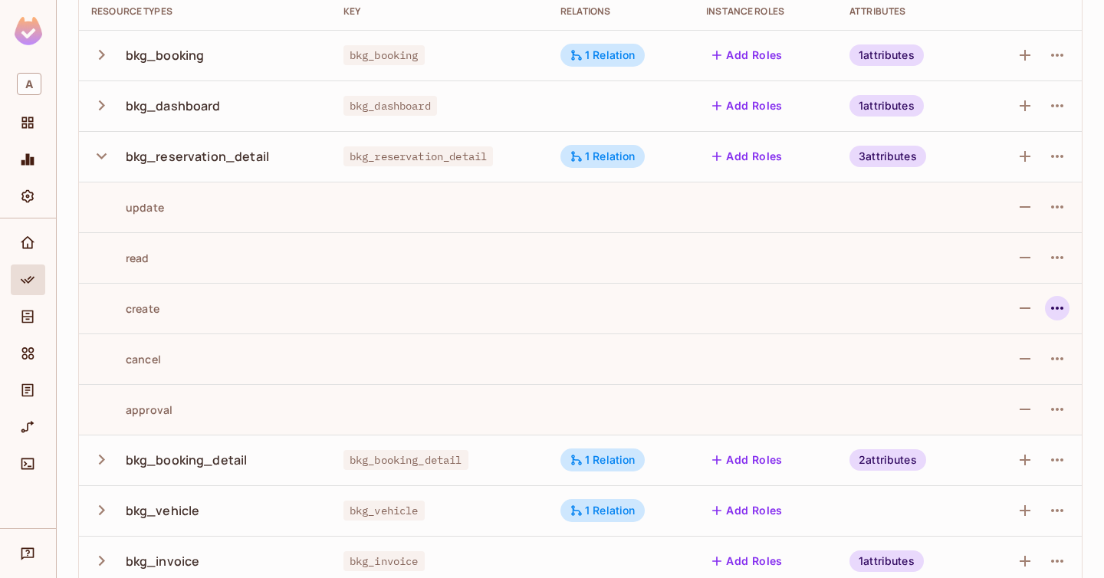
click at [1058, 307] on icon "button" at bounding box center [1057, 308] width 18 height 18
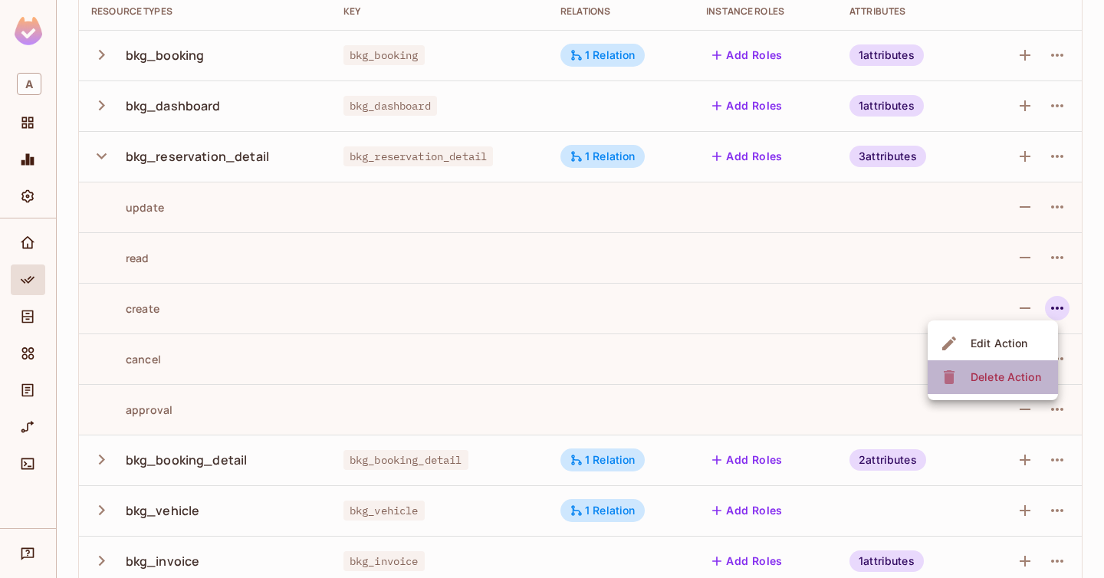
click at [1018, 383] on div "Delete Action" at bounding box center [1006, 377] width 71 height 15
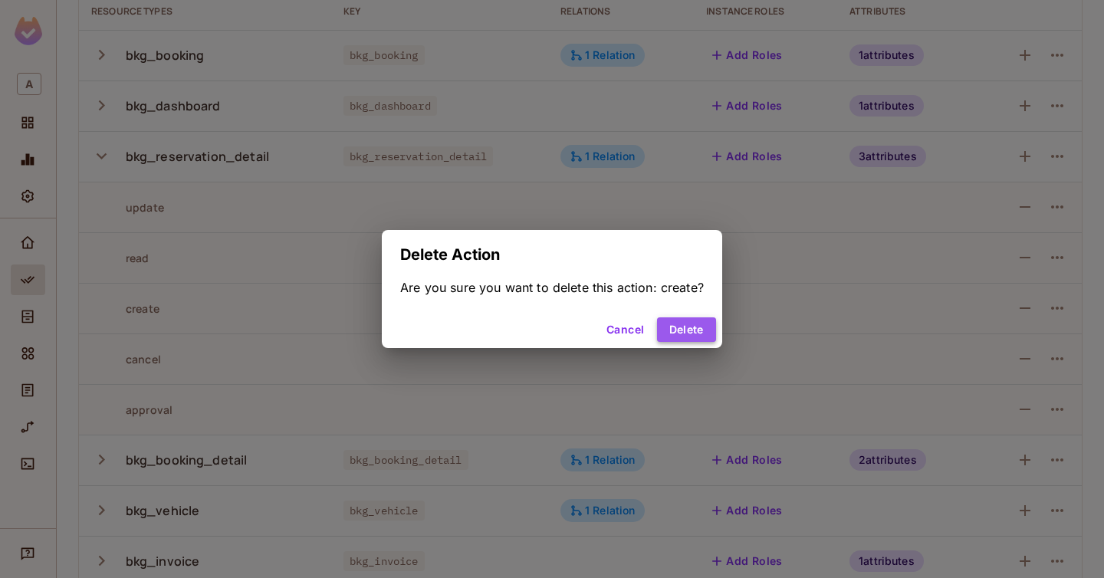
click at [687, 327] on button "Delete" at bounding box center [686, 330] width 59 height 25
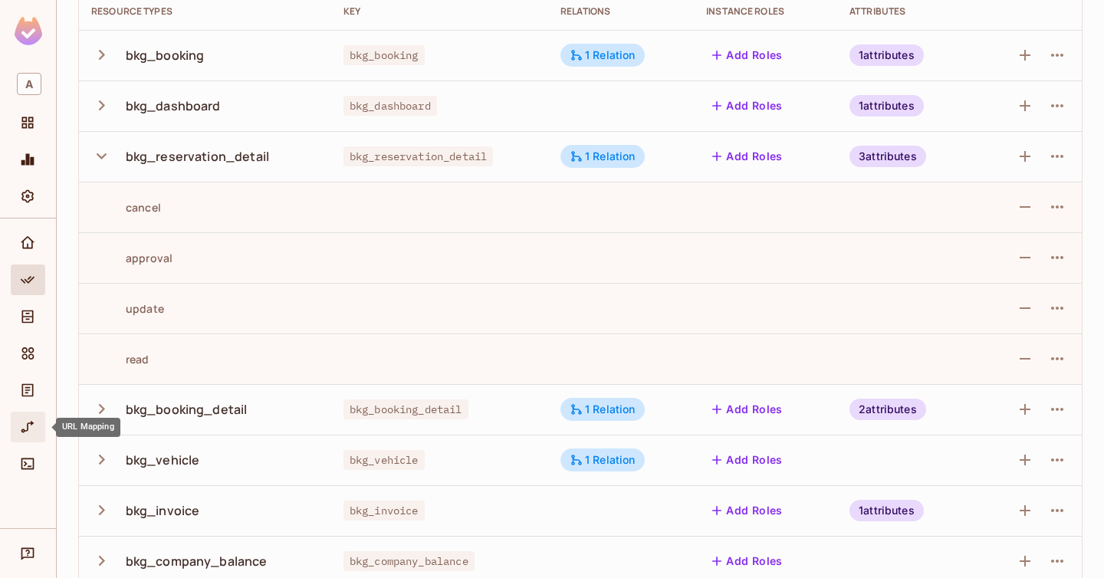
click at [25, 433] on icon "URL Mapping" at bounding box center [27, 427] width 15 height 15
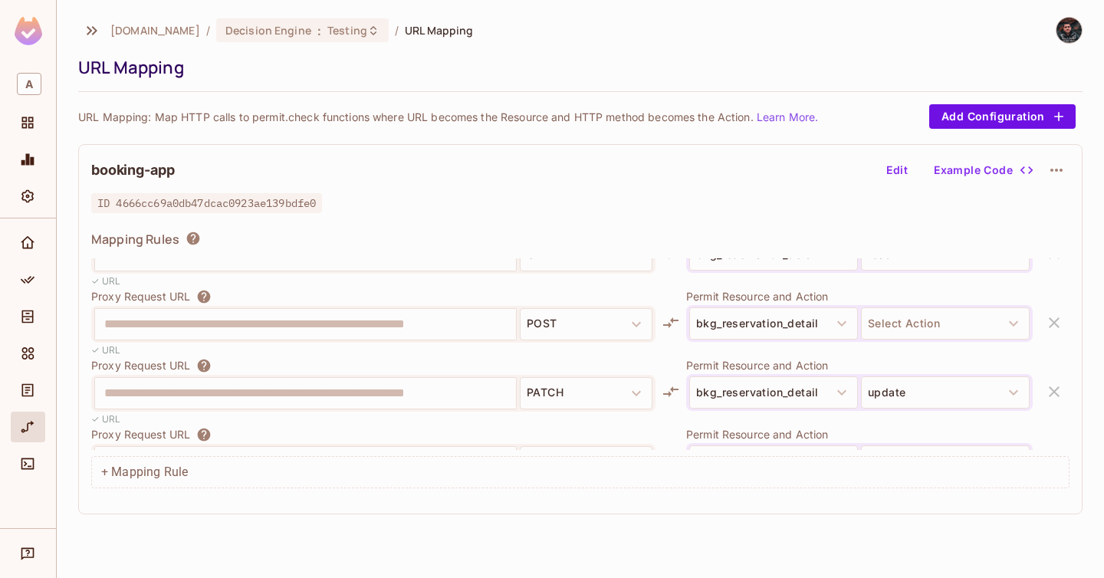
scroll to position [659, 0]
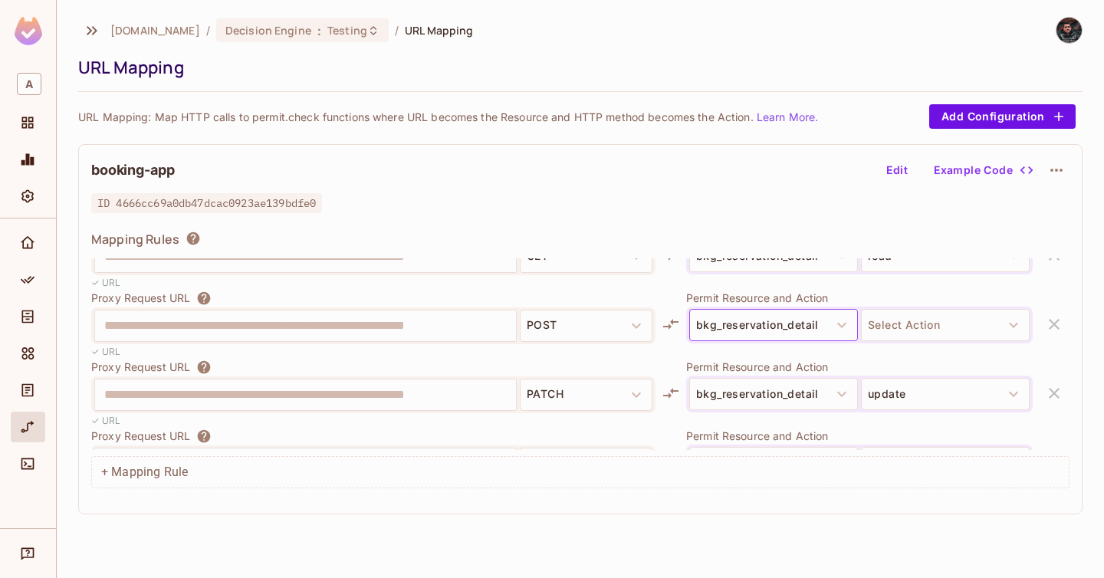
click at [823, 330] on button "bkg_reservation_detail" at bounding box center [773, 325] width 169 height 32
click at [788, 321] on button "bkg_reservation_detail" at bounding box center [773, 325] width 169 height 32
click at [797, 325] on button "bkg_reservation_detail" at bounding box center [773, 325] width 169 height 32
click at [895, 156] on div "**********" at bounding box center [580, 329] width 1005 height 370
click at [895, 166] on button "Edit" at bounding box center [897, 170] width 49 height 25
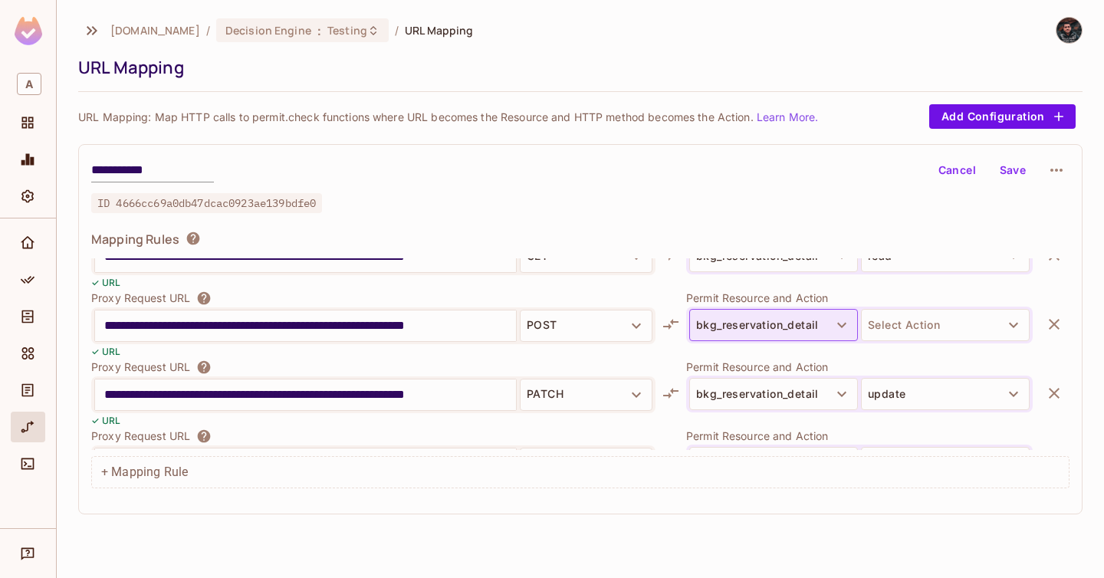
click at [827, 320] on button "bkg_reservation_detail" at bounding box center [773, 325] width 169 height 32
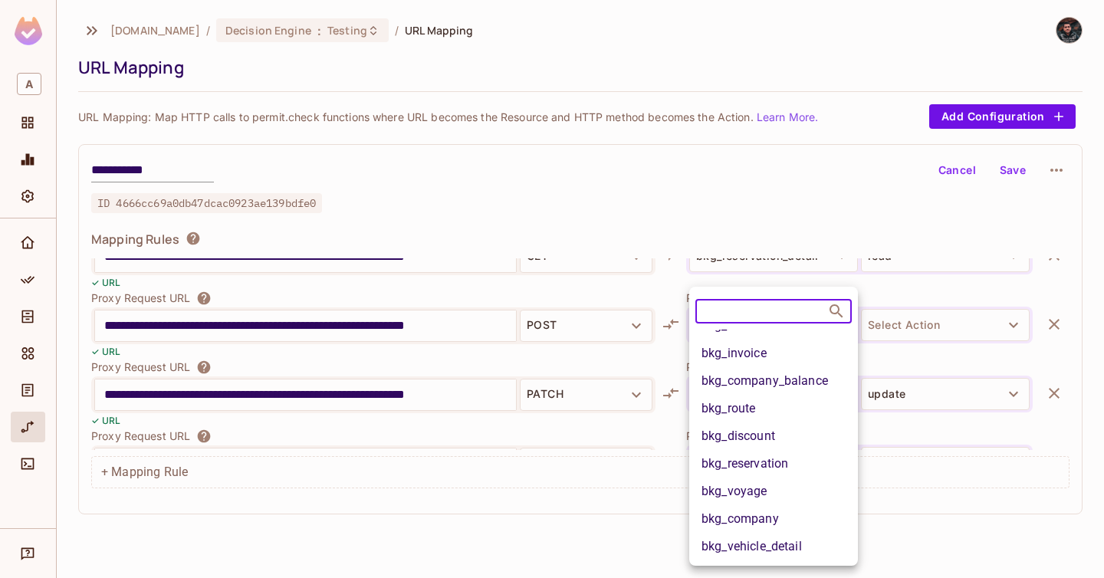
scroll to position [130, 0]
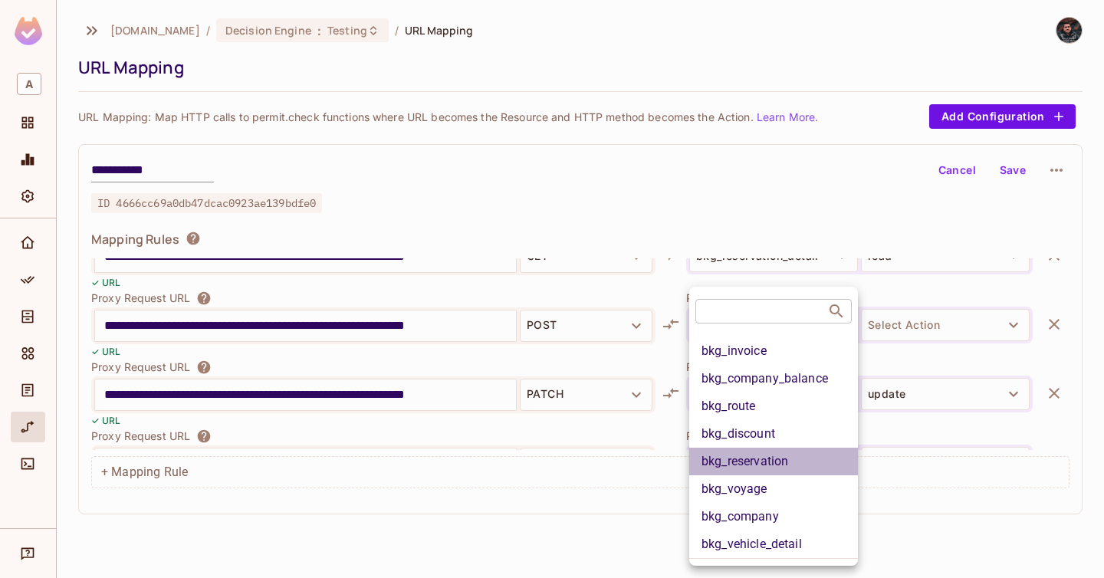
click at [788, 466] on li "bkg_reservation" at bounding box center [773, 462] width 169 height 28
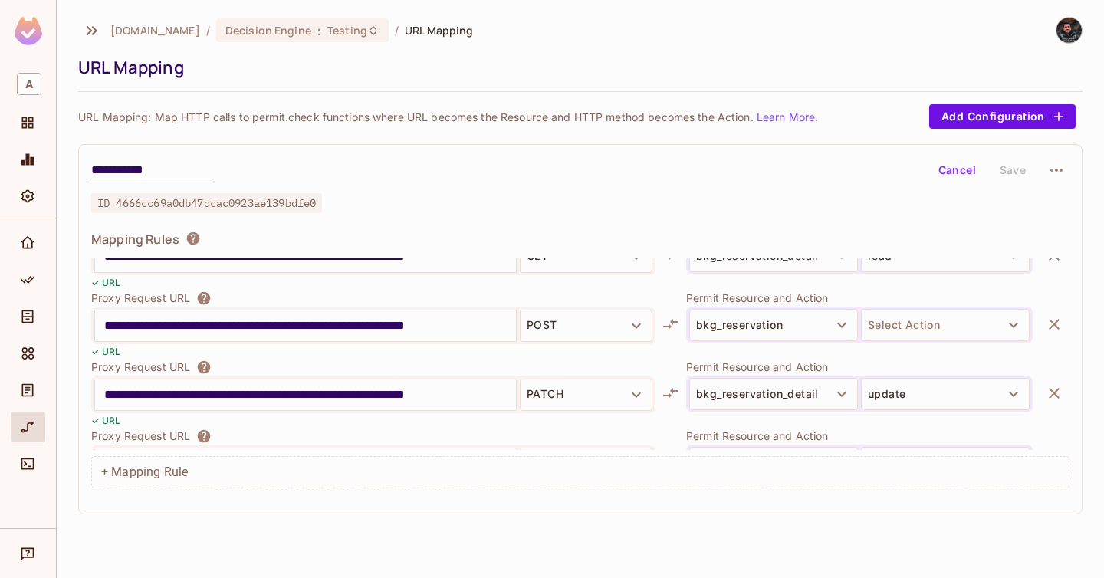
click at [910, 325] on button "Select Action" at bounding box center [945, 325] width 169 height 32
click at [922, 387] on li "create" at bounding box center [945, 389] width 169 height 28
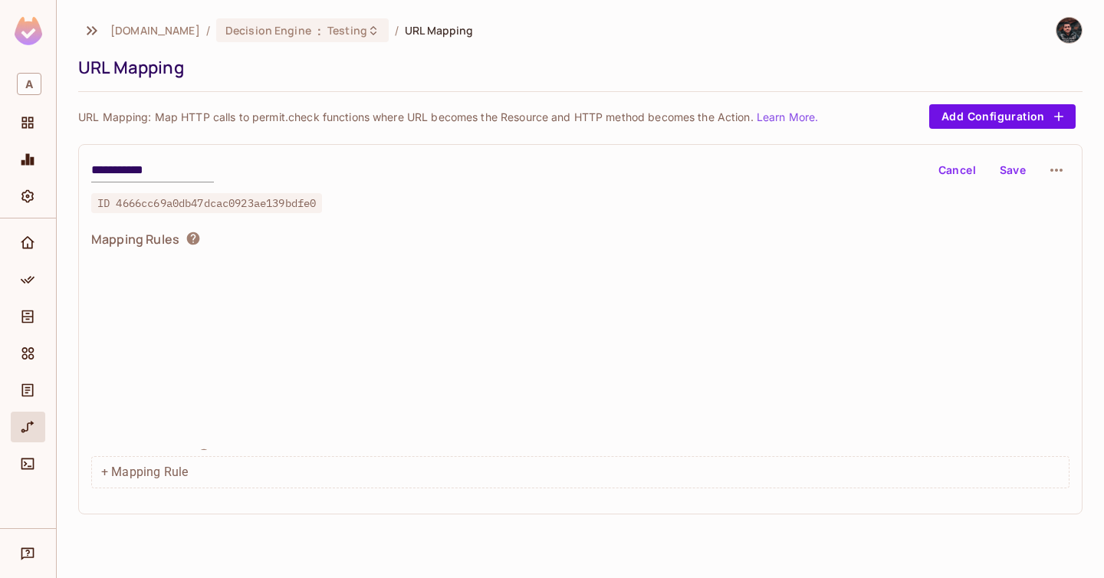
scroll to position [0, 0]
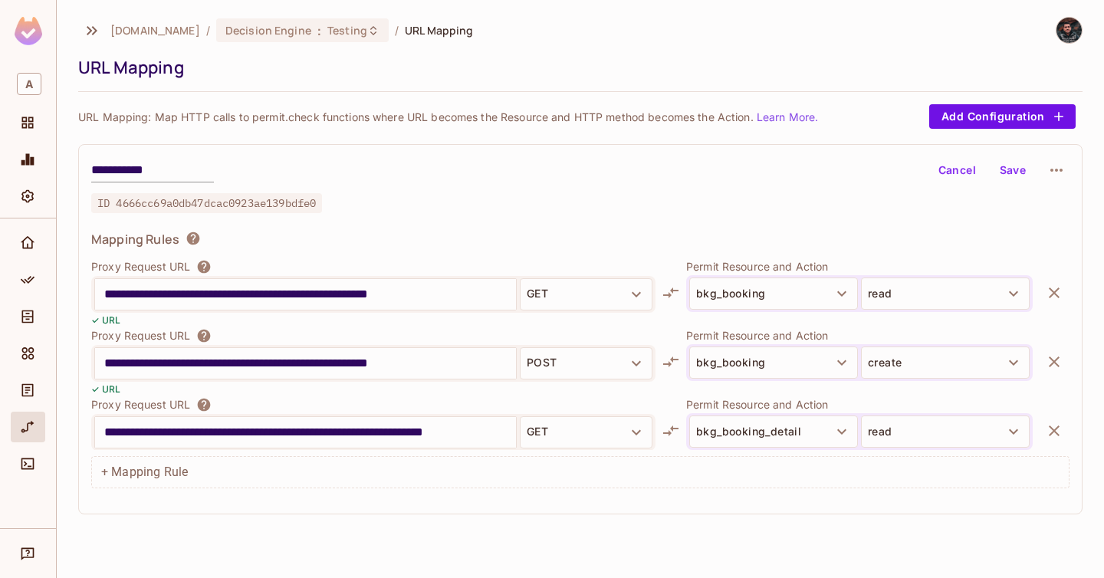
click at [1012, 172] on button "Save" at bounding box center [1013, 170] width 49 height 25
